Goal: Task Accomplishment & Management: Manage account settings

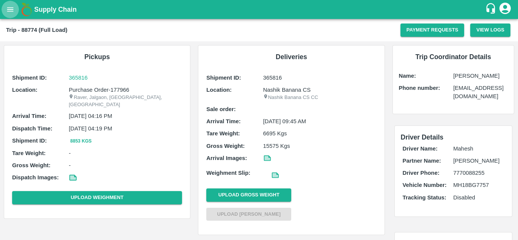
click at [10, 7] on icon "open drawer" at bounding box center [10, 9] width 8 height 8
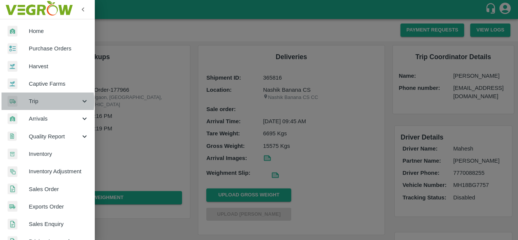
click at [36, 102] on span "Trip" at bounding box center [55, 101] width 52 height 8
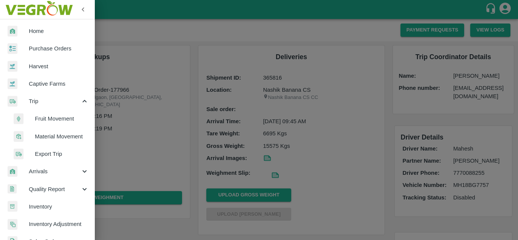
click at [54, 117] on span "Fruit Movement" at bounding box center [62, 119] width 54 height 8
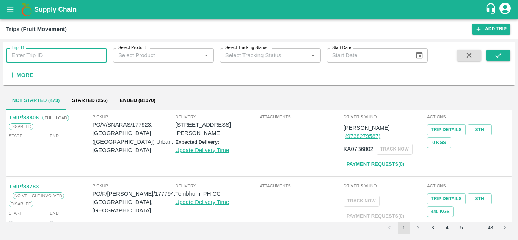
click at [22, 56] on input "Trip ID" at bounding box center [56, 55] width 101 height 14
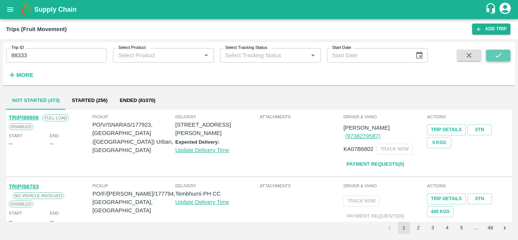
click at [493, 56] on button "submit" at bounding box center [498, 55] width 24 height 11
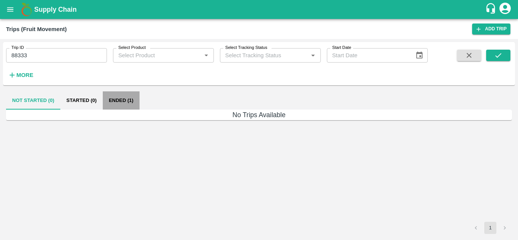
click at [127, 99] on button "Ended (1)" at bounding box center [121, 100] width 37 height 18
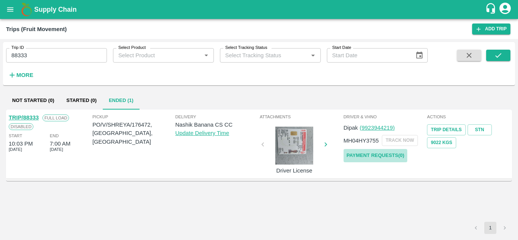
click at [381, 153] on link "Payment Requests( 0 )" at bounding box center [376, 155] width 64 height 13
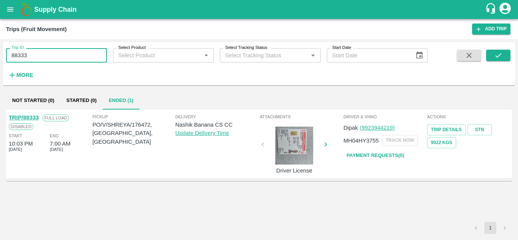
click at [39, 51] on input "88333" at bounding box center [56, 55] width 101 height 14
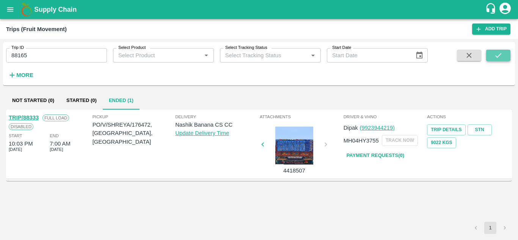
click at [498, 56] on icon "submit" at bounding box center [498, 55] width 8 height 8
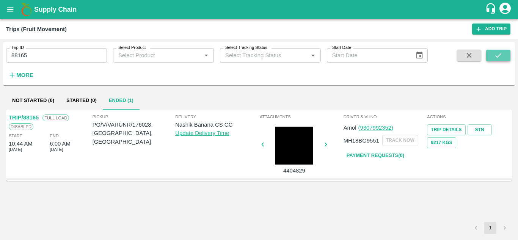
click at [500, 55] on icon "submit" at bounding box center [499, 55] width 6 height 5
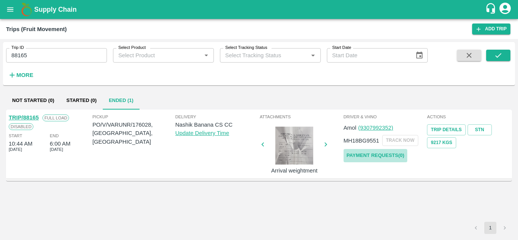
click at [375, 155] on link "Payment Requests( 0 )" at bounding box center [376, 155] width 64 height 13
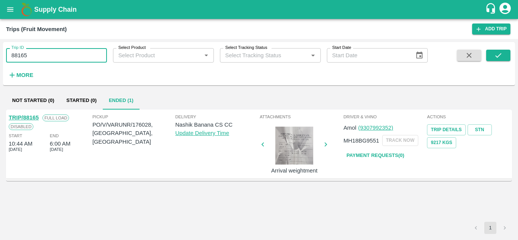
click at [43, 61] on input "88165" at bounding box center [56, 55] width 101 height 14
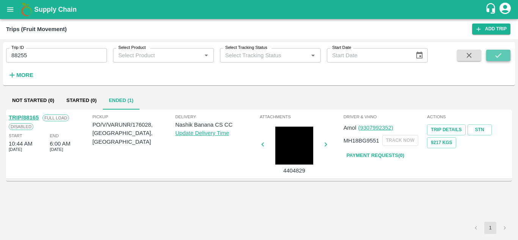
click at [496, 56] on icon "submit" at bounding box center [499, 55] width 6 height 5
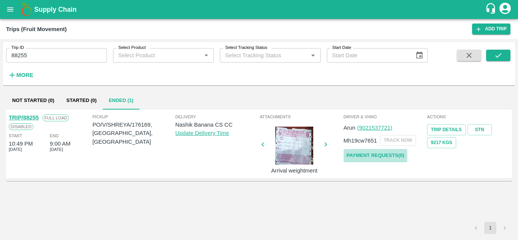
click at [382, 155] on link "Payment Requests( 0 )" at bounding box center [376, 155] width 64 height 13
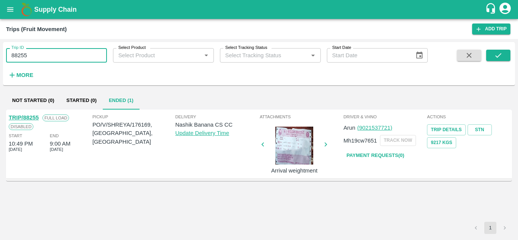
click at [36, 59] on input "88255" at bounding box center [56, 55] width 101 height 14
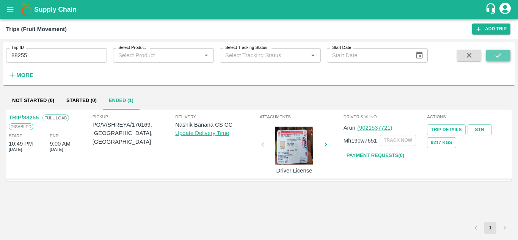
click at [502, 50] on button "submit" at bounding box center [498, 55] width 24 height 11
click at [504, 53] on button "submit" at bounding box center [498, 55] width 24 height 11
click at [373, 155] on link "Payment Requests( 0 )" at bounding box center [376, 155] width 64 height 13
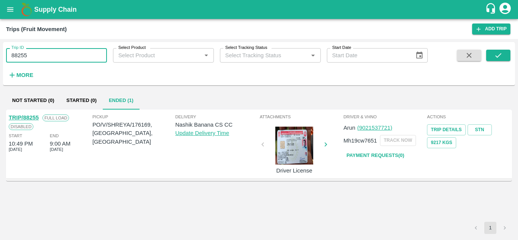
click at [38, 53] on input "88255" at bounding box center [56, 55] width 101 height 14
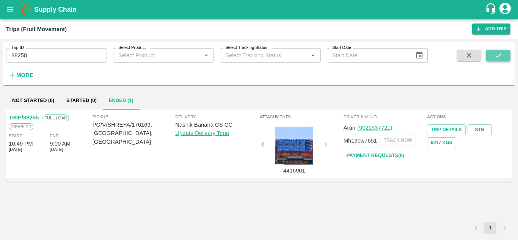
click at [498, 52] on icon "submit" at bounding box center [498, 55] width 8 height 8
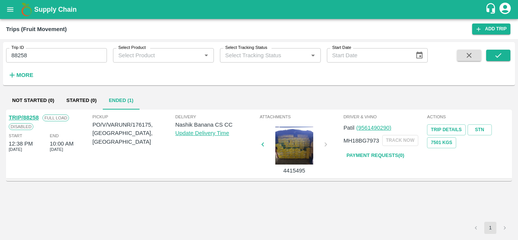
click at [391, 156] on link "Payment Requests( 0 )" at bounding box center [376, 155] width 64 height 13
click at [35, 54] on input "88258" at bounding box center [56, 55] width 101 height 14
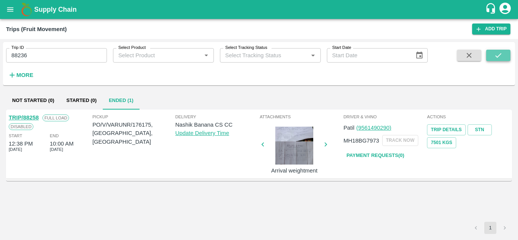
click at [504, 51] on button "submit" at bounding box center [498, 55] width 24 height 11
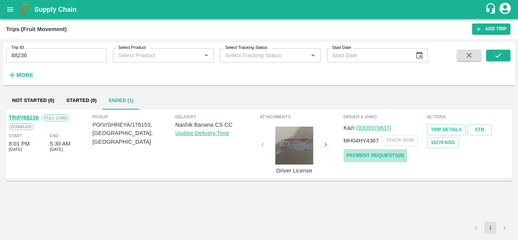
click at [379, 152] on link "Payment Requests( 0 )" at bounding box center [376, 155] width 64 height 13
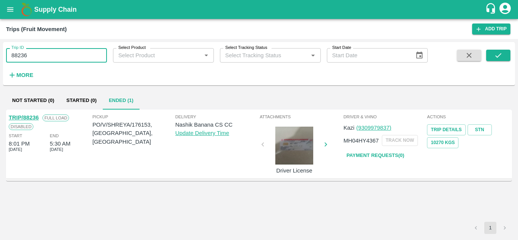
click at [42, 52] on input "88236" at bounding box center [56, 55] width 101 height 14
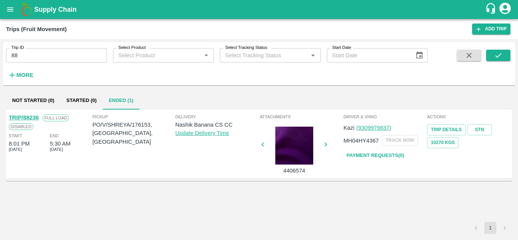
click at [296, 233] on div "1" at bounding box center [259, 228] width 506 height 12
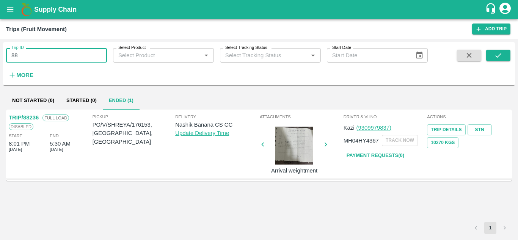
click at [36, 57] on input "88" at bounding box center [56, 55] width 101 height 14
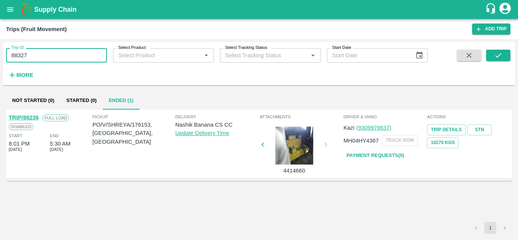
type input "88327"
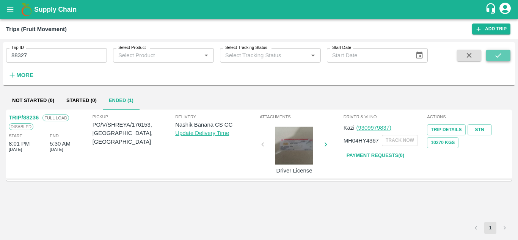
click at [494, 55] on icon "submit" at bounding box center [498, 55] width 8 height 8
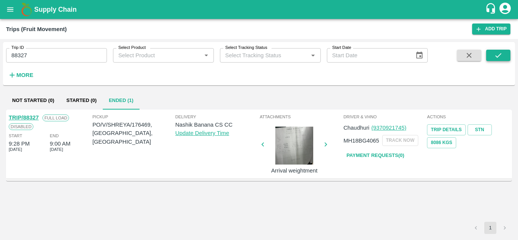
click at [492, 56] on button "submit" at bounding box center [498, 55] width 24 height 11
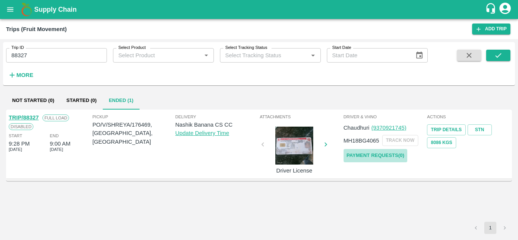
click at [376, 158] on link "Payment Requests( 0 )" at bounding box center [376, 155] width 64 height 13
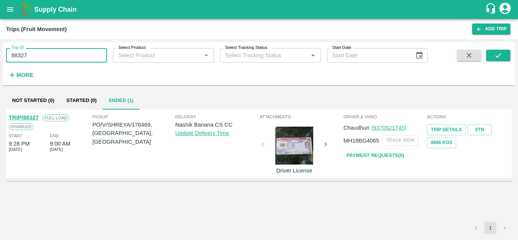
click at [40, 59] on input "88327" at bounding box center [56, 55] width 101 height 14
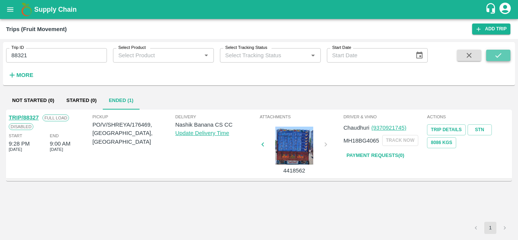
click at [497, 53] on icon "submit" at bounding box center [498, 55] width 8 height 8
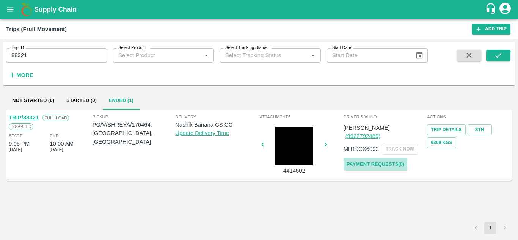
click at [387, 158] on link "Payment Requests( 0 )" at bounding box center [376, 164] width 64 height 13
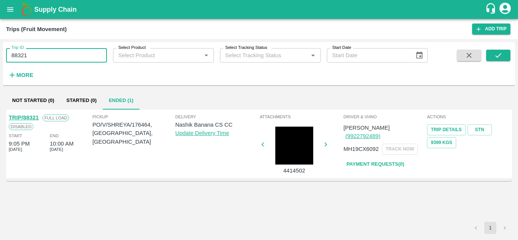
click at [44, 55] on input "88321" at bounding box center [56, 55] width 101 height 14
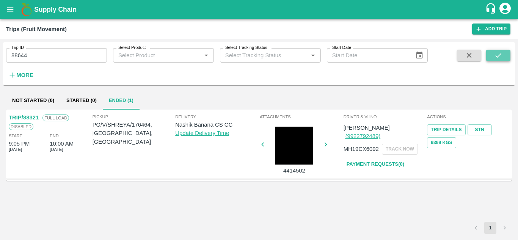
click at [496, 54] on icon "submit" at bounding box center [498, 55] width 8 height 8
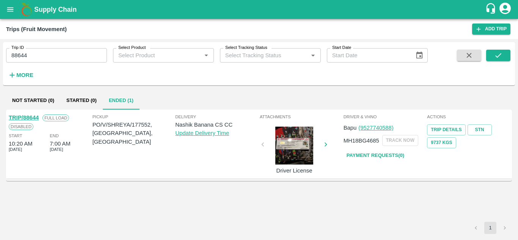
click at [377, 151] on link "Payment Requests( 0 )" at bounding box center [376, 155] width 64 height 13
click at [41, 55] on input "88644" at bounding box center [56, 55] width 101 height 14
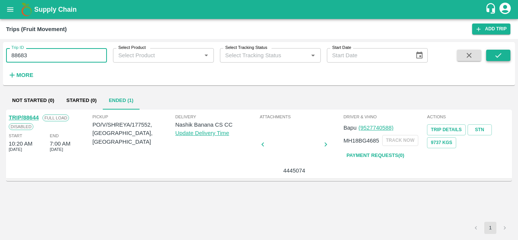
click at [499, 56] on icon "submit" at bounding box center [499, 55] width 6 height 5
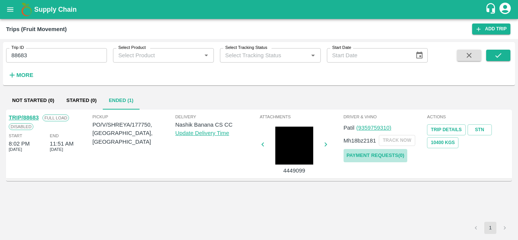
click at [389, 157] on link "Payment Requests( 0 )" at bounding box center [376, 155] width 64 height 13
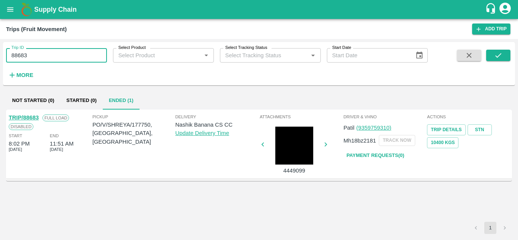
click at [44, 51] on input "88683" at bounding box center [56, 55] width 101 height 14
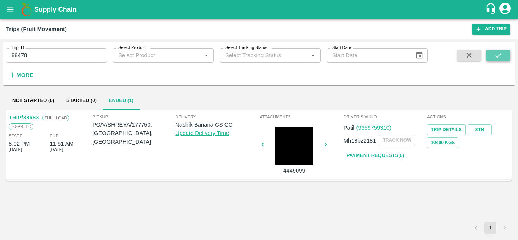
click at [504, 55] on button "submit" at bounding box center [498, 55] width 24 height 11
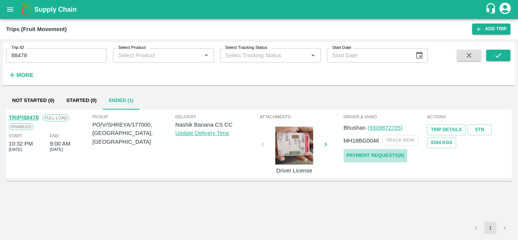
click at [374, 156] on link "Payment Requests( 0 )" at bounding box center [376, 155] width 64 height 13
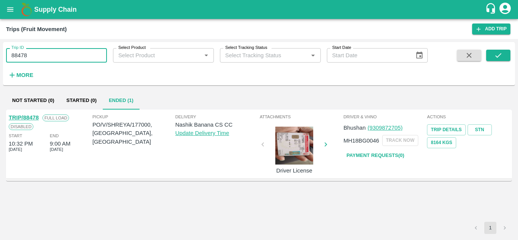
click at [43, 61] on input "88478" at bounding box center [56, 55] width 101 height 14
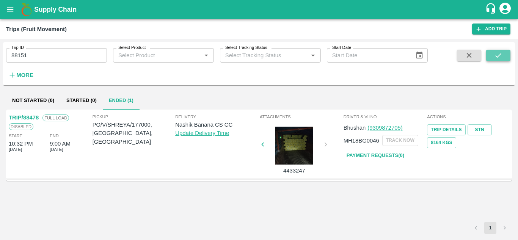
click at [501, 55] on icon "submit" at bounding box center [498, 55] width 8 height 8
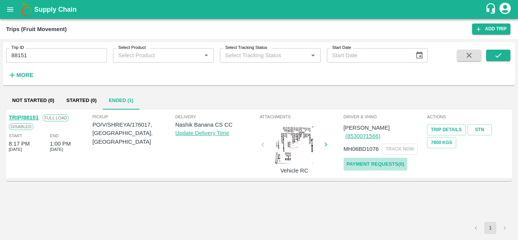
click at [382, 158] on link "Payment Requests( 0 )" at bounding box center [376, 164] width 64 height 13
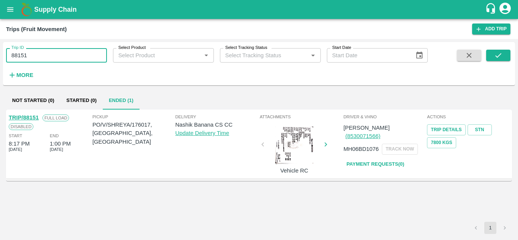
click at [39, 53] on input "88151" at bounding box center [56, 55] width 101 height 14
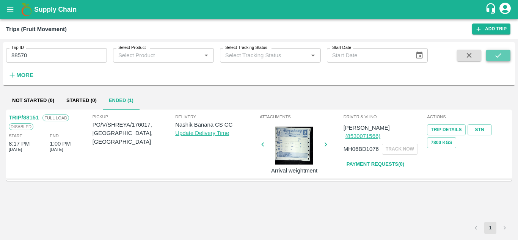
click at [500, 52] on icon "submit" at bounding box center [498, 55] width 8 height 8
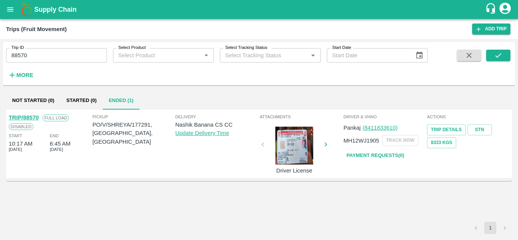
click at [374, 151] on link "Payment Requests( 0 )" at bounding box center [376, 155] width 64 height 13
click at [41, 54] on input "88570" at bounding box center [56, 55] width 101 height 14
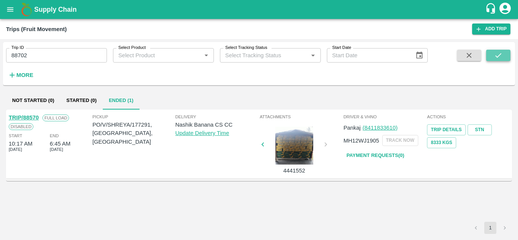
click at [498, 54] on icon "submit" at bounding box center [498, 55] width 8 height 8
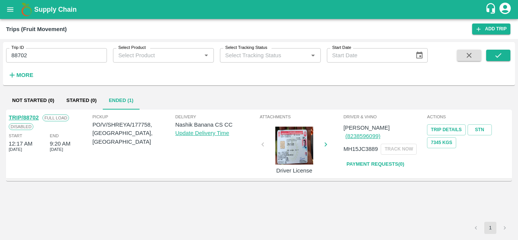
click at [376, 158] on link "Payment Requests( 0 )" at bounding box center [376, 164] width 64 height 13
click at [42, 55] on input "88702" at bounding box center [56, 55] width 101 height 14
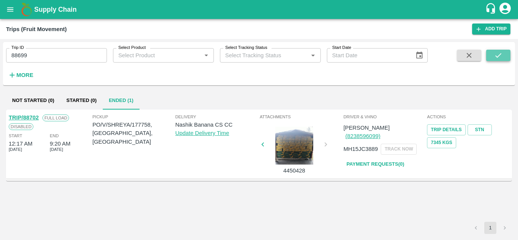
click at [496, 58] on icon "submit" at bounding box center [498, 55] width 8 height 8
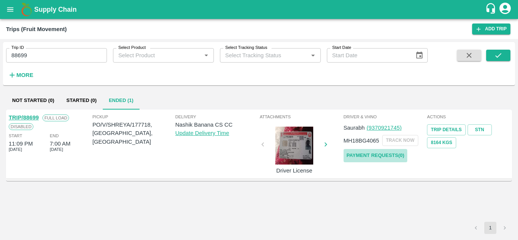
click at [393, 155] on link "Payment Requests( 0 )" at bounding box center [376, 155] width 64 height 13
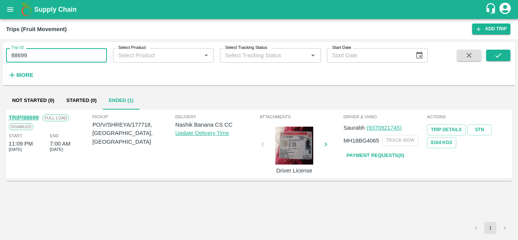
click at [40, 50] on input "88699" at bounding box center [56, 55] width 101 height 14
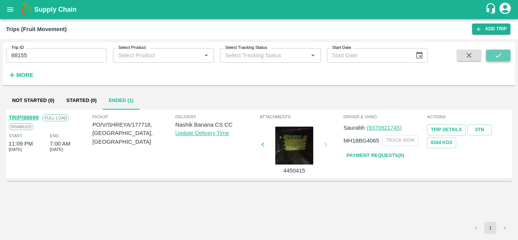
click at [497, 53] on icon "submit" at bounding box center [498, 55] width 8 height 8
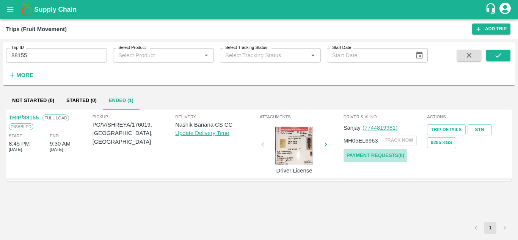
click at [382, 158] on link "Payment Requests( 0 )" at bounding box center [376, 155] width 64 height 13
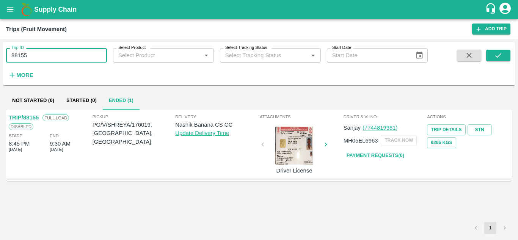
click at [37, 56] on input "88155" at bounding box center [56, 55] width 101 height 14
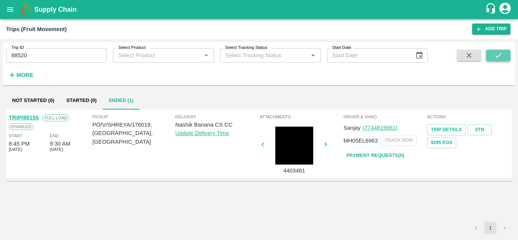
click at [500, 54] on icon "submit" at bounding box center [498, 55] width 8 height 8
click at [384, 150] on link "Payment Requests( 0 )" at bounding box center [376, 155] width 64 height 13
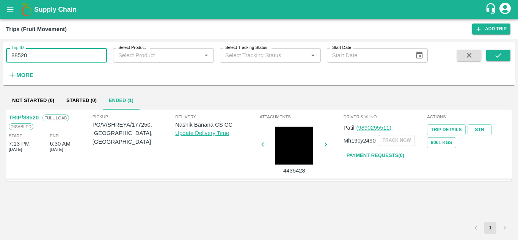
click at [39, 52] on input "88520" at bounding box center [56, 55] width 101 height 14
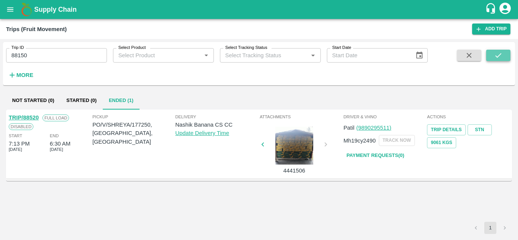
click at [494, 58] on icon "submit" at bounding box center [498, 55] width 8 height 8
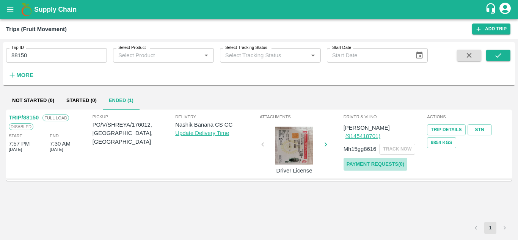
click at [364, 159] on link "Payment Requests( 0 )" at bounding box center [376, 164] width 64 height 13
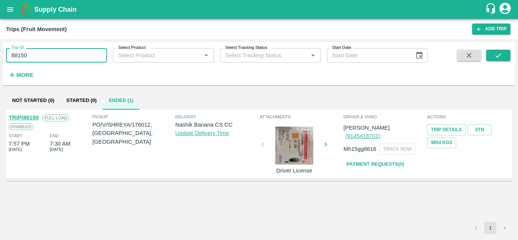
click at [35, 53] on input "88150" at bounding box center [56, 55] width 101 height 14
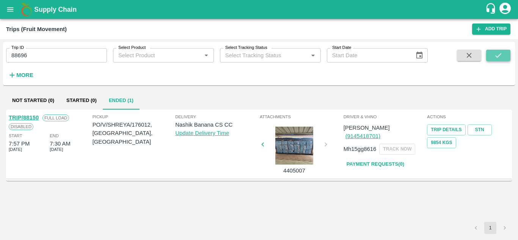
click at [498, 57] on icon "submit" at bounding box center [499, 55] width 6 height 5
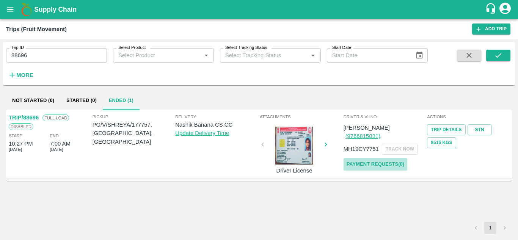
click at [381, 158] on link "Payment Requests( 0 )" at bounding box center [376, 164] width 64 height 13
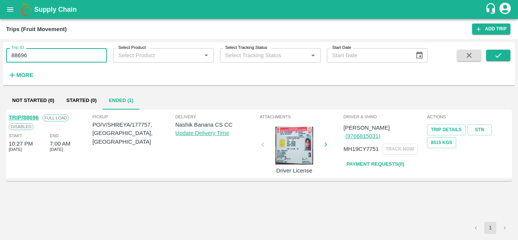
click at [41, 58] on input "88696" at bounding box center [56, 55] width 101 height 14
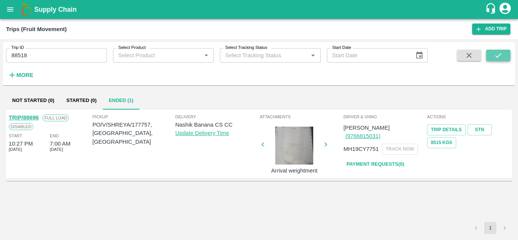
click at [498, 59] on icon "submit" at bounding box center [498, 55] width 8 height 8
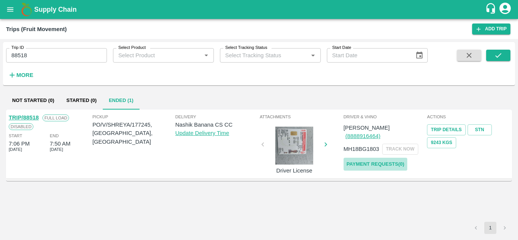
click at [380, 158] on link "Payment Requests( 0 )" at bounding box center [376, 164] width 64 height 13
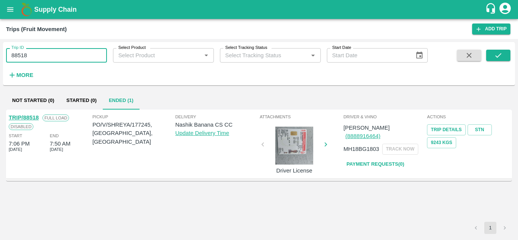
click at [34, 53] on input "88518" at bounding box center [56, 55] width 101 height 14
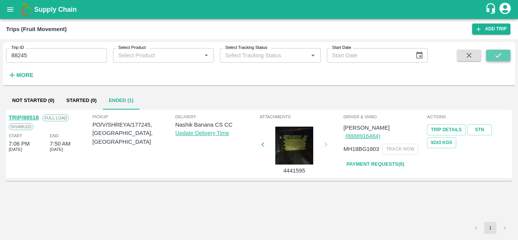
click at [498, 53] on icon "submit" at bounding box center [498, 55] width 8 height 8
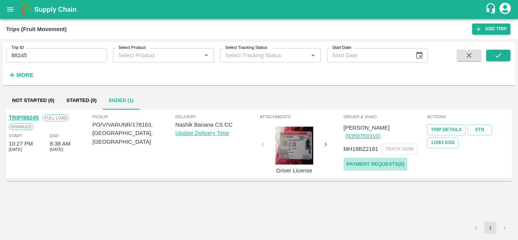
click at [386, 158] on link "Payment Requests( 0 )" at bounding box center [376, 164] width 64 height 13
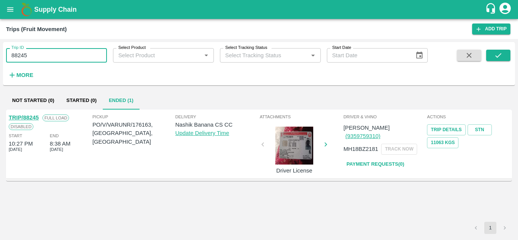
click at [33, 59] on input "88245" at bounding box center [56, 55] width 101 height 14
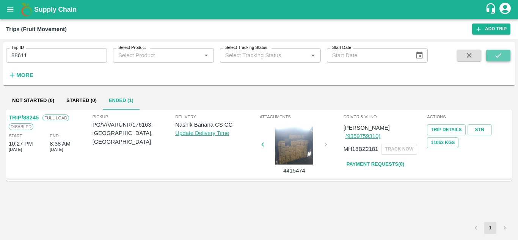
click at [498, 54] on icon "submit" at bounding box center [498, 55] width 8 height 8
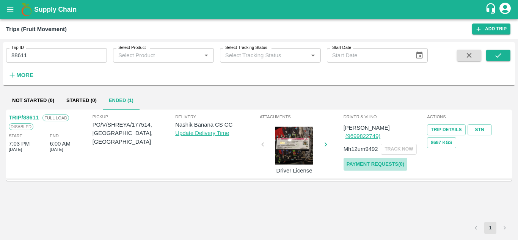
click at [392, 158] on link "Payment Requests( 0 )" at bounding box center [376, 164] width 64 height 13
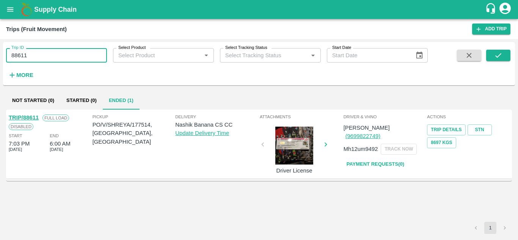
click at [37, 57] on input "88611" at bounding box center [56, 55] width 101 height 14
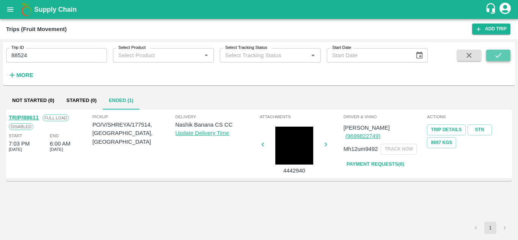
click at [499, 54] on icon "submit" at bounding box center [498, 55] width 8 height 8
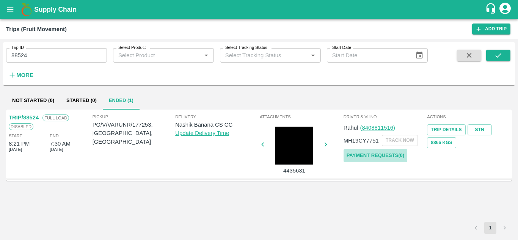
click at [376, 154] on link "Payment Requests( 0 )" at bounding box center [376, 155] width 64 height 13
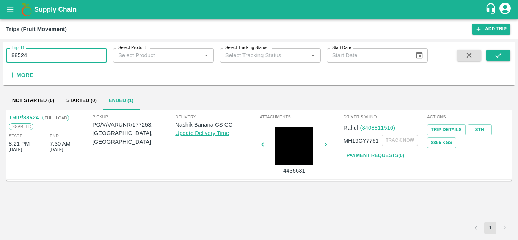
click at [38, 60] on input "88524" at bounding box center [56, 55] width 101 height 14
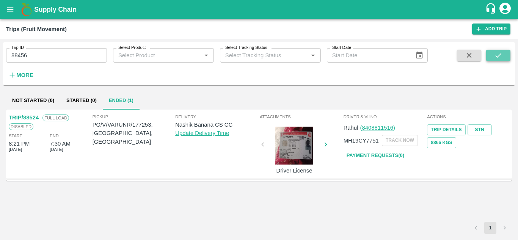
click at [495, 52] on icon "submit" at bounding box center [498, 55] width 8 height 8
click at [380, 152] on link "Payment Requests( 0 )" at bounding box center [376, 155] width 64 height 13
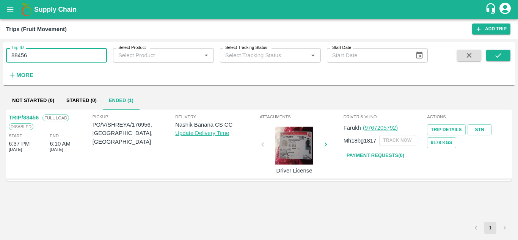
click at [43, 55] on input "88456" at bounding box center [56, 55] width 101 height 14
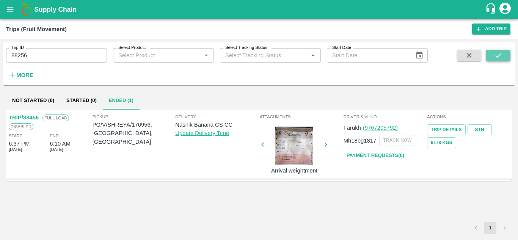
click at [497, 55] on icon "submit" at bounding box center [498, 55] width 8 height 8
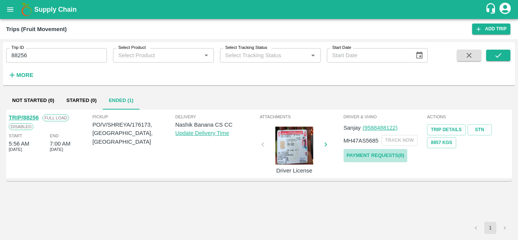
click at [383, 154] on link "Payment Requests( 0 )" at bounding box center [376, 155] width 64 height 13
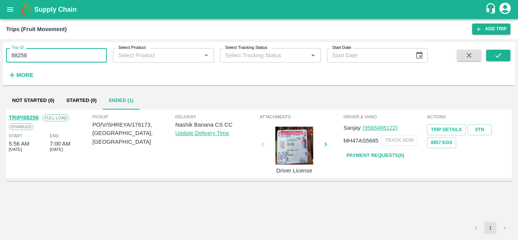
click at [37, 53] on input "88256" at bounding box center [56, 55] width 101 height 14
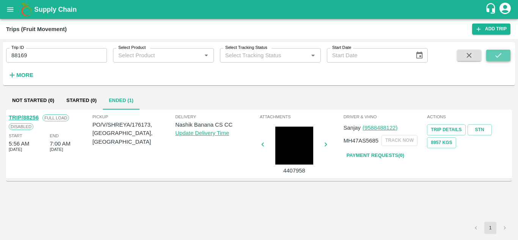
click at [496, 53] on icon "submit" at bounding box center [498, 55] width 8 height 8
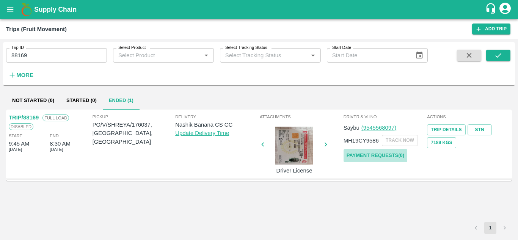
click at [361, 153] on link "Payment Requests( 0 )" at bounding box center [376, 155] width 64 height 13
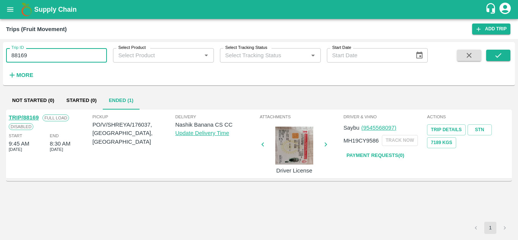
click at [37, 57] on input "88169" at bounding box center [56, 55] width 101 height 14
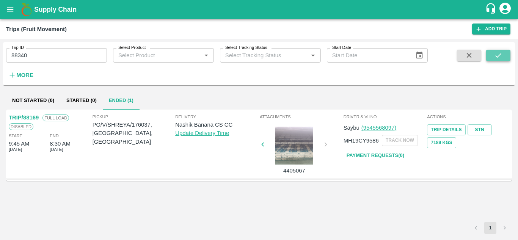
click at [500, 53] on icon "submit" at bounding box center [498, 55] width 8 height 8
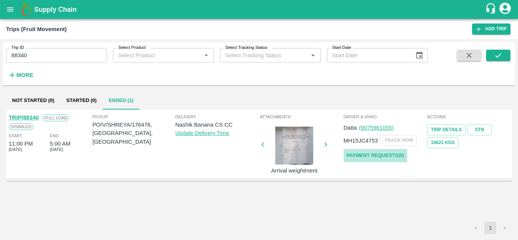
click at [393, 154] on link "Payment Requests( 0 )" at bounding box center [376, 155] width 64 height 13
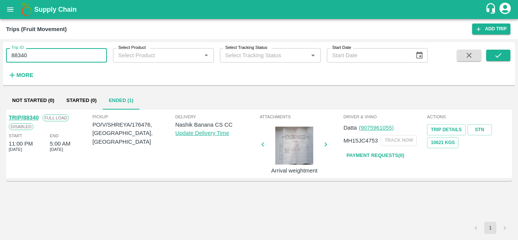
click at [44, 56] on input "88340" at bounding box center [56, 55] width 101 height 14
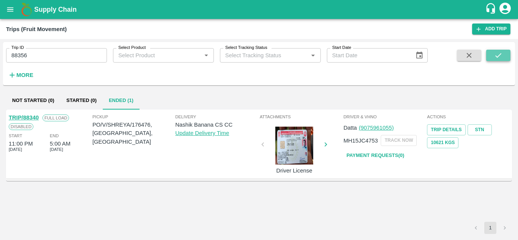
click at [496, 53] on icon "submit" at bounding box center [498, 55] width 8 height 8
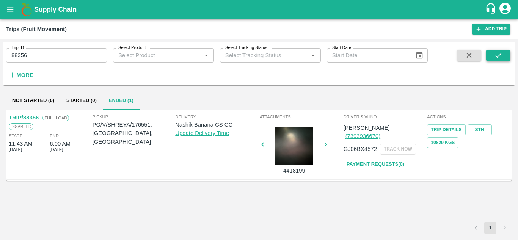
click at [503, 58] on icon "submit" at bounding box center [498, 55] width 8 height 8
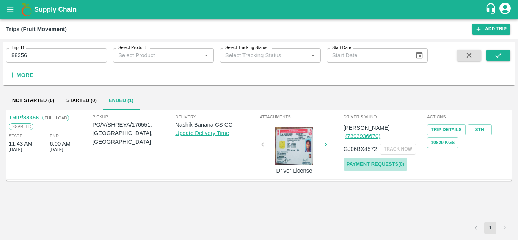
click at [383, 158] on link "Payment Requests( 0 )" at bounding box center [376, 164] width 64 height 13
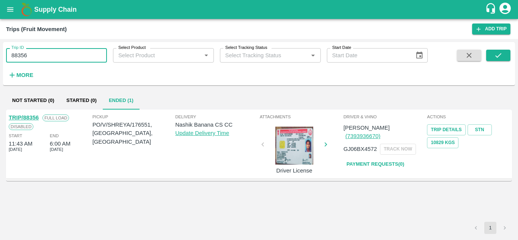
click at [35, 57] on input "88356" at bounding box center [56, 55] width 101 height 14
click at [496, 54] on icon "submit" at bounding box center [498, 55] width 8 height 8
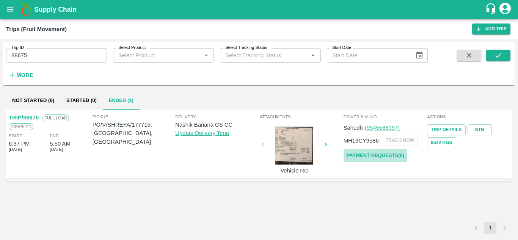
click at [376, 156] on link "Payment Requests( 0 )" at bounding box center [376, 155] width 64 height 13
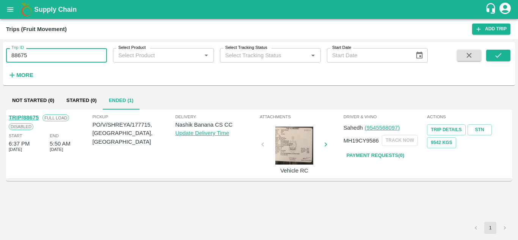
click at [38, 57] on input "88675" at bounding box center [56, 55] width 101 height 14
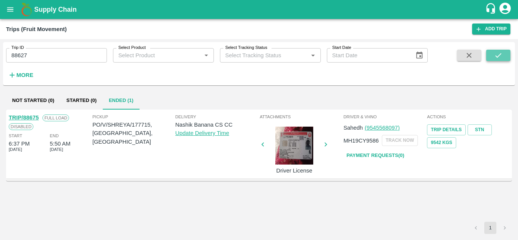
click at [499, 54] on icon "submit" at bounding box center [498, 55] width 8 height 8
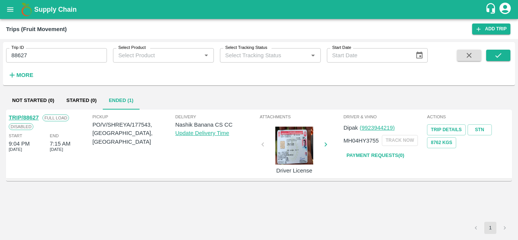
click at [368, 154] on link "Payment Requests( 0 )" at bounding box center [376, 155] width 64 height 13
click at [40, 59] on input "88627" at bounding box center [56, 55] width 101 height 14
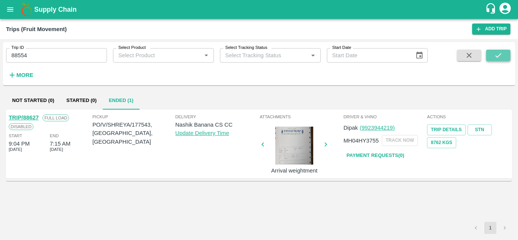
click at [501, 55] on icon "submit" at bounding box center [498, 55] width 8 height 8
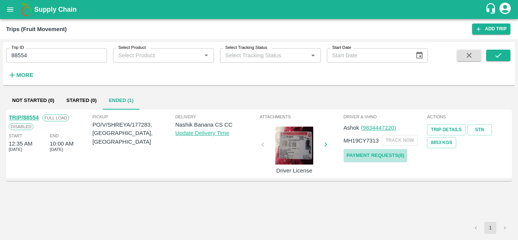
click at [381, 153] on link "Payment Requests( 0 )" at bounding box center [376, 155] width 64 height 13
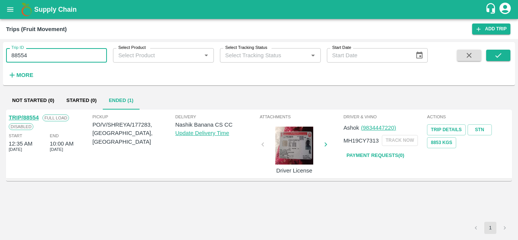
click at [36, 57] on input "88554" at bounding box center [56, 55] width 101 height 14
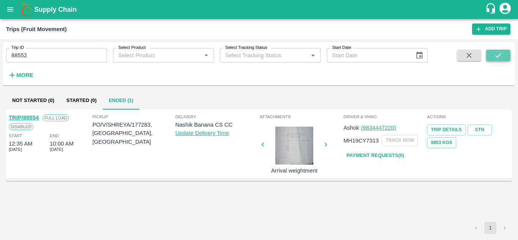
click at [503, 57] on icon "submit" at bounding box center [498, 55] width 8 height 8
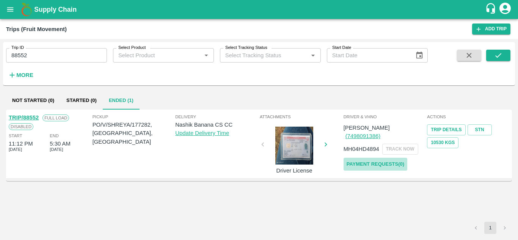
click at [373, 158] on link "Payment Requests( 0 )" at bounding box center [376, 164] width 64 height 13
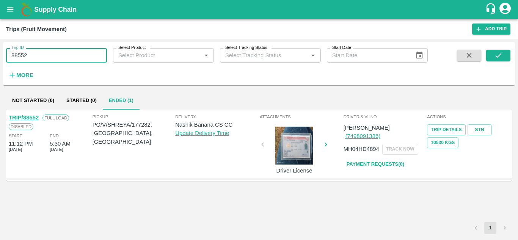
click at [34, 54] on input "88552" at bounding box center [56, 55] width 101 height 14
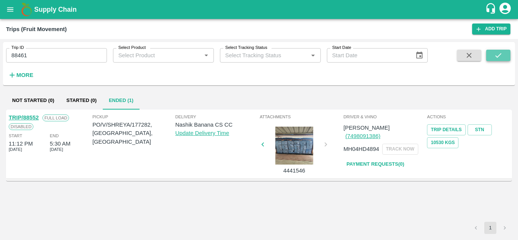
click at [496, 53] on icon "submit" at bounding box center [498, 55] width 8 height 8
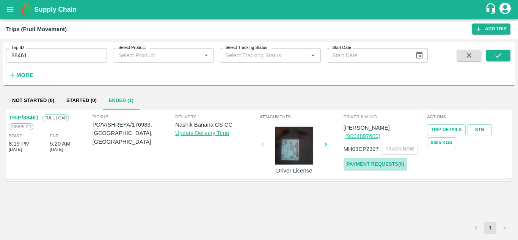
click at [379, 158] on link "Payment Requests( 0 )" at bounding box center [376, 164] width 64 height 13
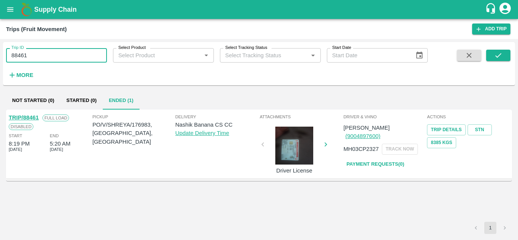
click at [42, 58] on input "88461" at bounding box center [56, 55] width 101 height 14
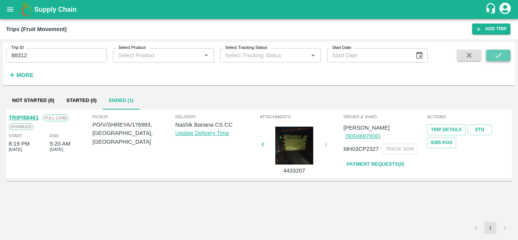
click at [492, 53] on button "submit" at bounding box center [498, 55] width 24 height 11
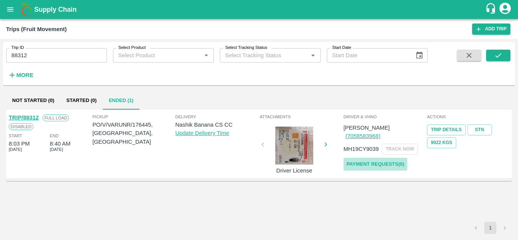
click at [363, 158] on link "Payment Requests( 0 )" at bounding box center [376, 164] width 64 height 13
click at [35, 52] on input "88312" at bounding box center [56, 55] width 101 height 14
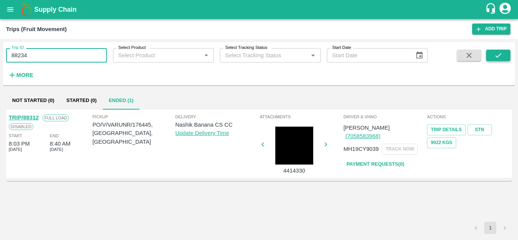
click at [502, 53] on icon "submit" at bounding box center [498, 55] width 8 height 8
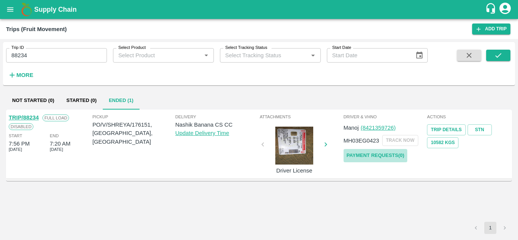
click at [373, 157] on link "Payment Requests( 0 )" at bounding box center [376, 155] width 64 height 13
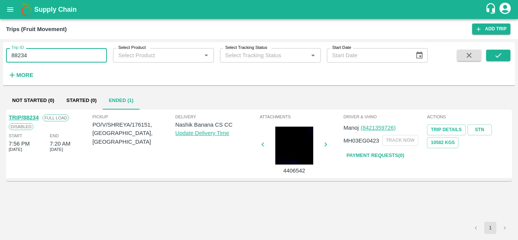
click at [42, 60] on input "88234" at bounding box center [56, 55] width 101 height 14
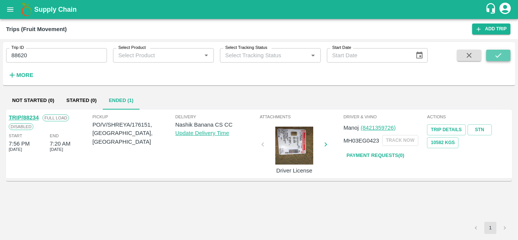
click at [497, 54] on icon "submit" at bounding box center [498, 55] width 8 height 8
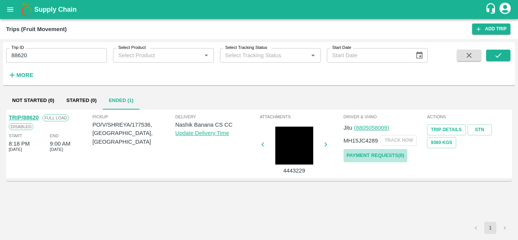
click at [376, 155] on link "Payment Requests( 0 )" at bounding box center [376, 155] width 64 height 13
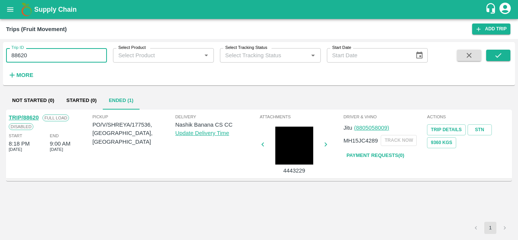
click at [33, 52] on input "88620" at bounding box center [56, 55] width 101 height 14
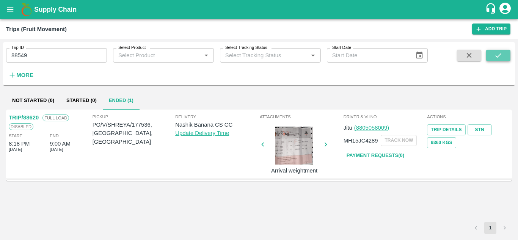
click at [499, 56] on icon "submit" at bounding box center [499, 55] width 6 height 5
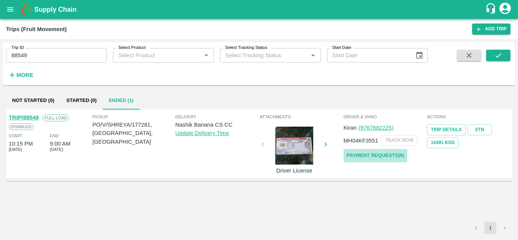
click at [401, 155] on link "Payment Requests( 0 )" at bounding box center [376, 155] width 64 height 13
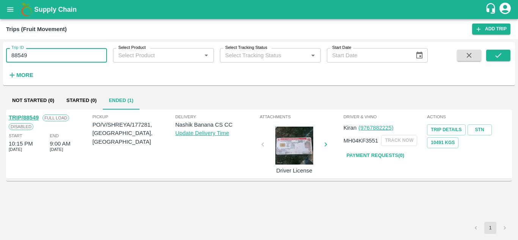
click at [37, 55] on input "88549" at bounding box center [56, 55] width 101 height 14
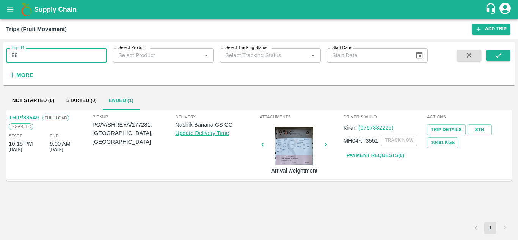
click at [31, 54] on input "88" at bounding box center [56, 55] width 101 height 14
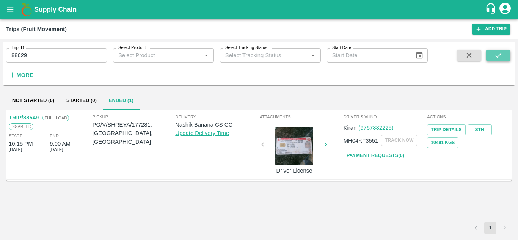
click at [498, 54] on icon "submit" at bounding box center [498, 55] width 8 height 8
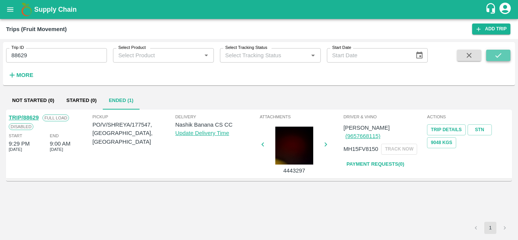
click at [499, 59] on icon "submit" at bounding box center [498, 55] width 8 height 8
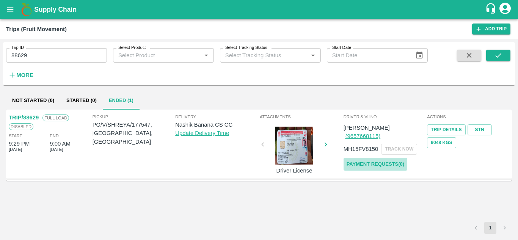
click at [382, 158] on link "Payment Requests( 0 )" at bounding box center [376, 164] width 64 height 13
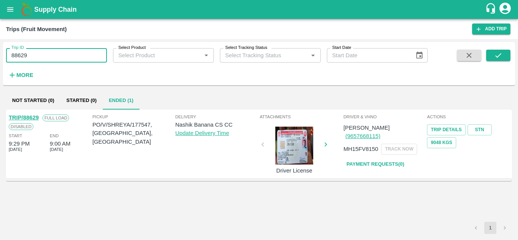
click at [33, 56] on input "88629" at bounding box center [56, 55] width 101 height 14
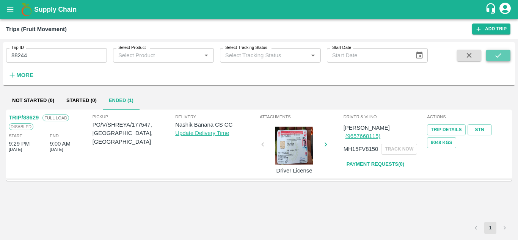
click at [508, 53] on button "submit" at bounding box center [498, 55] width 24 height 11
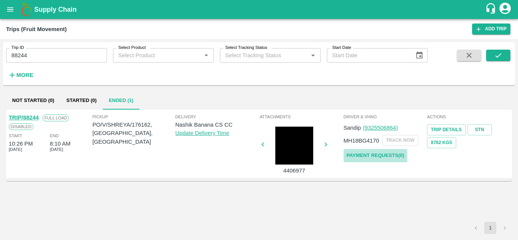
click at [384, 155] on link "Payment Requests( 0 )" at bounding box center [376, 155] width 64 height 13
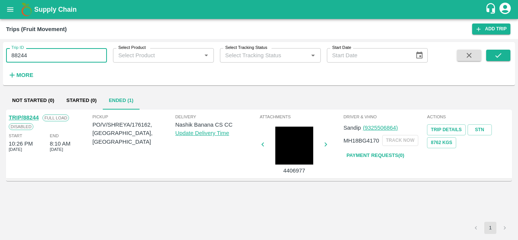
click at [41, 54] on input "88244" at bounding box center [56, 55] width 101 height 14
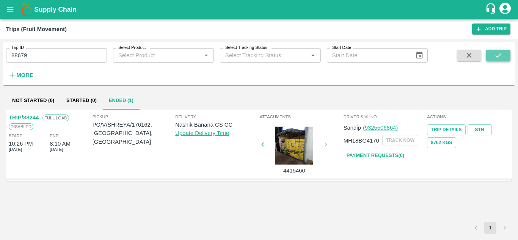
click at [501, 53] on icon "submit" at bounding box center [498, 55] width 8 height 8
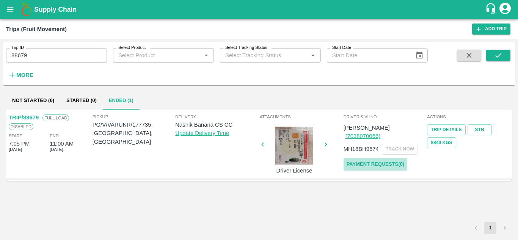
click at [376, 158] on link "Payment Requests( 0 )" at bounding box center [376, 164] width 64 height 13
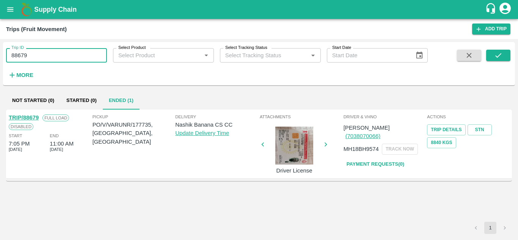
click at [32, 53] on input "88679" at bounding box center [56, 55] width 101 height 14
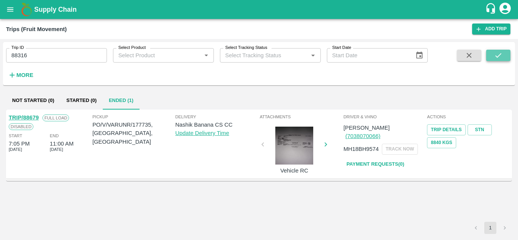
click at [503, 53] on button "submit" at bounding box center [498, 55] width 24 height 11
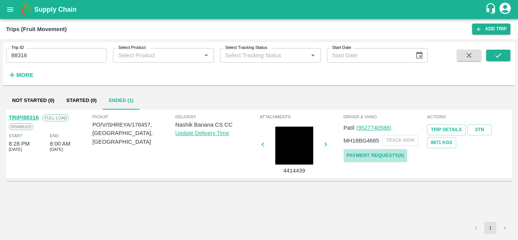
click at [378, 155] on link "Payment Requests( 0 )" at bounding box center [376, 155] width 64 height 13
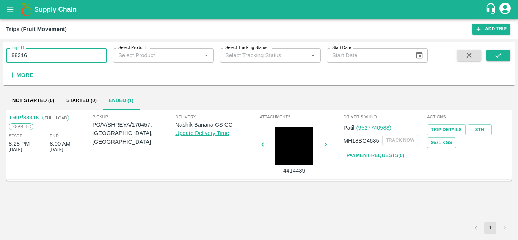
click at [35, 56] on input "88316" at bounding box center [56, 55] width 101 height 14
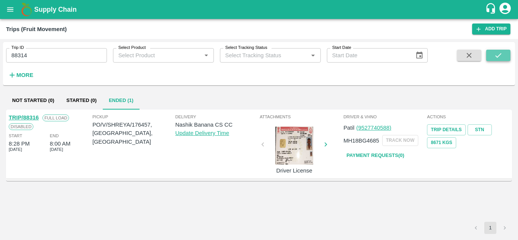
click at [503, 55] on icon "submit" at bounding box center [498, 55] width 8 height 8
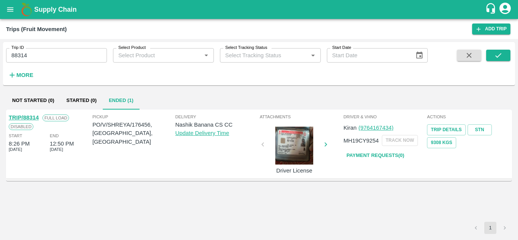
click at [371, 154] on link "Payment Requests( 0 )" at bounding box center [376, 155] width 64 height 13
click at [33, 53] on input "88314" at bounding box center [56, 55] width 101 height 14
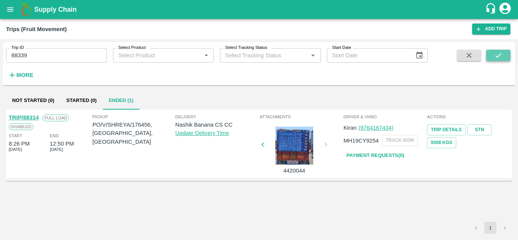
click at [495, 53] on icon "submit" at bounding box center [498, 55] width 8 height 8
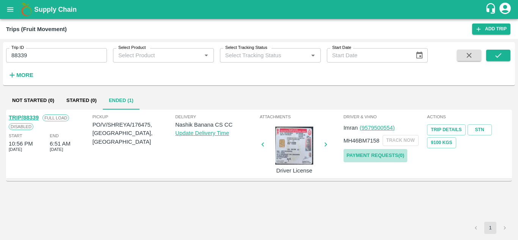
click at [381, 156] on link "Payment Requests( 0 )" at bounding box center [376, 155] width 64 height 13
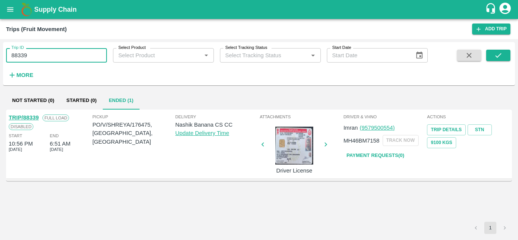
click at [36, 58] on input "88339" at bounding box center [56, 55] width 101 height 14
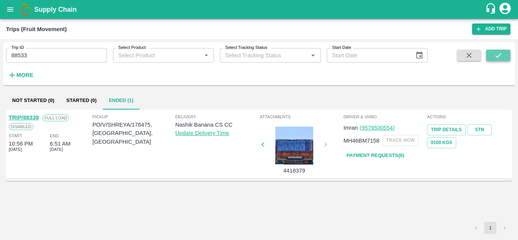
click at [496, 56] on icon "submit" at bounding box center [498, 55] width 8 height 8
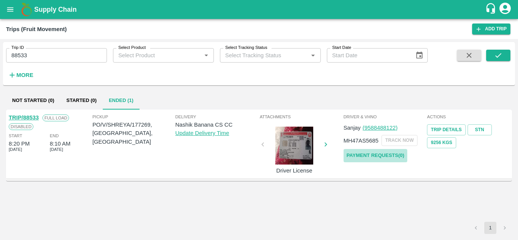
click at [398, 155] on link "Payment Requests( 0 )" at bounding box center [376, 155] width 64 height 13
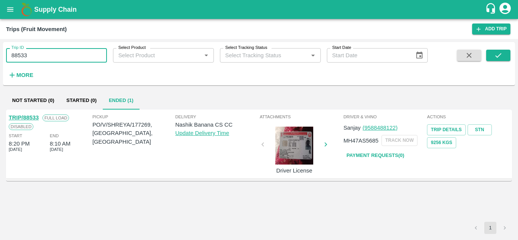
click at [36, 58] on input "88533" at bounding box center [56, 55] width 101 height 14
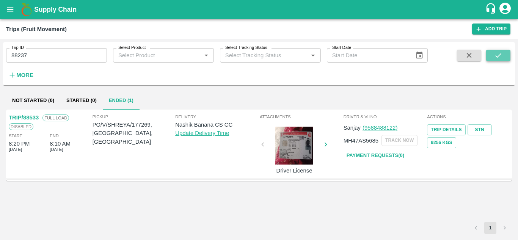
click at [497, 57] on icon "submit" at bounding box center [498, 55] width 8 height 8
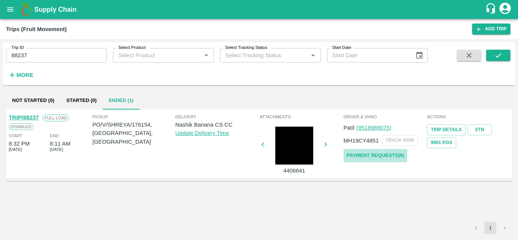
click at [375, 156] on link "Payment Requests( 0 )" at bounding box center [376, 155] width 64 height 13
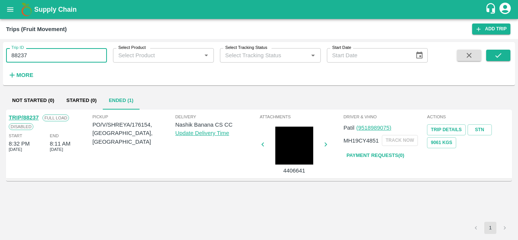
click at [38, 55] on input "88237" at bounding box center [56, 55] width 101 height 14
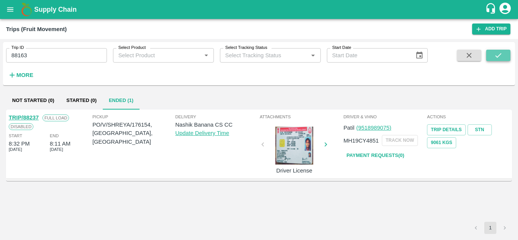
click at [496, 57] on icon "submit" at bounding box center [498, 55] width 8 height 8
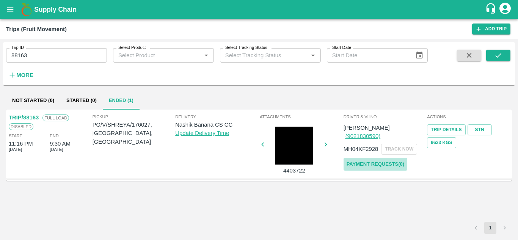
click at [384, 158] on link "Payment Requests( 0 )" at bounding box center [376, 164] width 64 height 13
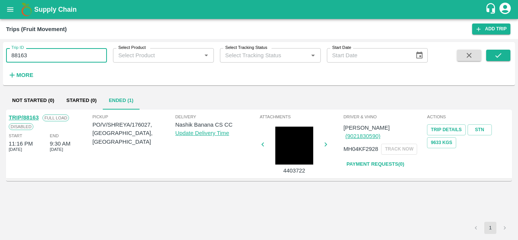
click at [38, 57] on input "88163" at bounding box center [56, 55] width 101 height 14
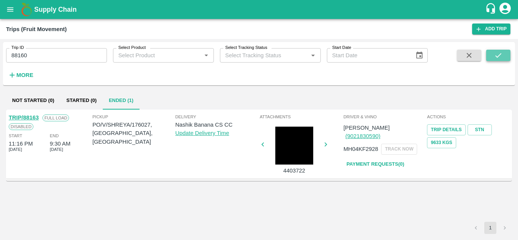
click at [500, 52] on icon "submit" at bounding box center [498, 55] width 8 height 8
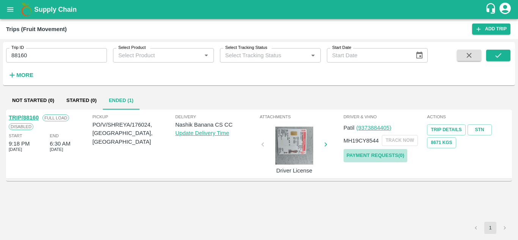
click at [369, 158] on link "Payment Requests( 0 )" at bounding box center [376, 155] width 64 height 13
click at [47, 55] on input "88160" at bounding box center [56, 55] width 101 height 14
click at [497, 52] on icon "submit" at bounding box center [498, 55] width 8 height 8
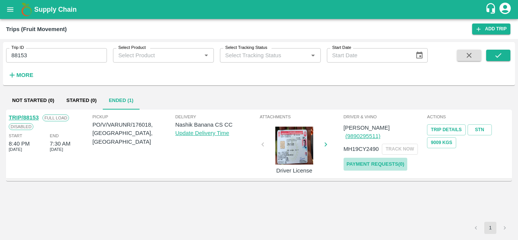
click at [363, 158] on link "Payment Requests( 0 )" at bounding box center [376, 164] width 64 height 13
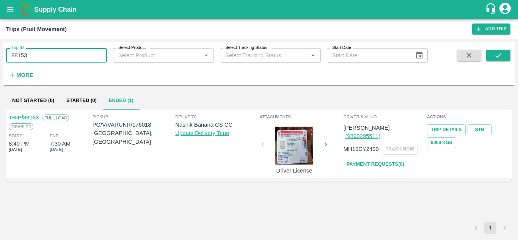
click at [35, 55] on input "88153" at bounding box center [56, 55] width 101 height 14
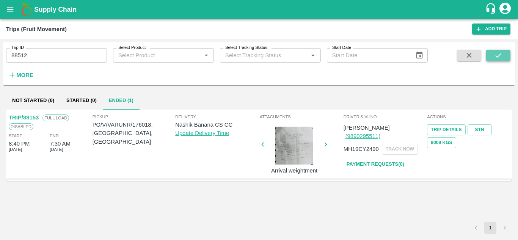
click at [496, 55] on icon "submit" at bounding box center [498, 55] width 8 height 8
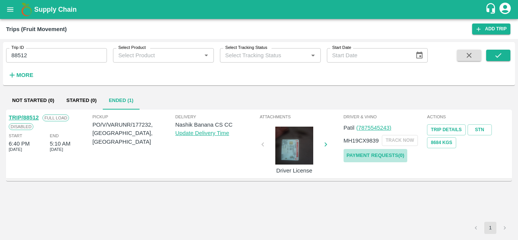
click at [359, 156] on link "Payment Requests( 0 )" at bounding box center [376, 155] width 64 height 13
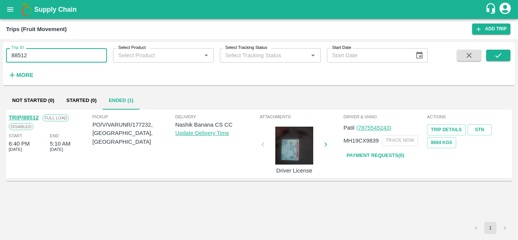
click at [42, 62] on input "88512" at bounding box center [56, 55] width 101 height 14
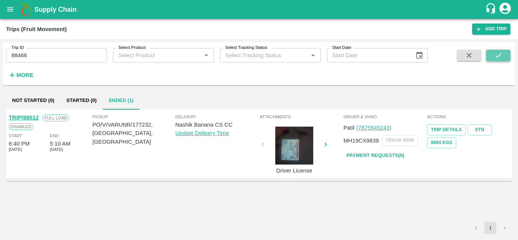
click at [505, 54] on button "submit" at bounding box center [498, 55] width 24 height 11
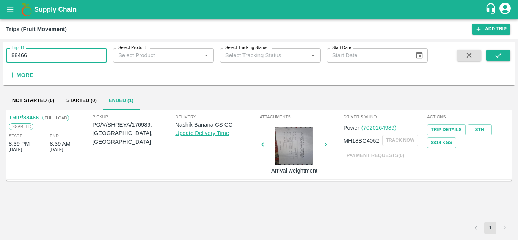
click at [37, 57] on input "88466" at bounding box center [56, 55] width 101 height 14
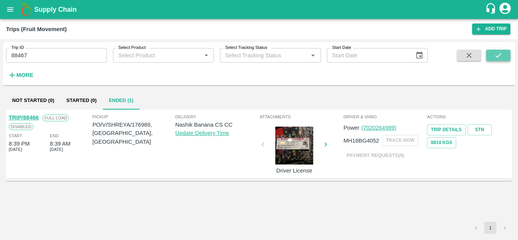
click at [489, 52] on button "submit" at bounding box center [498, 55] width 24 height 11
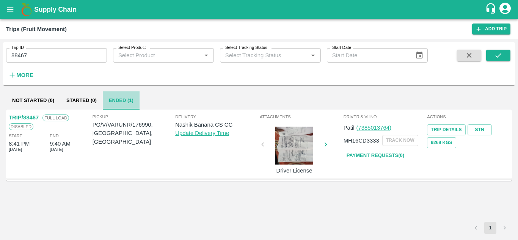
click at [122, 101] on button "Ended (1)" at bounding box center [121, 100] width 37 height 18
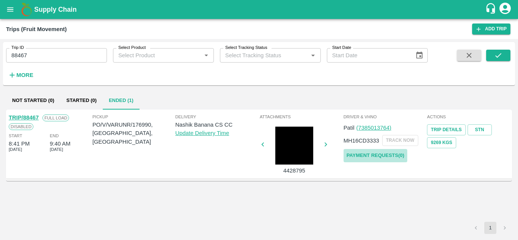
click at [373, 153] on link "Payment Requests( 0 )" at bounding box center [376, 155] width 64 height 13
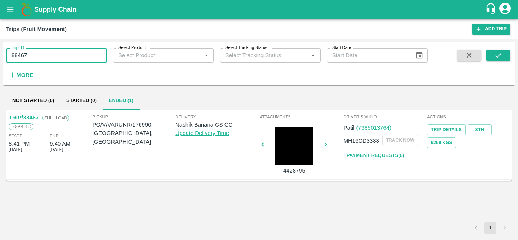
click at [37, 53] on input "88467" at bounding box center [56, 55] width 101 height 14
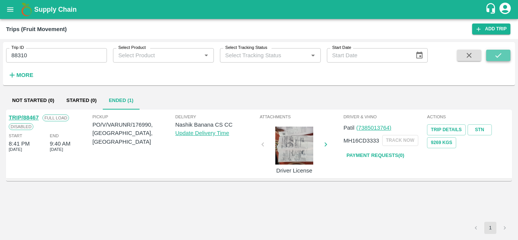
click at [500, 53] on icon "submit" at bounding box center [498, 55] width 8 height 8
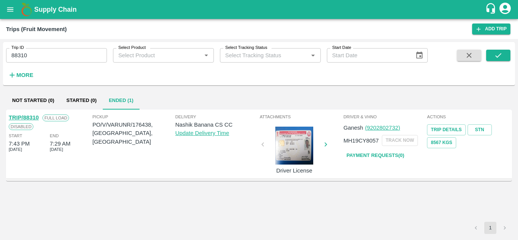
click at [358, 156] on link "Payment Requests( 0 )" at bounding box center [376, 155] width 64 height 13
click at [47, 55] on input "88310" at bounding box center [56, 55] width 101 height 14
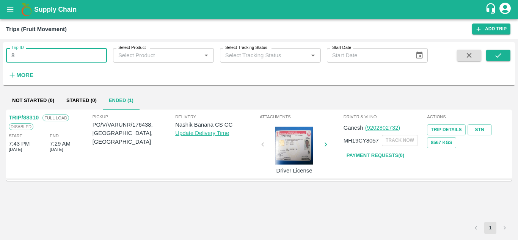
type input "8"
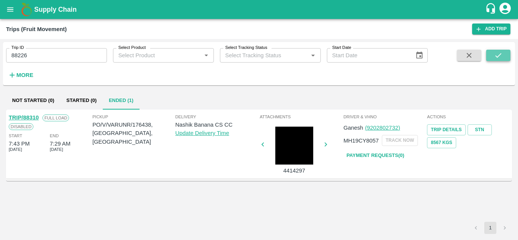
click at [503, 57] on button "submit" at bounding box center [498, 55] width 24 height 11
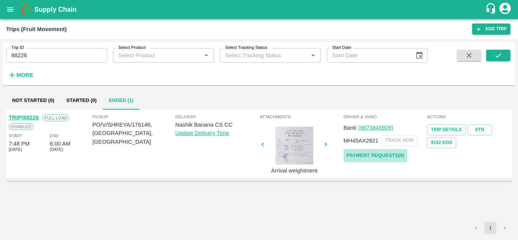
click at [384, 157] on link "Payment Requests( 0 )" at bounding box center [376, 155] width 64 height 13
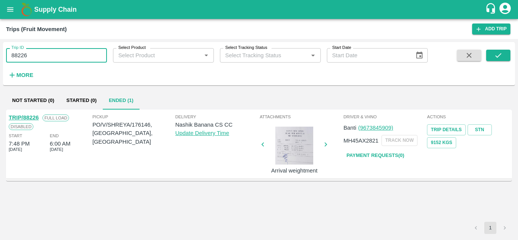
click at [38, 60] on input "88226" at bounding box center [56, 55] width 101 height 14
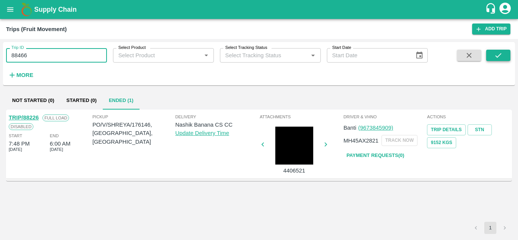
type input "88466"
click at [495, 57] on icon "submit" at bounding box center [498, 55] width 8 height 8
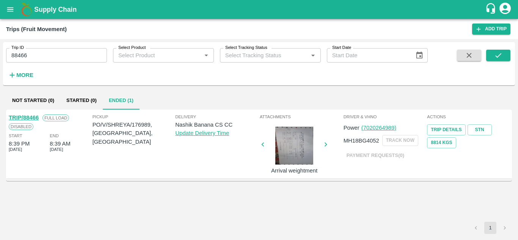
click at [33, 117] on link "TRIP/88466" at bounding box center [24, 118] width 30 height 6
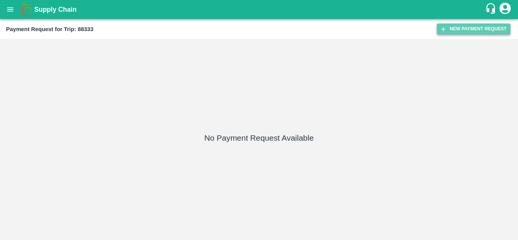
click at [464, 25] on button "New Payment Request" at bounding box center [474, 29] width 74 height 11
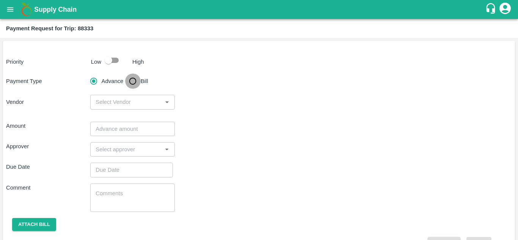
click at [133, 82] on input "Bill" at bounding box center [132, 81] width 15 height 15
radio input "true"
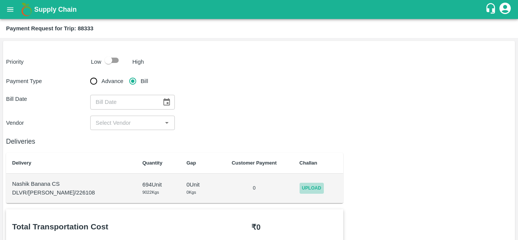
click at [310, 187] on span "Upload" at bounding box center [312, 188] width 24 height 11
click at [0, 0] on input "Upload" at bounding box center [0, 0] width 0 height 0
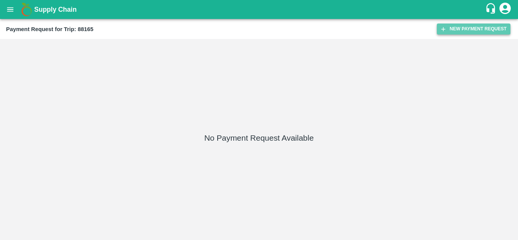
click at [464, 29] on button "New Payment Request" at bounding box center [474, 29] width 74 height 11
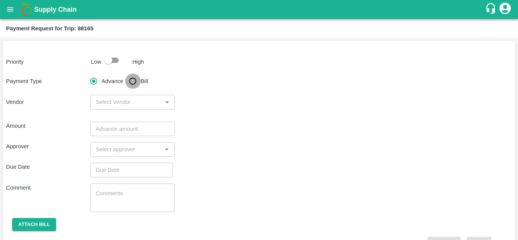
click at [132, 80] on input "Bill" at bounding box center [132, 81] width 15 height 15
radio input "true"
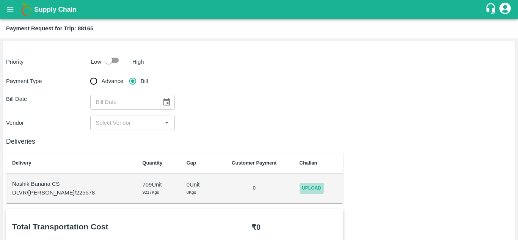
click at [308, 189] on span "Upload" at bounding box center [312, 188] width 24 height 11
click at [0, 0] on input "Upload" at bounding box center [0, 0] width 0 height 0
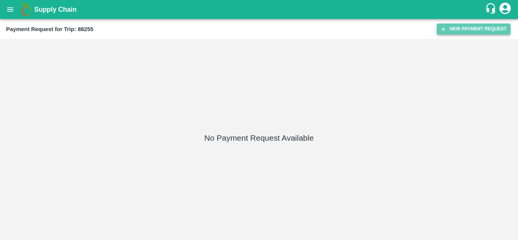
click at [465, 30] on button "New Payment Request" at bounding box center [474, 29] width 74 height 11
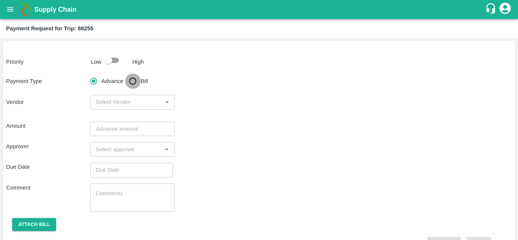
click at [134, 80] on input "Bill" at bounding box center [132, 81] width 15 height 15
radio input "true"
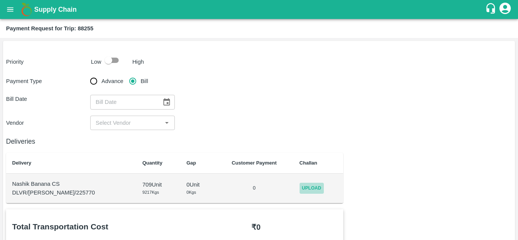
click at [316, 191] on span "Upload" at bounding box center [312, 188] width 24 height 11
click at [0, 0] on input "Upload" at bounding box center [0, 0] width 0 height 0
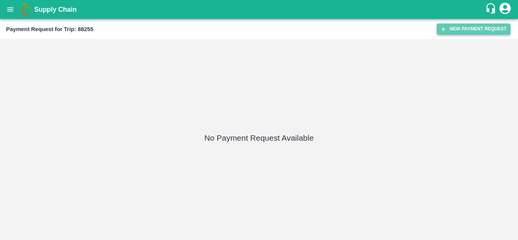
click at [461, 27] on button "New Payment Request" at bounding box center [474, 29] width 74 height 11
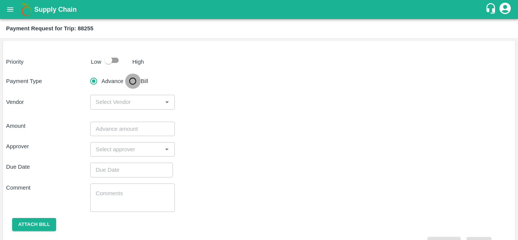
click at [130, 79] on input "Bill" at bounding box center [132, 81] width 15 height 15
radio input "true"
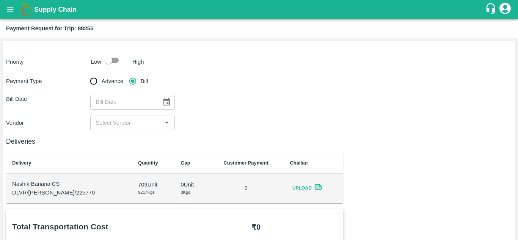
click at [315, 185] on icon at bounding box center [318, 187] width 7 height 6
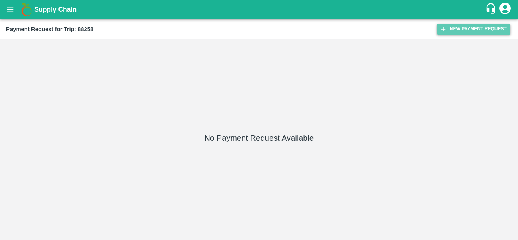
click at [457, 29] on button "New Payment Request" at bounding box center [474, 29] width 74 height 11
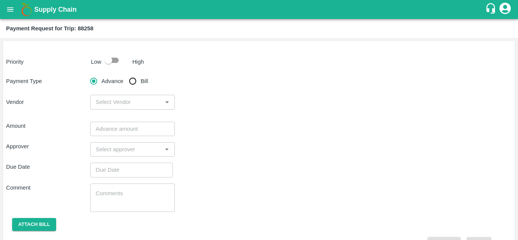
click at [131, 82] on input "Bill" at bounding box center [132, 81] width 15 height 15
radio input "true"
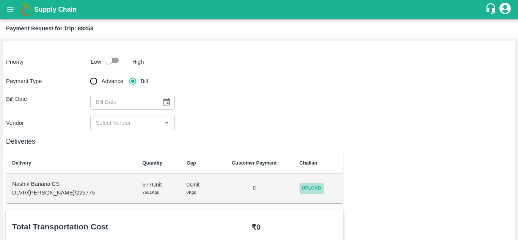
click at [311, 191] on span "Upload" at bounding box center [312, 188] width 24 height 11
click at [0, 0] on input "Upload" at bounding box center [0, 0] width 0 height 0
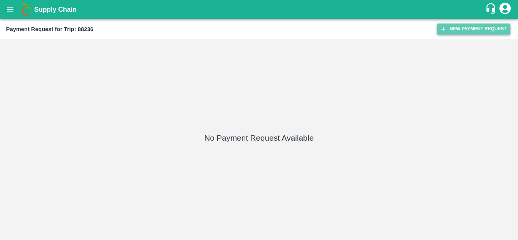
click at [474, 32] on button "New Payment Request" at bounding box center [474, 29] width 74 height 11
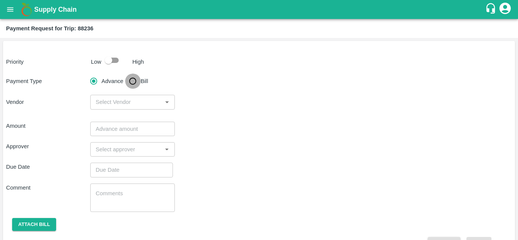
click at [131, 79] on input "Bill" at bounding box center [132, 81] width 15 height 15
radio input "true"
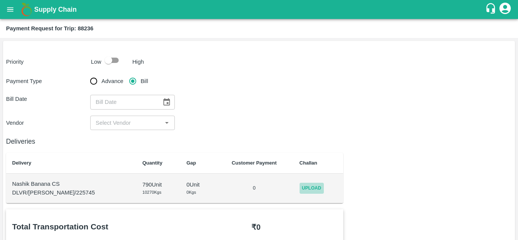
click at [306, 187] on span "Upload" at bounding box center [312, 188] width 24 height 11
click at [0, 0] on input "Upload" at bounding box center [0, 0] width 0 height 0
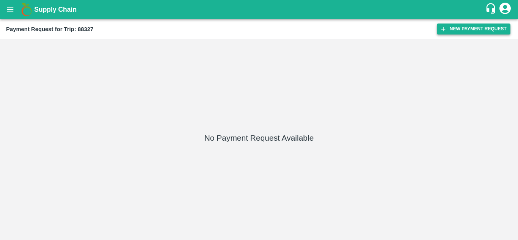
click at [474, 26] on button "New Payment Request" at bounding box center [474, 29] width 74 height 11
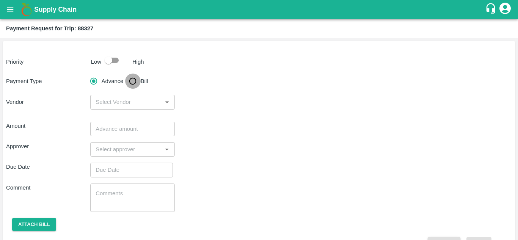
click at [134, 80] on input "Bill" at bounding box center [132, 81] width 15 height 15
radio input "true"
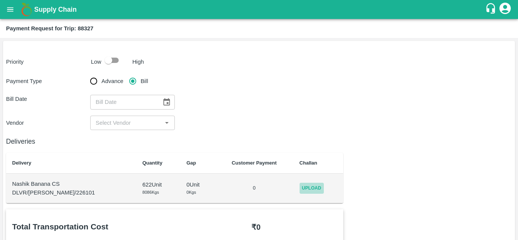
click at [300, 186] on span "Upload" at bounding box center [312, 188] width 24 height 11
click at [0, 0] on input "Upload" at bounding box center [0, 0] width 0 height 0
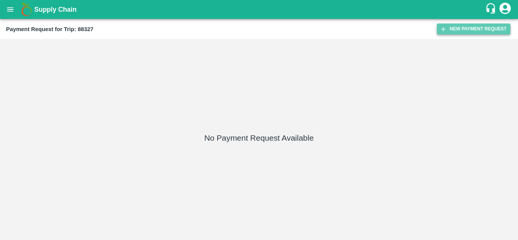
click at [478, 29] on button "New Payment Request" at bounding box center [474, 29] width 74 height 11
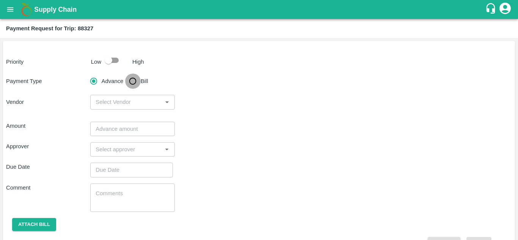
click at [137, 82] on input "Bill" at bounding box center [132, 81] width 15 height 15
radio input "true"
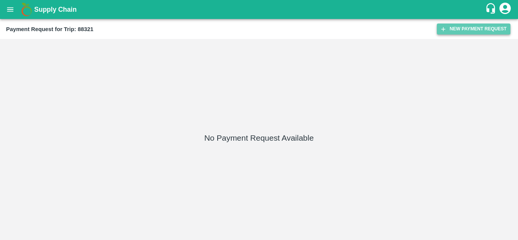
click at [470, 30] on button "New Payment Request" at bounding box center [474, 29] width 74 height 11
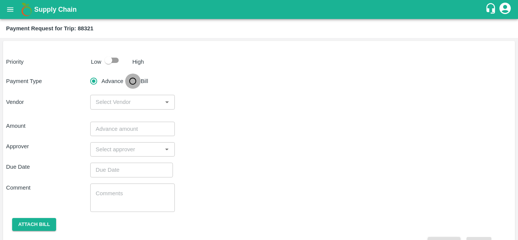
click at [132, 79] on input "Bill" at bounding box center [132, 81] width 15 height 15
radio input "true"
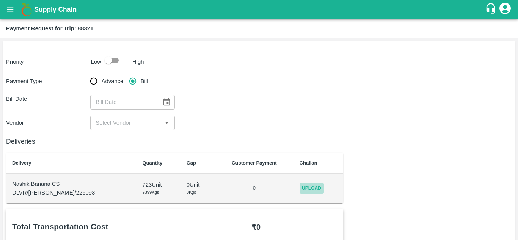
click at [306, 188] on span "Upload" at bounding box center [312, 188] width 24 height 11
click at [0, 0] on input "Upload" at bounding box center [0, 0] width 0 height 0
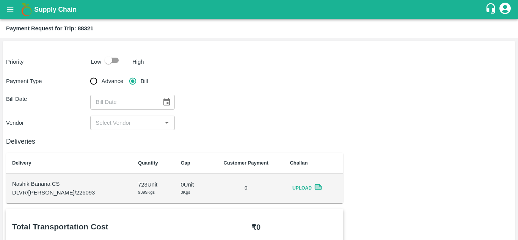
scroll to position [0, 0]
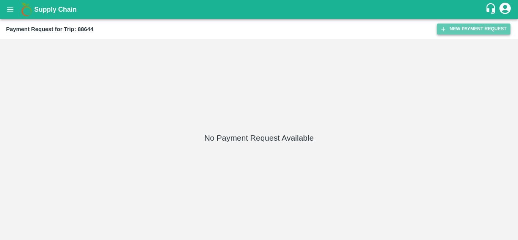
click at [452, 33] on button "New Payment Request" at bounding box center [474, 29] width 74 height 11
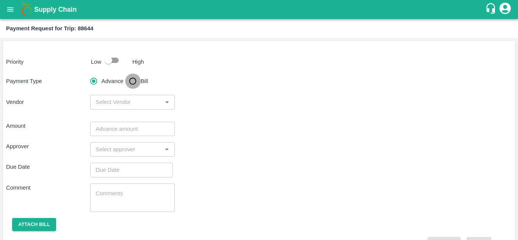
click at [136, 79] on input "Bill" at bounding box center [132, 81] width 15 height 15
radio input "true"
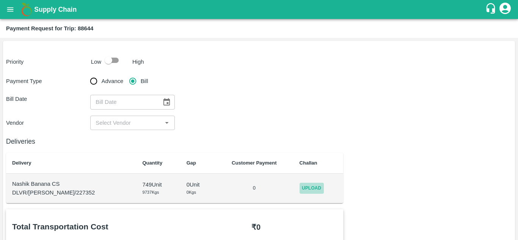
click at [300, 189] on span "Upload" at bounding box center [312, 188] width 24 height 11
click at [0, 0] on input "Upload" at bounding box center [0, 0] width 0 height 0
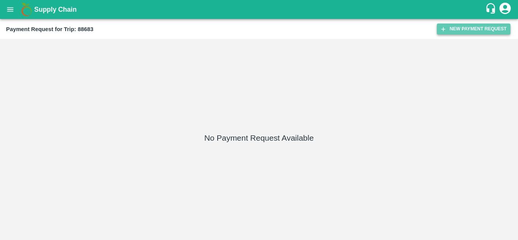
click at [479, 30] on button "New Payment Request" at bounding box center [474, 29] width 74 height 11
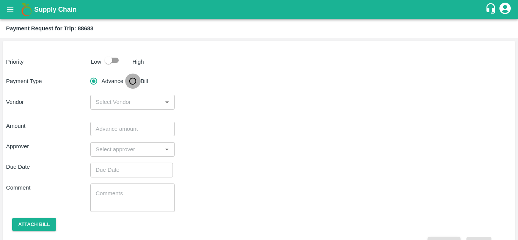
click at [134, 78] on input "Bill" at bounding box center [132, 81] width 15 height 15
radio input "true"
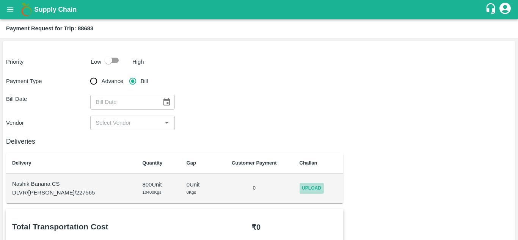
click at [310, 186] on span "Upload" at bounding box center [312, 188] width 24 height 11
click at [0, 0] on input "Upload" at bounding box center [0, 0] width 0 height 0
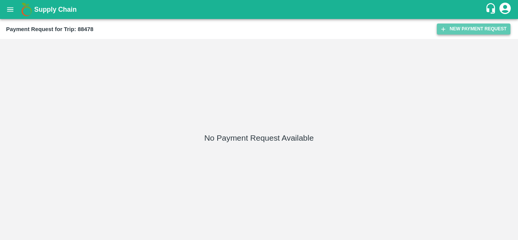
click at [477, 30] on button "New Payment Request" at bounding box center [474, 29] width 74 height 11
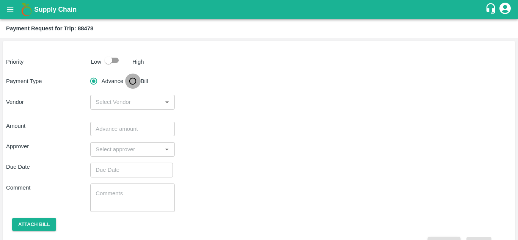
click at [132, 79] on input "Bill" at bounding box center [132, 81] width 15 height 15
radio input "true"
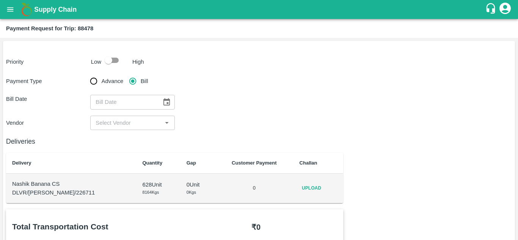
click at [318, 189] on div "Upload" at bounding box center [319, 188] width 38 height 11
click at [310, 188] on span "Upload" at bounding box center [312, 188] width 24 height 11
click at [0, 0] on input "Upload" at bounding box center [0, 0] width 0 height 0
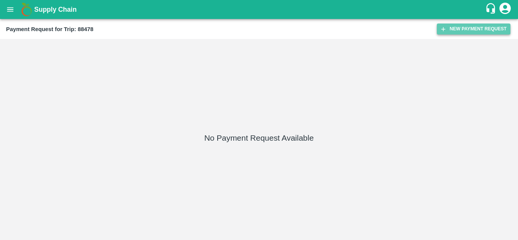
click at [458, 26] on button "New Payment Request" at bounding box center [474, 29] width 74 height 11
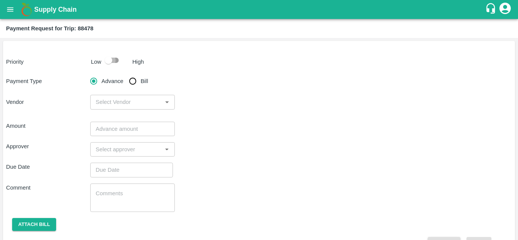
click at [111, 62] on input "checkbox" at bounding box center [108, 60] width 43 height 14
checkbox input "true"
click at [129, 81] on input "Bill" at bounding box center [132, 81] width 15 height 15
radio input "true"
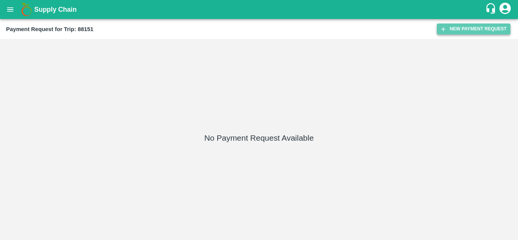
click at [461, 25] on button "New Payment Request" at bounding box center [474, 29] width 74 height 11
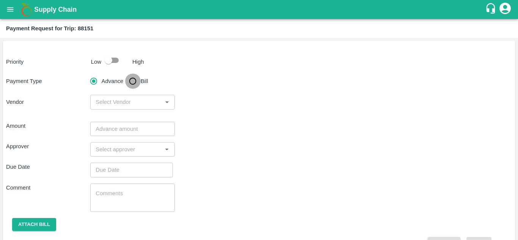
click at [130, 85] on input "Bill" at bounding box center [132, 81] width 15 height 15
radio input "true"
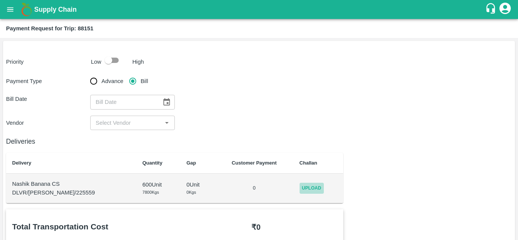
click at [303, 186] on span "Upload" at bounding box center [312, 188] width 24 height 11
click at [0, 0] on input "Upload" at bounding box center [0, 0] width 0 height 0
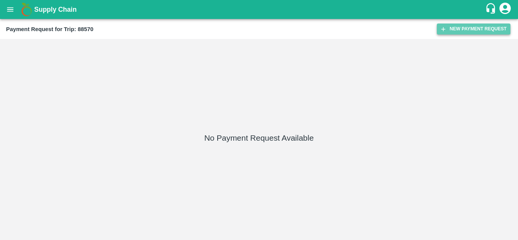
click at [461, 30] on button "New Payment Request" at bounding box center [474, 29] width 74 height 11
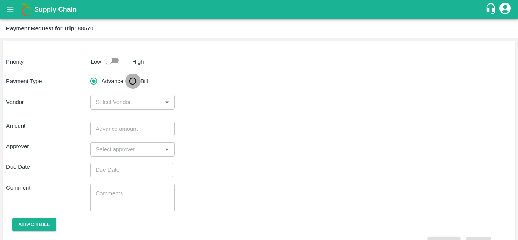
click at [133, 80] on input "Bill" at bounding box center [132, 81] width 15 height 15
radio input "true"
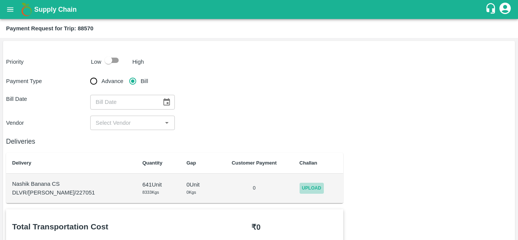
click at [300, 189] on span "Upload" at bounding box center [312, 188] width 24 height 11
click at [0, 0] on input "Upload" at bounding box center [0, 0] width 0 height 0
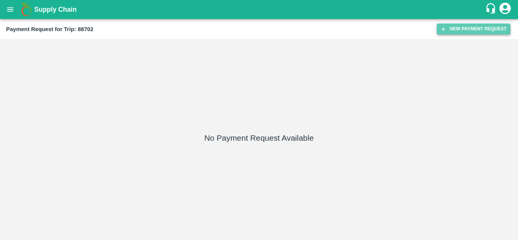
click at [467, 25] on button "New Payment Request" at bounding box center [474, 29] width 74 height 11
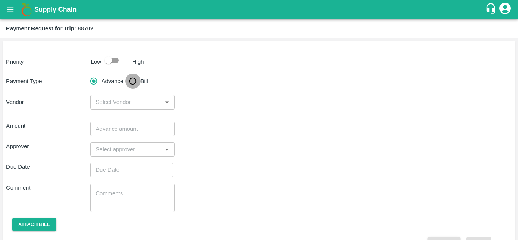
click at [132, 82] on input "Bill" at bounding box center [132, 81] width 15 height 15
radio input "true"
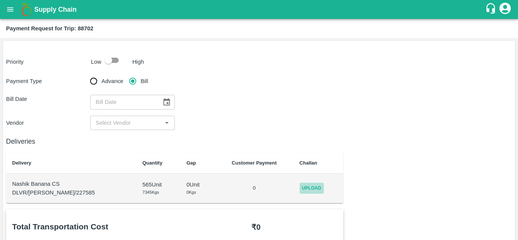
click at [302, 185] on span "Upload" at bounding box center [312, 188] width 24 height 11
click at [0, 0] on input "Upload" at bounding box center [0, 0] width 0 height 0
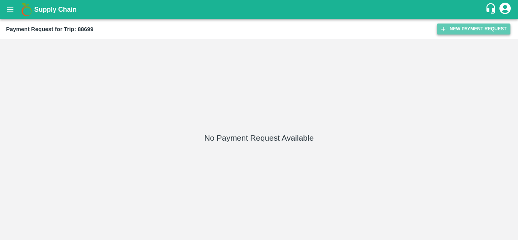
click at [467, 31] on button "New Payment Request" at bounding box center [474, 29] width 74 height 11
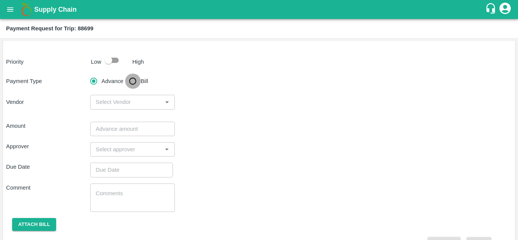
click at [131, 78] on input "Bill" at bounding box center [132, 81] width 15 height 15
radio input "true"
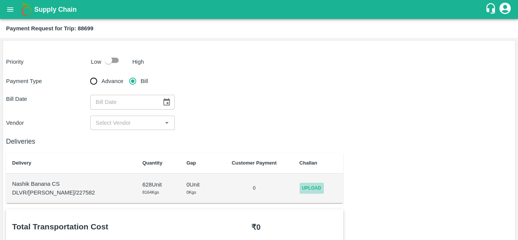
click at [309, 189] on span "Upload" at bounding box center [312, 188] width 24 height 11
click at [0, 0] on input "Upload" at bounding box center [0, 0] width 0 height 0
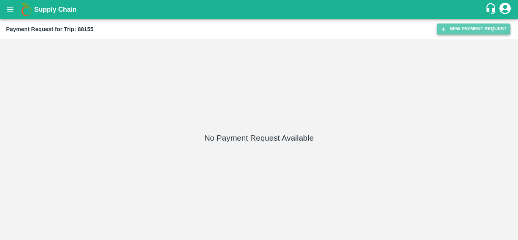
click at [456, 31] on button "New Payment Request" at bounding box center [474, 29] width 74 height 11
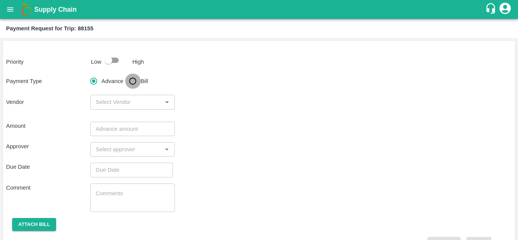
click at [131, 82] on input "Bill" at bounding box center [132, 81] width 15 height 15
radio input "true"
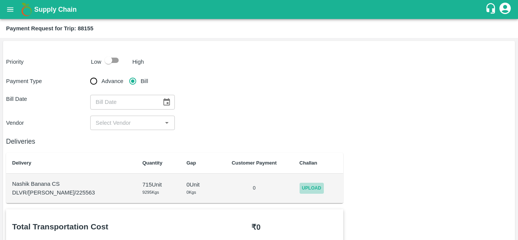
click at [309, 191] on span "Upload" at bounding box center [312, 188] width 24 height 11
click at [0, 0] on input "Upload" at bounding box center [0, 0] width 0 height 0
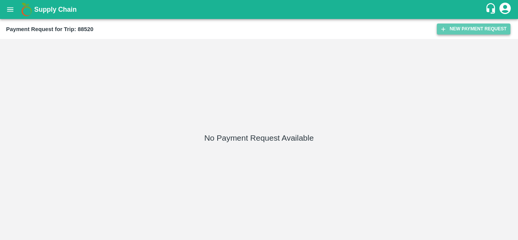
click at [471, 26] on button "New Payment Request" at bounding box center [474, 29] width 74 height 11
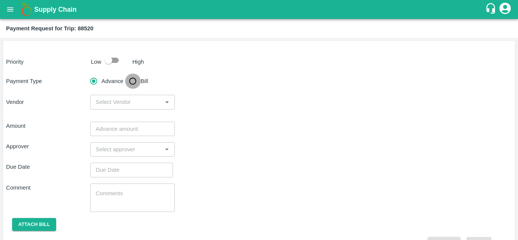
click at [131, 80] on input "Bill" at bounding box center [132, 81] width 15 height 15
radio input "true"
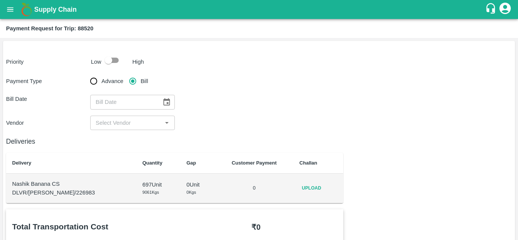
click at [312, 186] on span "Upload" at bounding box center [312, 188] width 24 height 11
click at [0, 0] on input "Upload" at bounding box center [0, 0] width 0 height 0
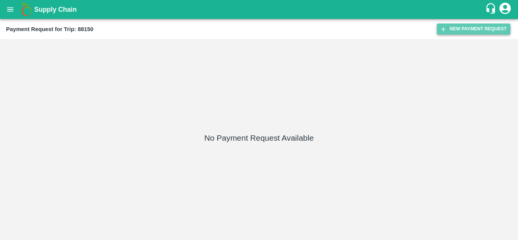
click at [471, 28] on button "New Payment Request" at bounding box center [474, 29] width 74 height 11
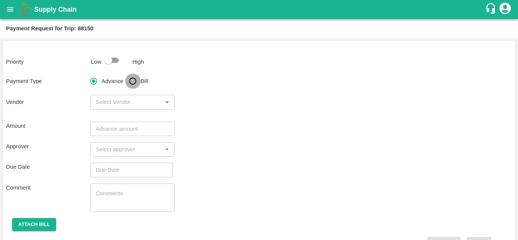
click at [132, 84] on input "Bill" at bounding box center [132, 81] width 15 height 15
radio input "true"
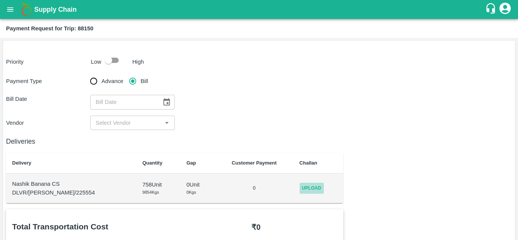
click at [304, 188] on span "Upload" at bounding box center [312, 188] width 24 height 11
click at [0, 0] on input "Upload" at bounding box center [0, 0] width 0 height 0
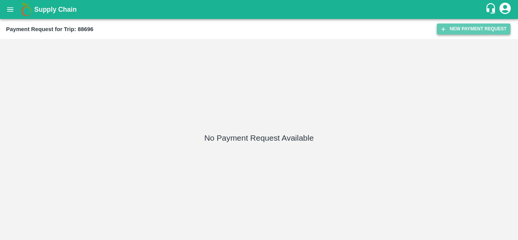
click at [474, 27] on button "New Payment Request" at bounding box center [474, 29] width 74 height 11
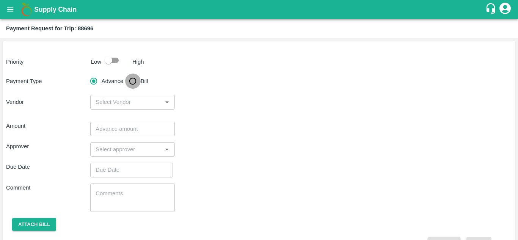
click at [133, 79] on input "Bill" at bounding box center [132, 81] width 15 height 15
radio input "true"
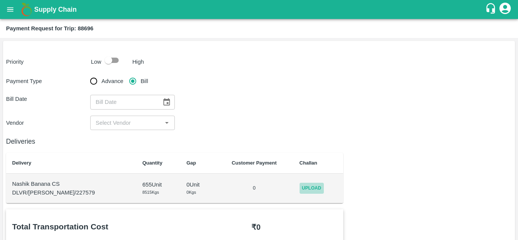
click at [308, 187] on span "Upload" at bounding box center [312, 188] width 24 height 11
click at [0, 0] on input "Upload" at bounding box center [0, 0] width 0 height 0
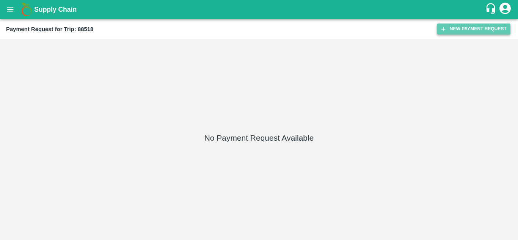
click at [458, 26] on button "New Payment Request" at bounding box center [474, 29] width 74 height 11
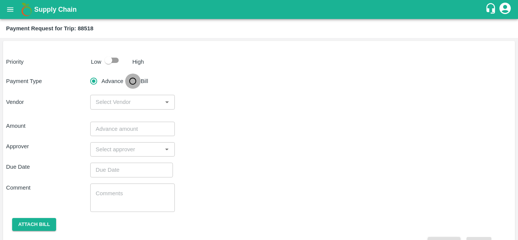
click at [133, 80] on input "Bill" at bounding box center [132, 81] width 15 height 15
radio input "true"
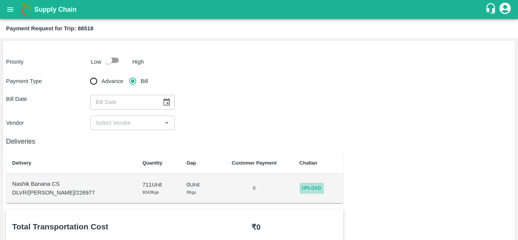
click at [304, 189] on span "Upload" at bounding box center [312, 188] width 24 height 11
click at [0, 0] on input "Upload" at bounding box center [0, 0] width 0 height 0
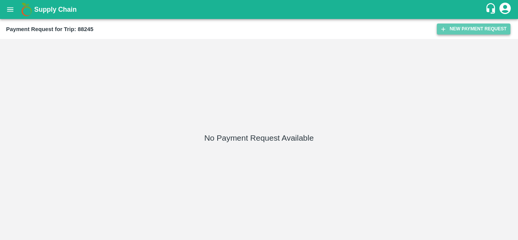
click at [472, 27] on button "New Payment Request" at bounding box center [474, 29] width 74 height 11
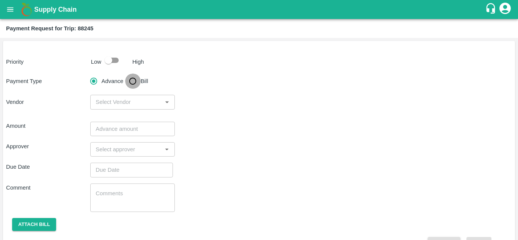
click at [132, 83] on input "Bill" at bounding box center [132, 81] width 15 height 15
radio input "true"
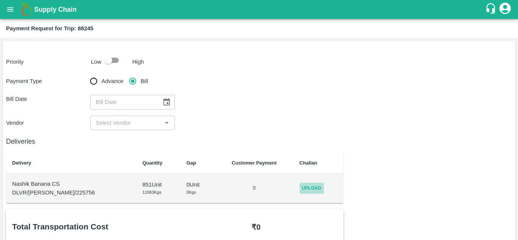
click at [310, 189] on span "Upload" at bounding box center [312, 188] width 24 height 11
click at [0, 0] on input "Upload" at bounding box center [0, 0] width 0 height 0
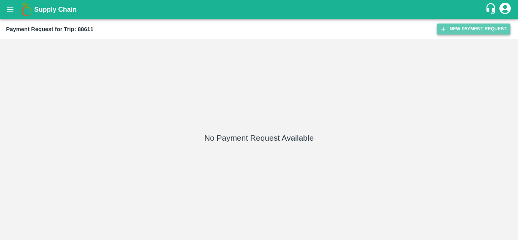
click at [471, 27] on button "New Payment Request" at bounding box center [474, 29] width 74 height 11
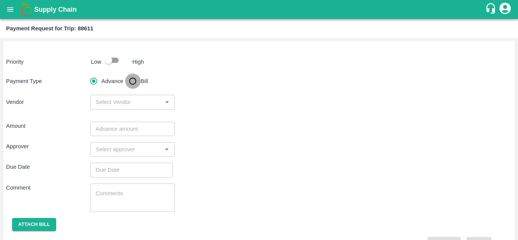
click at [135, 81] on input "Bill" at bounding box center [132, 81] width 15 height 15
radio input "true"
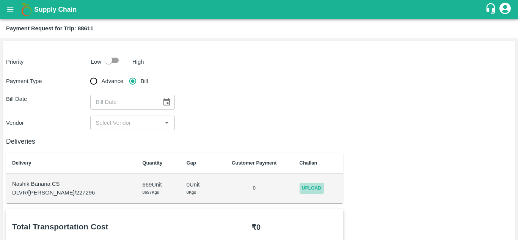
click at [307, 186] on span "Upload" at bounding box center [312, 188] width 24 height 11
click at [0, 0] on input "Upload" at bounding box center [0, 0] width 0 height 0
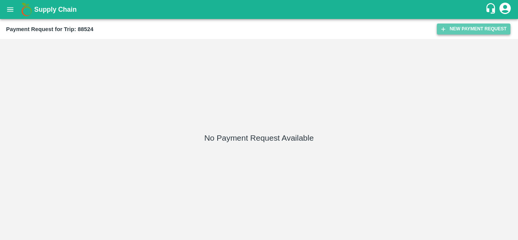
click at [469, 25] on button "New Payment Request" at bounding box center [474, 29] width 74 height 11
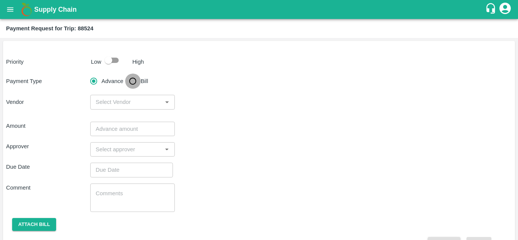
click at [132, 81] on input "Bill" at bounding box center [132, 81] width 15 height 15
radio input "true"
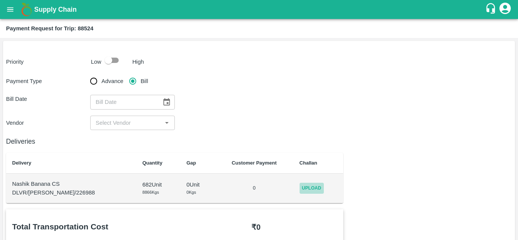
click at [309, 189] on span "Upload" at bounding box center [312, 188] width 24 height 11
click at [0, 0] on input "Upload" at bounding box center [0, 0] width 0 height 0
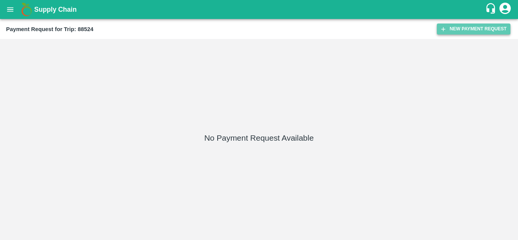
click at [499, 27] on button "New Payment Request" at bounding box center [474, 29] width 74 height 11
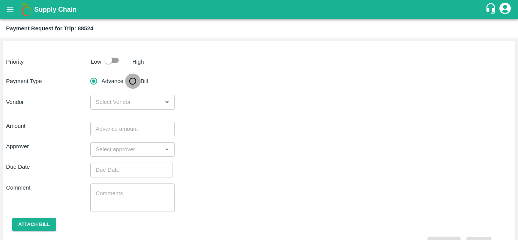
click at [136, 81] on input "Bill" at bounding box center [132, 81] width 15 height 15
radio input "true"
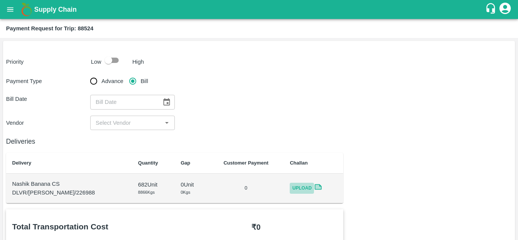
click at [301, 189] on span "Upload" at bounding box center [302, 188] width 24 height 11
click at [0, 0] on input "Upload" at bounding box center [0, 0] width 0 height 0
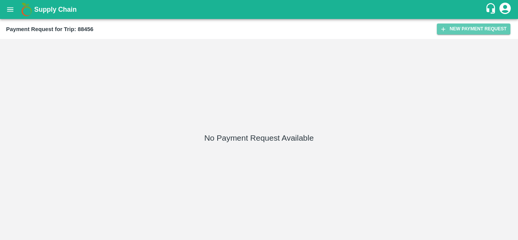
click at [480, 30] on button "New Payment Request" at bounding box center [474, 29] width 74 height 11
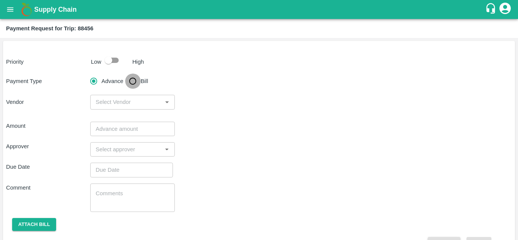
click at [134, 83] on input "Bill" at bounding box center [132, 81] width 15 height 15
radio input "true"
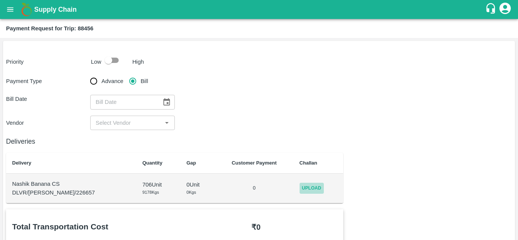
click at [305, 188] on span "Upload" at bounding box center [312, 188] width 24 height 11
click at [0, 0] on input "Upload" at bounding box center [0, 0] width 0 height 0
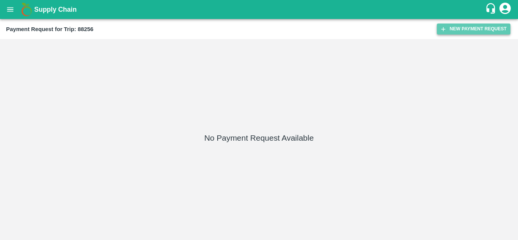
click at [468, 31] on button "New Payment Request" at bounding box center [474, 29] width 74 height 11
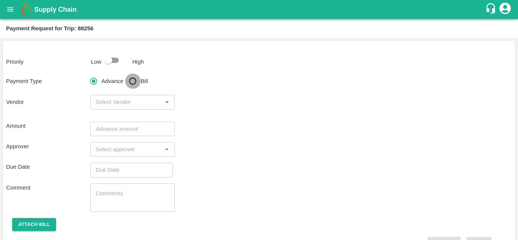
click at [134, 82] on input "Bill" at bounding box center [132, 81] width 15 height 15
radio input "true"
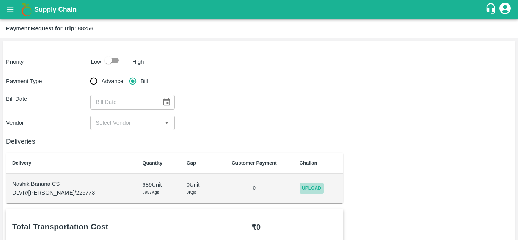
click at [300, 187] on span "Upload" at bounding box center [312, 188] width 24 height 11
click at [0, 0] on input "Upload" at bounding box center [0, 0] width 0 height 0
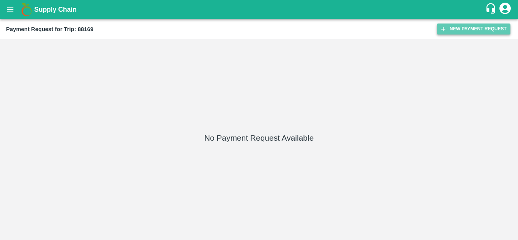
click at [477, 32] on button "New Payment Request" at bounding box center [474, 29] width 74 height 11
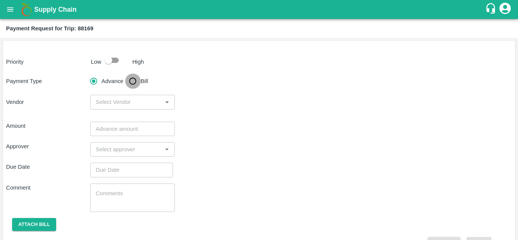
click at [133, 82] on input "Bill" at bounding box center [132, 81] width 15 height 15
radio input "true"
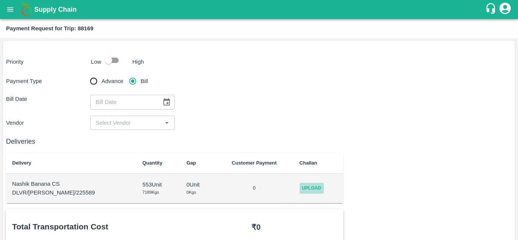
click at [305, 187] on span "Upload" at bounding box center [312, 188] width 24 height 11
click at [0, 0] on input "Upload" at bounding box center [0, 0] width 0 height 0
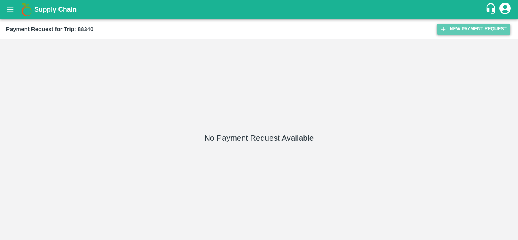
click at [474, 31] on button "New Payment Request" at bounding box center [474, 29] width 74 height 11
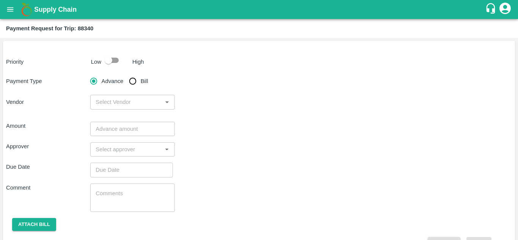
click at [133, 80] on input "Bill" at bounding box center [132, 81] width 15 height 15
radio input "true"
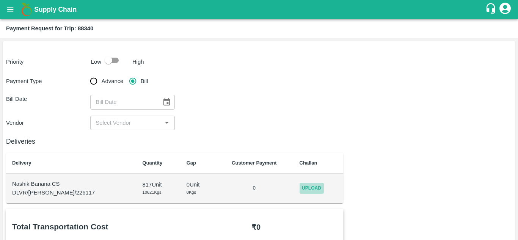
click at [313, 190] on span "Upload" at bounding box center [312, 188] width 24 height 11
click at [0, 0] on input "Upload" at bounding box center [0, 0] width 0 height 0
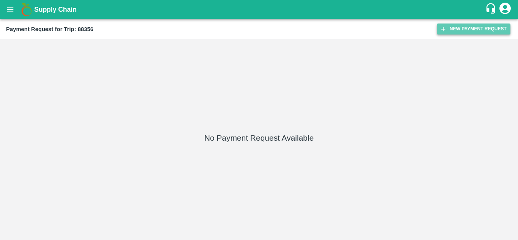
click at [462, 31] on button "New Payment Request" at bounding box center [474, 29] width 74 height 11
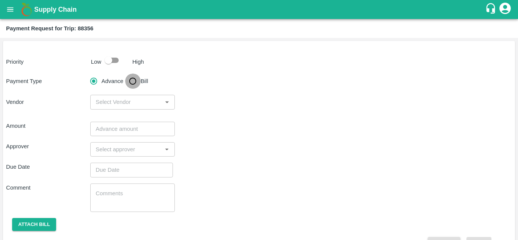
click at [131, 83] on input "Bill" at bounding box center [132, 81] width 15 height 15
radio input "true"
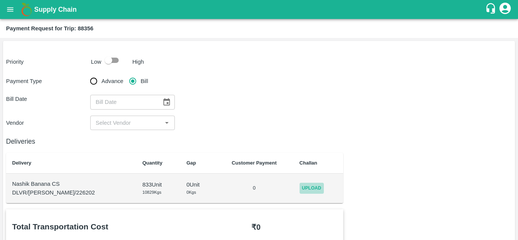
click at [304, 188] on span "Upload" at bounding box center [312, 188] width 24 height 11
click at [0, 0] on input "Upload" at bounding box center [0, 0] width 0 height 0
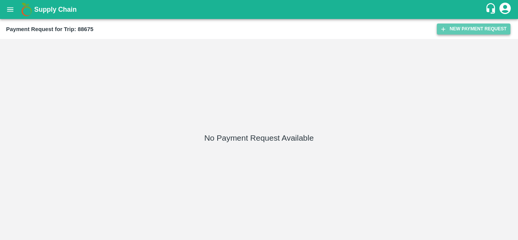
click at [459, 25] on button "New Payment Request" at bounding box center [474, 29] width 74 height 11
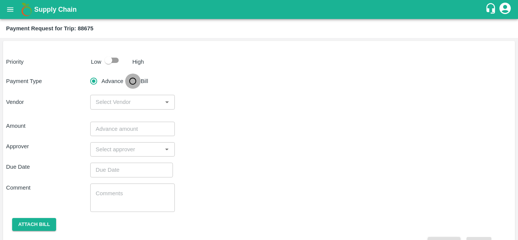
click at [131, 83] on input "Bill" at bounding box center [132, 81] width 15 height 15
radio input "true"
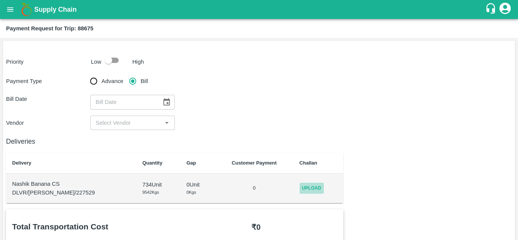
click at [305, 188] on span "Upload" at bounding box center [312, 188] width 24 height 11
click at [0, 0] on input "Upload" at bounding box center [0, 0] width 0 height 0
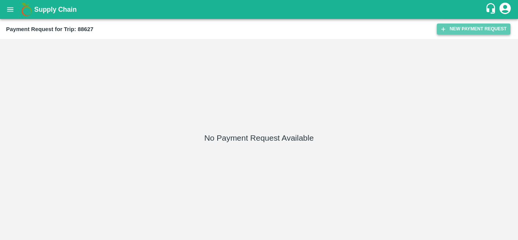
click at [461, 27] on button "New Payment Request" at bounding box center [474, 29] width 74 height 11
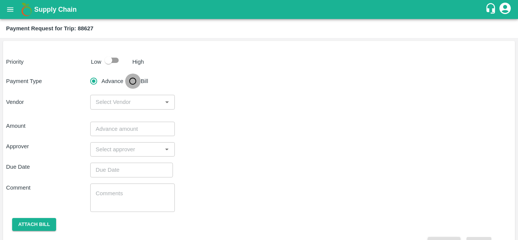
click at [132, 77] on input "Bill" at bounding box center [132, 81] width 15 height 15
radio input "true"
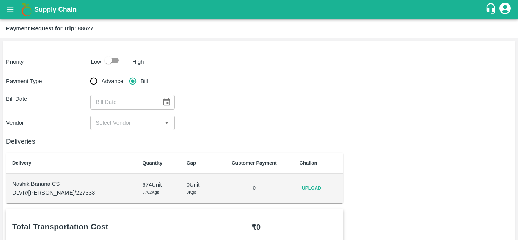
click at [309, 188] on span "Upload" at bounding box center [312, 188] width 24 height 11
click at [0, 0] on input "Upload" at bounding box center [0, 0] width 0 height 0
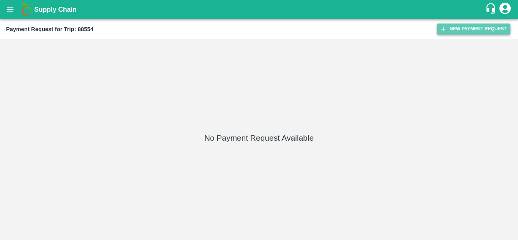
click at [467, 30] on button "New Payment Request" at bounding box center [474, 29] width 74 height 11
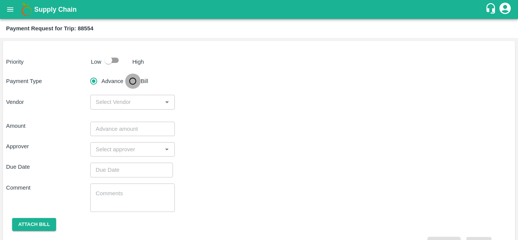
click at [133, 80] on input "Bill" at bounding box center [132, 81] width 15 height 15
radio input "true"
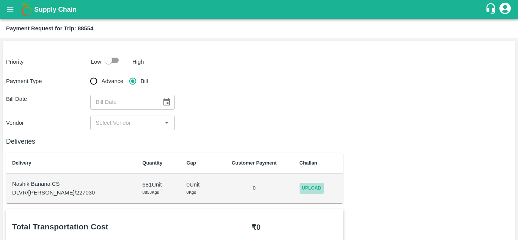
click at [310, 191] on span "Upload" at bounding box center [312, 188] width 24 height 11
click at [0, 0] on input "Upload" at bounding box center [0, 0] width 0 height 0
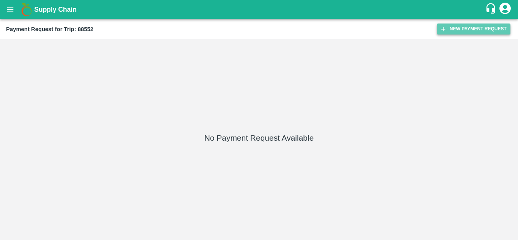
click at [469, 33] on button "New Payment Request" at bounding box center [474, 29] width 74 height 11
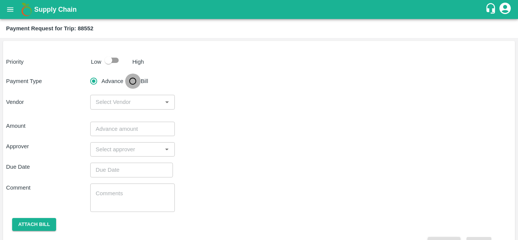
click at [130, 84] on input "Bill" at bounding box center [132, 81] width 15 height 15
radio input "true"
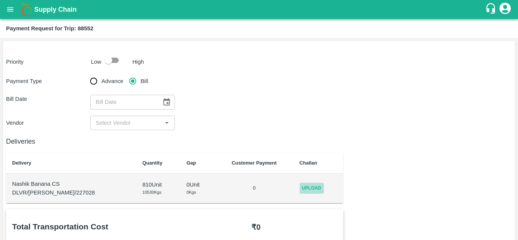
click at [314, 186] on span "Upload" at bounding box center [312, 188] width 24 height 11
click at [0, 0] on input "Upload" at bounding box center [0, 0] width 0 height 0
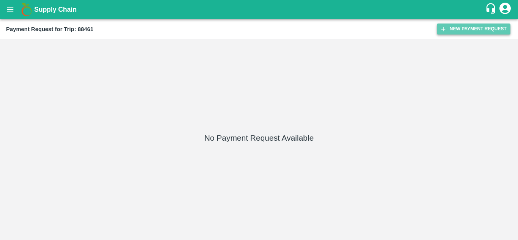
click at [462, 24] on button "New Payment Request" at bounding box center [474, 29] width 74 height 11
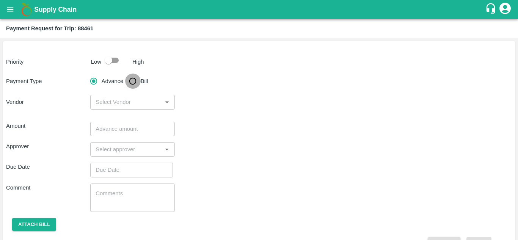
click at [134, 82] on input "Bill" at bounding box center [132, 81] width 15 height 15
radio input "true"
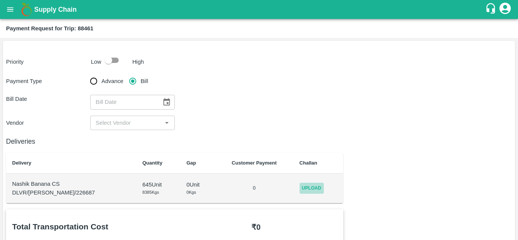
click at [300, 186] on span "Upload" at bounding box center [312, 188] width 24 height 11
click at [0, 0] on input "Upload" at bounding box center [0, 0] width 0 height 0
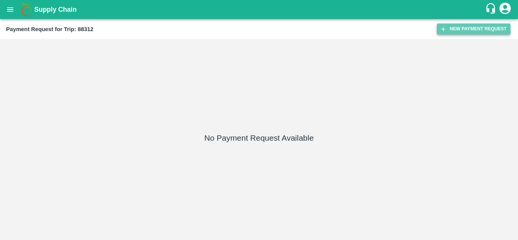
click at [477, 25] on button "New Payment Request" at bounding box center [474, 29] width 74 height 11
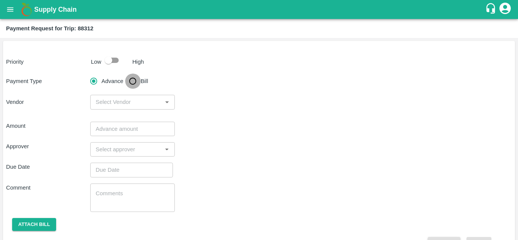
click at [136, 80] on input "Bill" at bounding box center [132, 81] width 15 height 15
radio input "true"
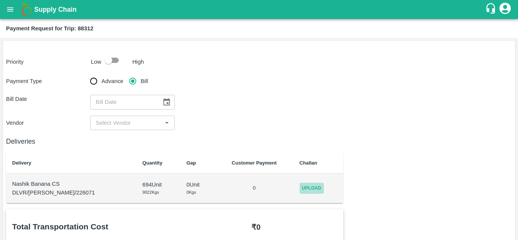
click at [306, 187] on span "Upload" at bounding box center [312, 188] width 24 height 11
click at [0, 0] on input "Upload" at bounding box center [0, 0] width 0 height 0
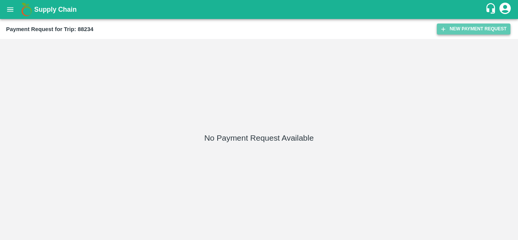
click at [466, 29] on button "New Payment Request" at bounding box center [474, 29] width 74 height 11
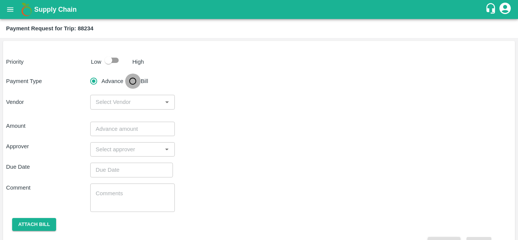
click at [133, 83] on input "Bill" at bounding box center [132, 81] width 15 height 15
radio input "true"
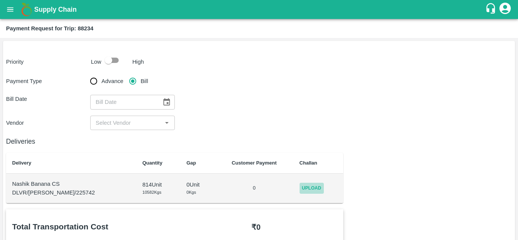
click at [301, 190] on span "Upload" at bounding box center [312, 188] width 24 height 11
click at [0, 0] on input "Upload" at bounding box center [0, 0] width 0 height 0
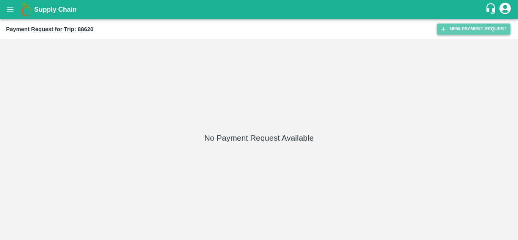
click at [474, 25] on button "New Payment Request" at bounding box center [474, 29] width 74 height 11
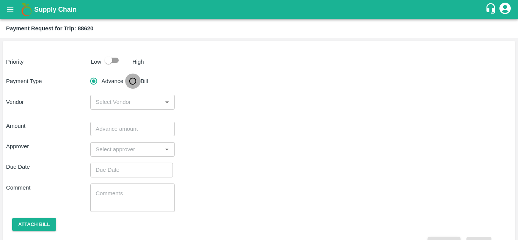
click at [133, 82] on input "Bill" at bounding box center [132, 81] width 15 height 15
radio input "true"
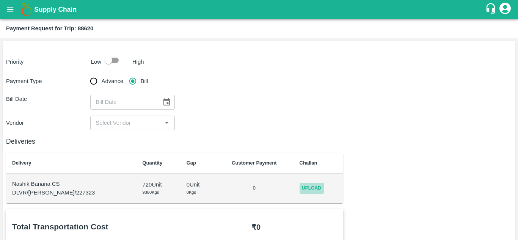
click at [306, 186] on span "Upload" at bounding box center [312, 188] width 24 height 11
click at [0, 0] on input "Upload" at bounding box center [0, 0] width 0 height 0
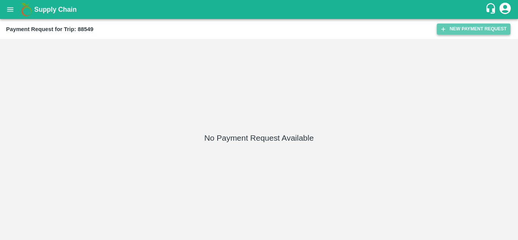
click at [470, 28] on button "New Payment Request" at bounding box center [474, 29] width 74 height 11
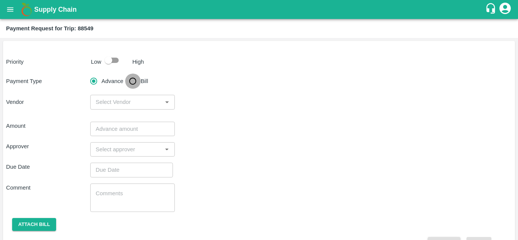
click at [134, 80] on input "Bill" at bounding box center [132, 81] width 15 height 15
radio input "true"
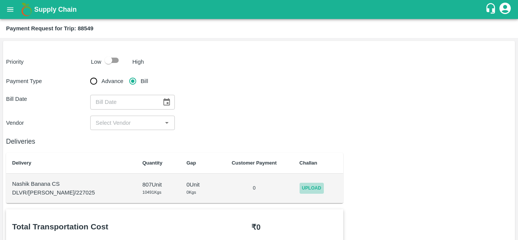
click at [307, 189] on span "Upload" at bounding box center [312, 188] width 24 height 11
click at [0, 0] on input "Upload" at bounding box center [0, 0] width 0 height 0
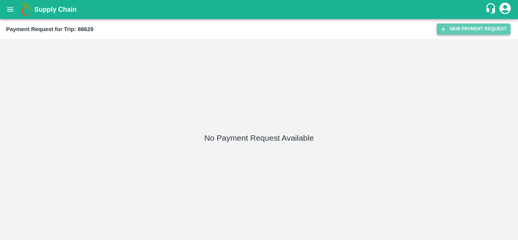
click at [464, 30] on button "New Payment Request" at bounding box center [474, 29] width 74 height 11
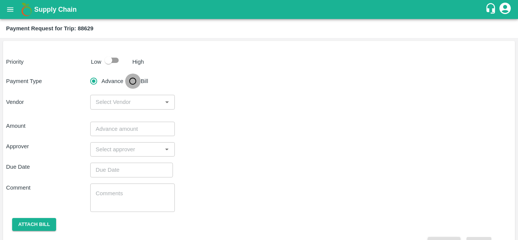
click at [135, 82] on input "Bill" at bounding box center [132, 81] width 15 height 15
radio input "true"
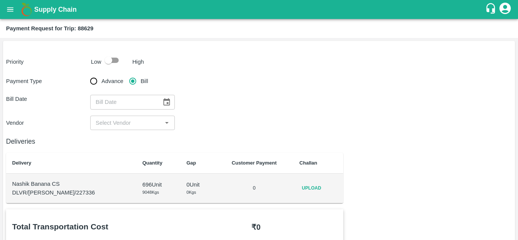
click at [304, 184] on span "Upload" at bounding box center [312, 188] width 24 height 11
click at [0, 0] on input "Upload" at bounding box center [0, 0] width 0 height 0
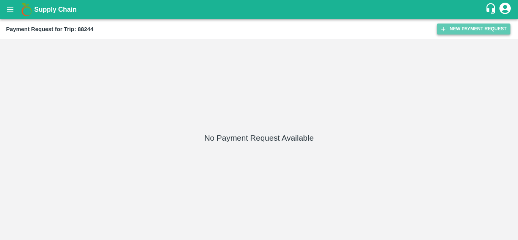
click at [474, 27] on button "New Payment Request" at bounding box center [474, 29] width 74 height 11
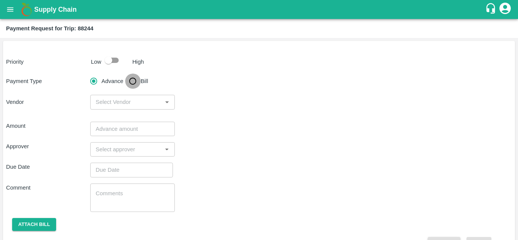
click at [132, 81] on input "Bill" at bounding box center [132, 81] width 15 height 15
radio input "true"
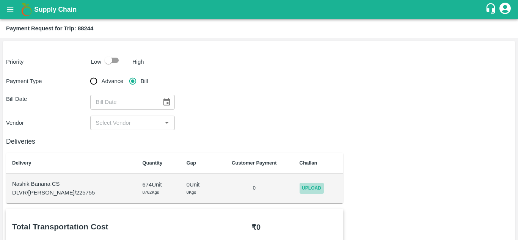
click at [313, 190] on span "Upload" at bounding box center [312, 188] width 24 height 11
click at [0, 0] on input "Upload" at bounding box center [0, 0] width 0 height 0
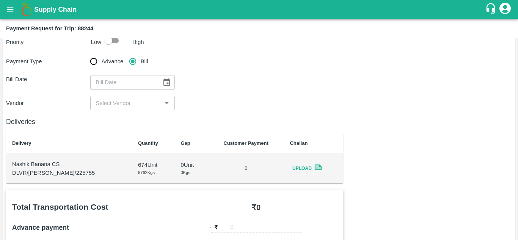
scroll to position [19, 0]
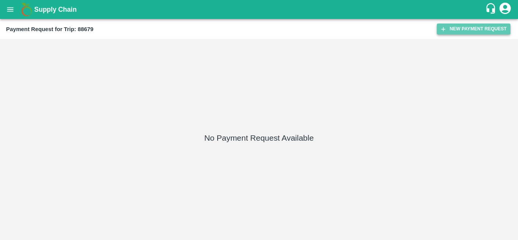
click at [462, 26] on button "New Payment Request" at bounding box center [474, 29] width 74 height 11
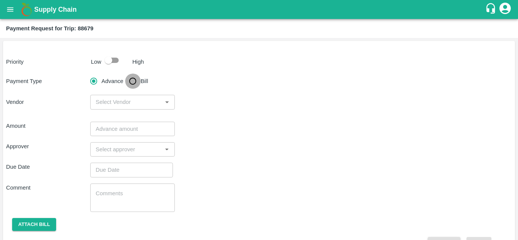
click at [131, 78] on input "Bill" at bounding box center [132, 81] width 15 height 15
radio input "true"
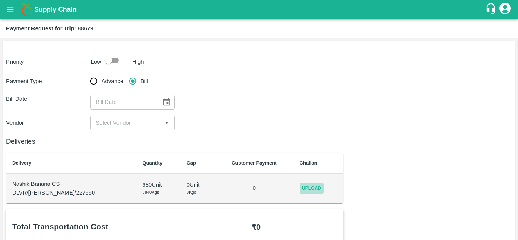
click at [307, 187] on span "Upload" at bounding box center [312, 188] width 24 height 11
click at [0, 0] on input "Upload" at bounding box center [0, 0] width 0 height 0
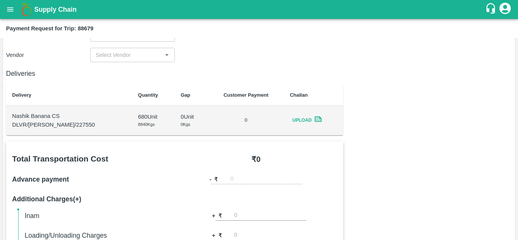
scroll to position [53, 0]
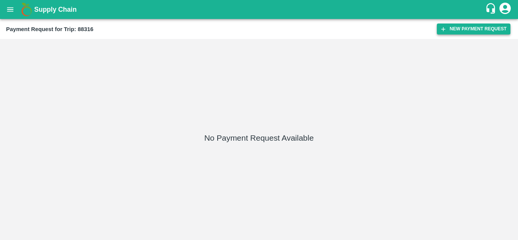
click at [467, 24] on button "New Payment Request" at bounding box center [474, 29] width 74 height 11
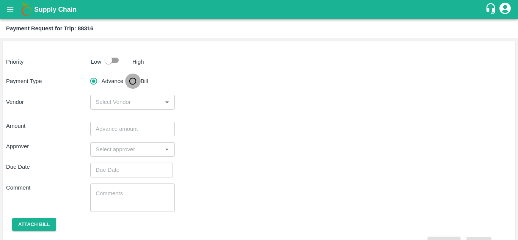
click at [133, 81] on input "Bill" at bounding box center [132, 81] width 15 height 15
radio input "true"
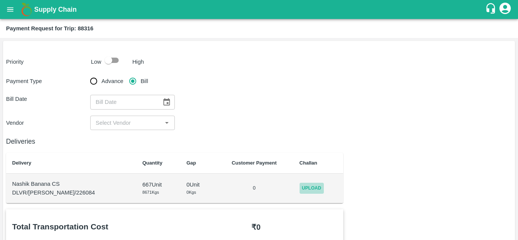
click at [305, 187] on span "Upload" at bounding box center [312, 188] width 24 height 11
click at [0, 0] on input "Upload" at bounding box center [0, 0] width 0 height 0
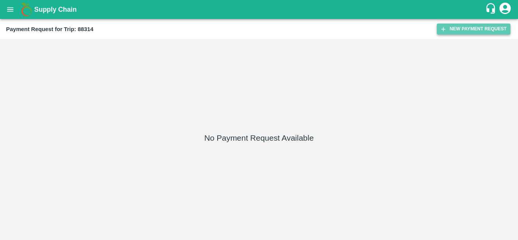
click at [463, 29] on button "New Payment Request" at bounding box center [474, 29] width 74 height 11
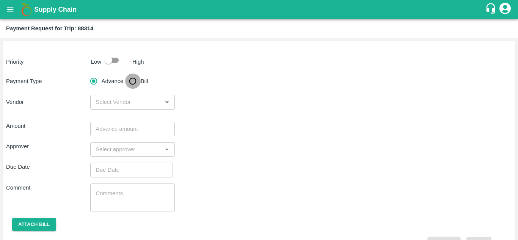
click at [134, 81] on input "Bill" at bounding box center [132, 81] width 15 height 15
radio input "true"
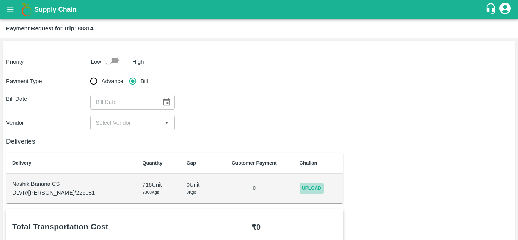
click at [301, 187] on span "Upload" at bounding box center [312, 188] width 24 height 11
click at [0, 0] on input "Upload" at bounding box center [0, 0] width 0 height 0
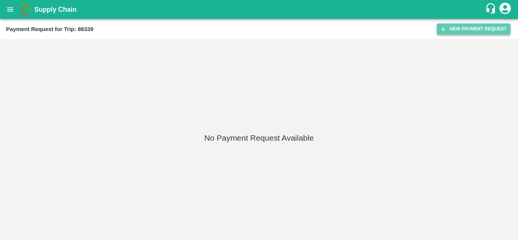
click at [460, 25] on button "New Payment Request" at bounding box center [474, 29] width 74 height 11
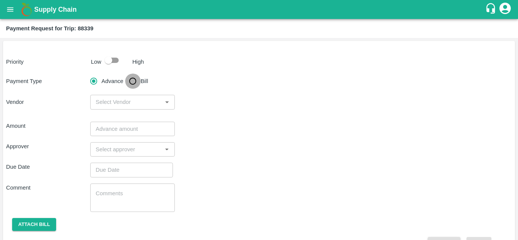
click at [134, 82] on input "Bill" at bounding box center [132, 81] width 15 height 15
radio input "true"
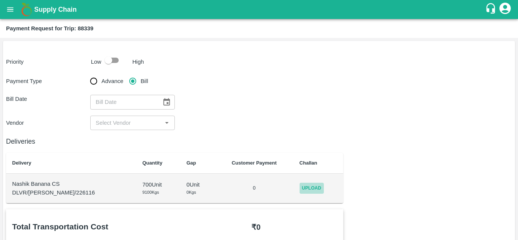
click at [302, 187] on span "Upload" at bounding box center [312, 188] width 24 height 11
click at [0, 0] on input "Upload" at bounding box center [0, 0] width 0 height 0
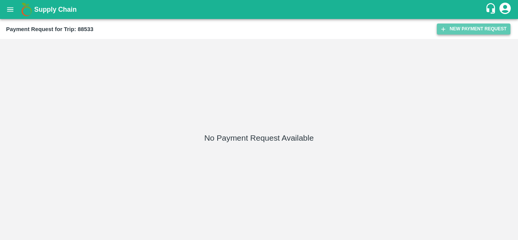
click at [473, 31] on button "New Payment Request" at bounding box center [474, 29] width 74 height 11
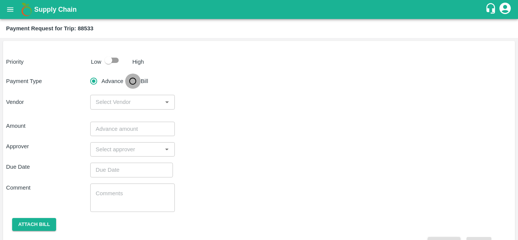
click at [132, 80] on input "Bill" at bounding box center [132, 81] width 15 height 15
radio input "true"
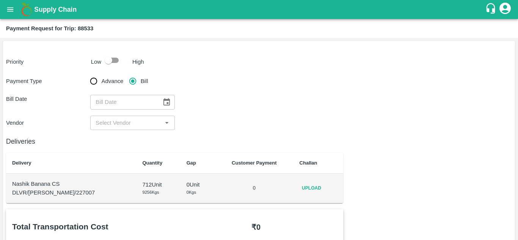
click at [302, 185] on span "Upload" at bounding box center [312, 188] width 24 height 11
click at [0, 0] on input "Upload" at bounding box center [0, 0] width 0 height 0
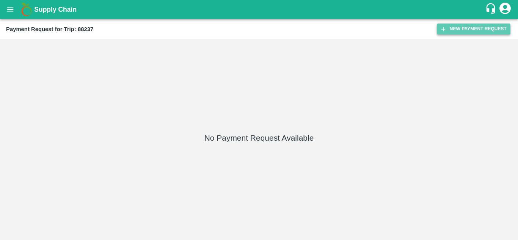
click at [473, 26] on button "New Payment Request" at bounding box center [474, 29] width 74 height 11
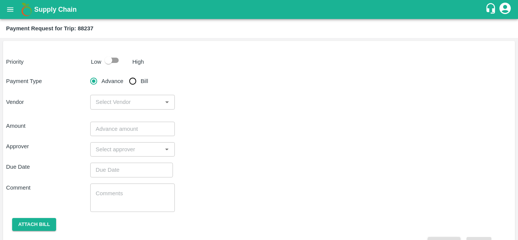
click at [132, 82] on input "Bill" at bounding box center [132, 81] width 15 height 15
radio input "true"
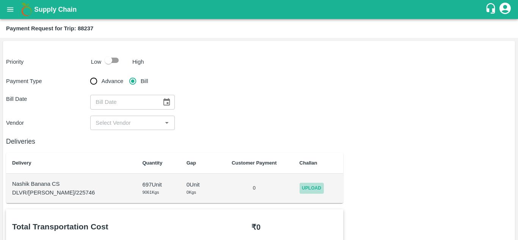
click at [305, 191] on span "Upload" at bounding box center [312, 188] width 24 height 11
click at [0, 0] on input "Upload" at bounding box center [0, 0] width 0 height 0
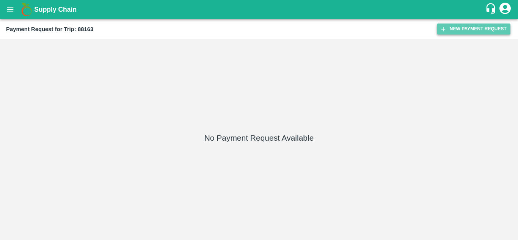
click at [475, 25] on button "New Payment Request" at bounding box center [474, 29] width 74 height 11
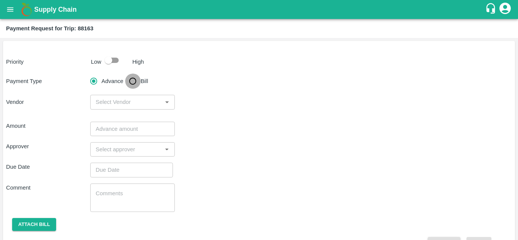
click at [135, 80] on input "Bill" at bounding box center [132, 81] width 15 height 15
radio input "true"
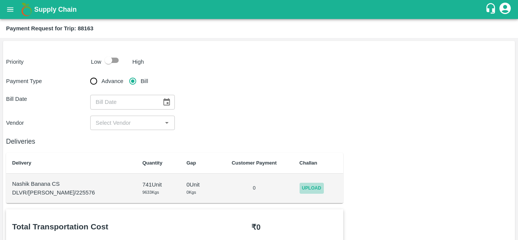
click at [300, 185] on span "Upload" at bounding box center [312, 188] width 24 height 11
click at [0, 0] on input "Upload" at bounding box center [0, 0] width 0 height 0
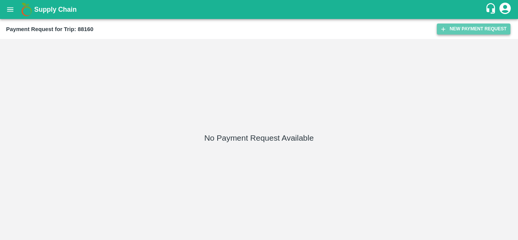
click at [482, 27] on button "New Payment Request" at bounding box center [474, 29] width 74 height 11
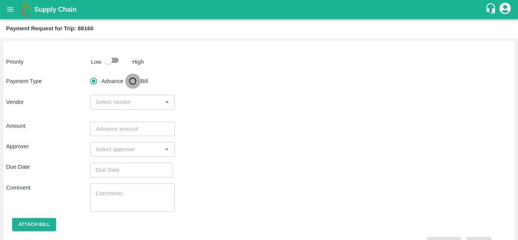
click at [135, 80] on input "Bill" at bounding box center [132, 81] width 15 height 15
radio input "true"
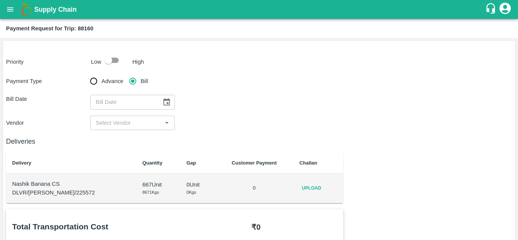
click at [303, 189] on span "Upload" at bounding box center [312, 188] width 24 height 11
click at [0, 0] on input "Upload" at bounding box center [0, 0] width 0 height 0
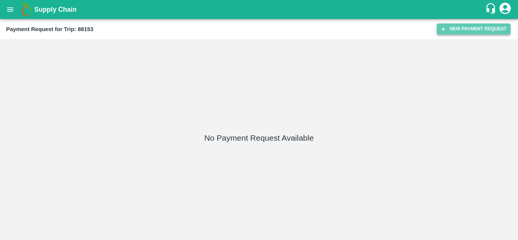
click at [472, 27] on button "New Payment Request" at bounding box center [474, 29] width 74 height 11
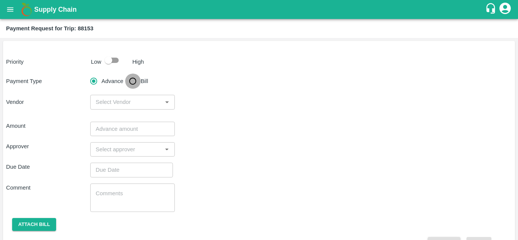
click at [133, 81] on input "Bill" at bounding box center [132, 81] width 15 height 15
radio input "true"
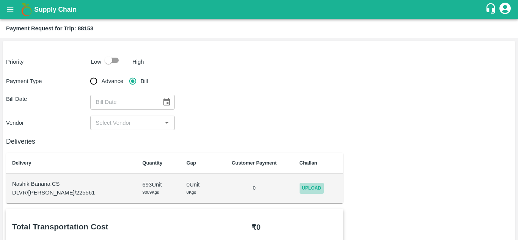
click at [305, 188] on span "Upload" at bounding box center [312, 188] width 24 height 11
click at [0, 0] on input "Upload" at bounding box center [0, 0] width 0 height 0
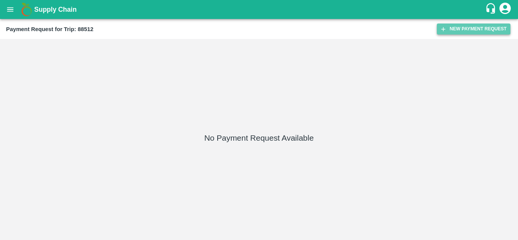
click at [466, 25] on button "New Payment Request" at bounding box center [474, 29] width 74 height 11
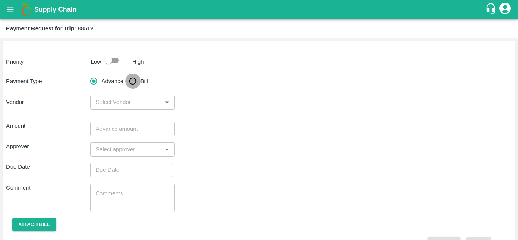
click at [134, 80] on input "Bill" at bounding box center [132, 81] width 15 height 15
radio input "true"
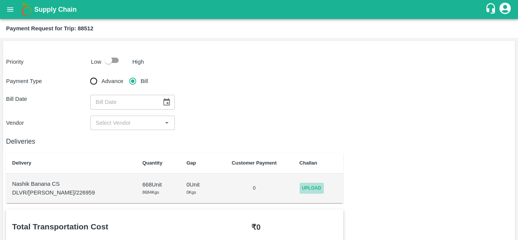
click at [309, 191] on span "Upload" at bounding box center [312, 188] width 24 height 11
click at [0, 0] on input "Upload" at bounding box center [0, 0] width 0 height 0
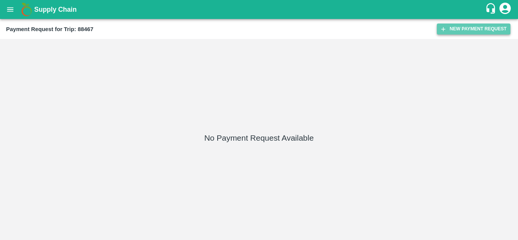
click at [450, 32] on button "New Payment Request" at bounding box center [474, 29] width 74 height 11
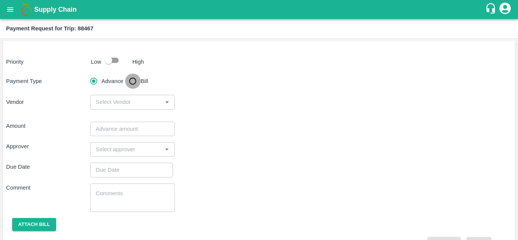
click at [129, 80] on input "Bill" at bounding box center [132, 81] width 15 height 15
radio input "true"
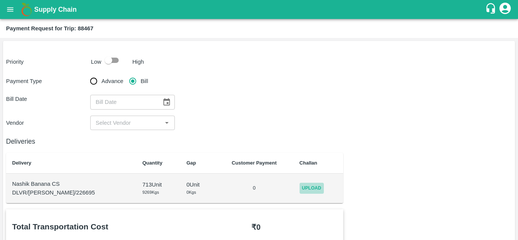
click at [308, 185] on span "Upload" at bounding box center [312, 188] width 24 height 11
click at [0, 0] on input "Upload" at bounding box center [0, 0] width 0 height 0
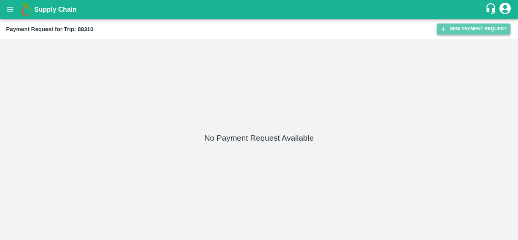
click at [462, 28] on button "New Payment Request" at bounding box center [474, 29] width 74 height 11
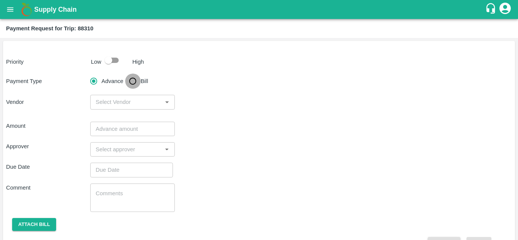
click at [133, 80] on input "Bill" at bounding box center [132, 81] width 15 height 15
radio input "true"
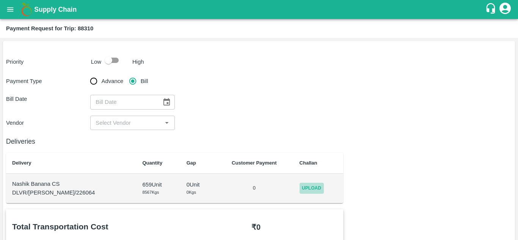
click at [313, 185] on span "Upload" at bounding box center [312, 188] width 24 height 11
click at [0, 0] on input "Upload" at bounding box center [0, 0] width 0 height 0
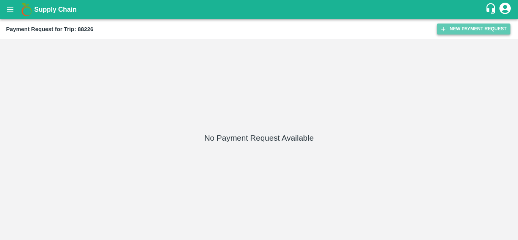
click at [472, 31] on button "New Payment Request" at bounding box center [474, 29] width 74 height 11
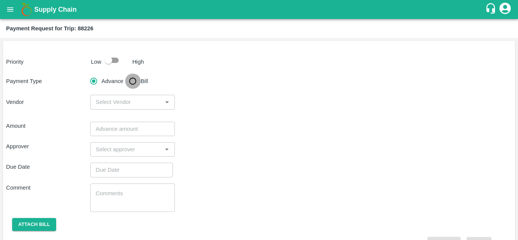
click at [135, 78] on input "Bill" at bounding box center [132, 81] width 15 height 15
radio input "true"
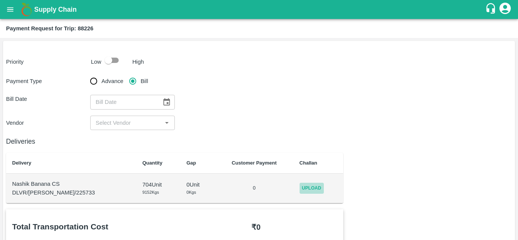
click at [300, 187] on span "Upload" at bounding box center [312, 188] width 24 height 11
click at [0, 0] on input "Upload" at bounding box center [0, 0] width 0 height 0
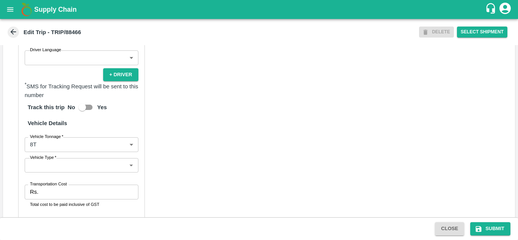
scroll to position [578, 0]
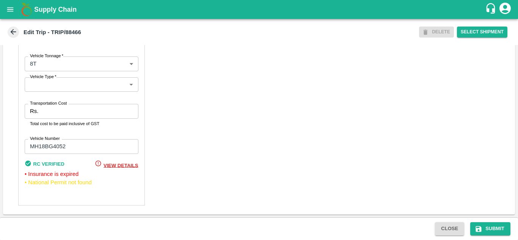
click at [110, 165] on span "View Details" at bounding box center [121, 165] width 35 height 6
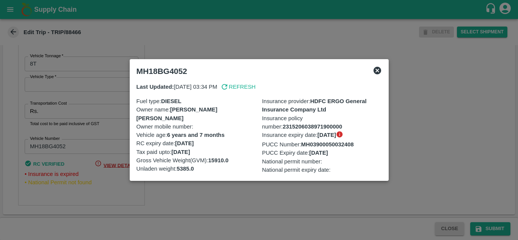
click at [378, 70] on icon at bounding box center [377, 70] width 9 height 9
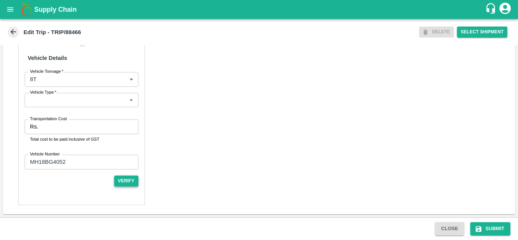
click at [129, 178] on button "Verify" at bounding box center [126, 181] width 24 height 11
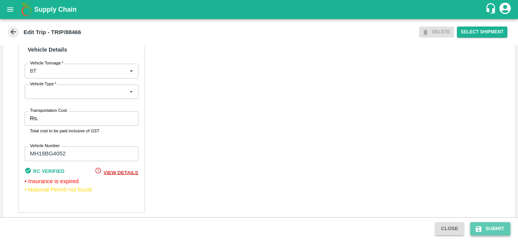
click at [493, 227] on button "Submit" at bounding box center [490, 228] width 40 height 13
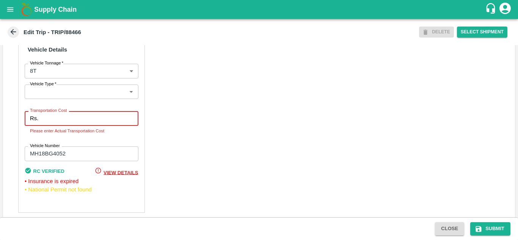
click at [52, 126] on input "Transportation Cost" at bounding box center [89, 118] width 97 height 14
type input "0"
click at [238, 145] on div "Partner Details Partner   * Partner Add Transporter Driver 1 Details Driver Nam…" at bounding box center [259, 23] width 512 height 397
click at [59, 126] on input "0" at bounding box center [89, 118] width 97 height 14
click at [223, 154] on div "Partner Details Partner   * Partner Add Transporter Driver 1 Details Driver Nam…" at bounding box center [259, 23] width 512 height 397
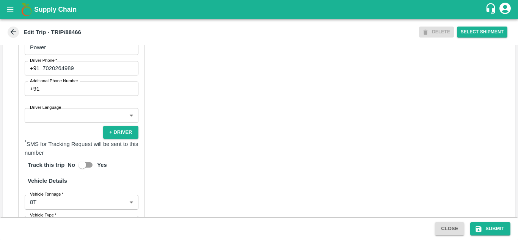
scroll to position [418, 0]
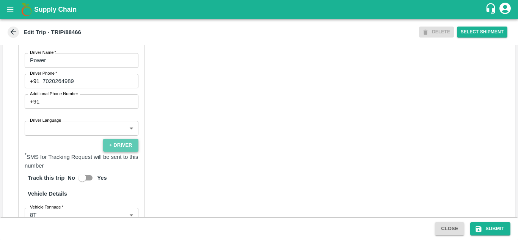
click at [115, 152] on button "+ Driver" at bounding box center [120, 145] width 35 height 13
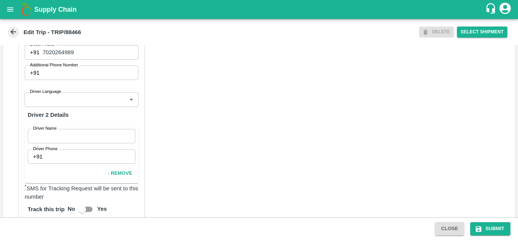
scroll to position [424, 0]
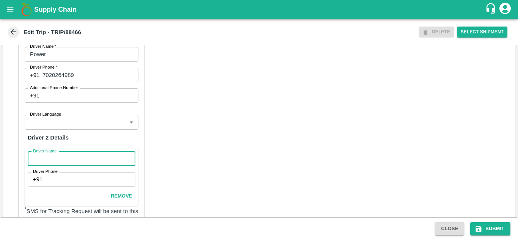
click at [63, 166] on input "Driver Name" at bounding box center [82, 159] width 108 height 14
click at [52, 166] on input "Driver Name" at bounding box center [82, 159] width 108 height 14
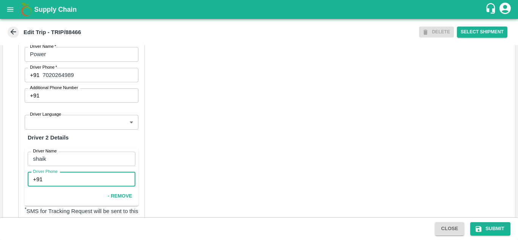
click at [55, 187] on input "Driver Phone" at bounding box center [91, 179] width 90 height 14
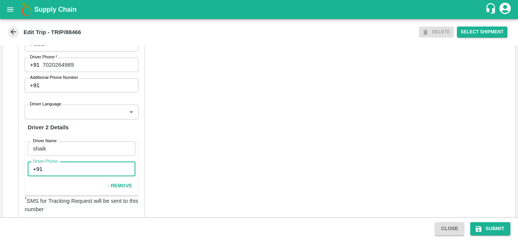
scroll to position [436, 0]
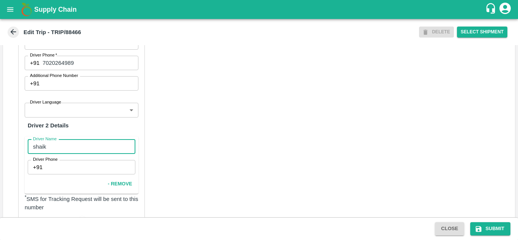
click at [53, 154] on input "shaik" at bounding box center [82, 147] width 108 height 14
type input "s"
click at [236, 130] on div "Partner Details Partner   * Partner Add Transporter Driver 1 Details Driver Nam…" at bounding box center [259, 179] width 512 height 457
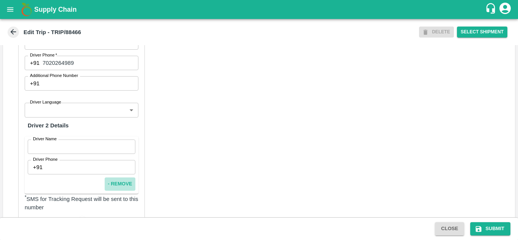
click at [121, 191] on button "- Remove" at bounding box center [120, 184] width 30 height 13
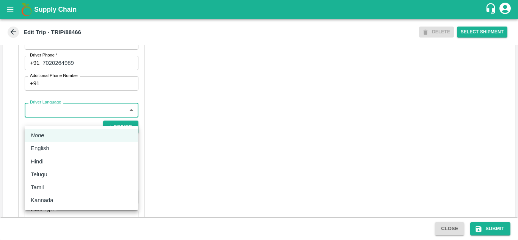
click at [92, 116] on body "Supply Chain Edit Trip - TRIP/88466 DELETE Select Shipment Trip Details Trip Ty…" at bounding box center [259, 120] width 518 height 240
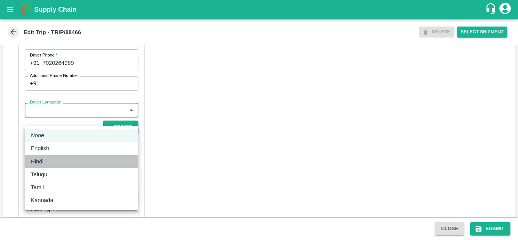
click at [51, 164] on div "Hindi" at bounding box center [81, 161] width 101 height 8
type input "hi"
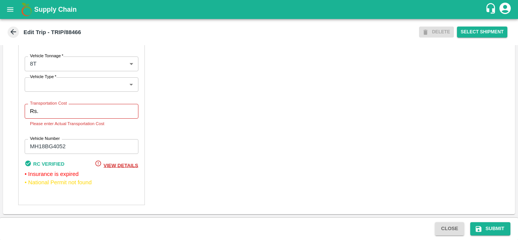
scroll to position [579, 0]
click at [117, 163] on span "View Details" at bounding box center [121, 165] width 35 height 6
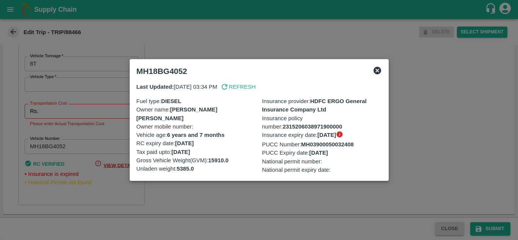
click at [235, 185] on div at bounding box center [259, 120] width 518 height 240
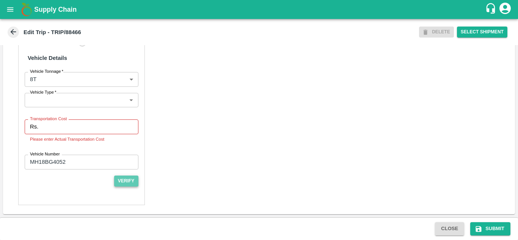
click at [117, 179] on button "Verify" at bounding box center [126, 181] width 24 height 11
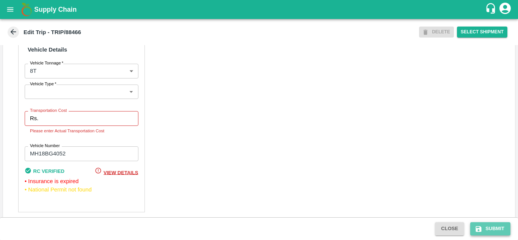
click at [493, 228] on button "Submit" at bounding box center [490, 228] width 40 height 13
click at [488, 225] on button "Submit" at bounding box center [490, 228] width 40 height 13
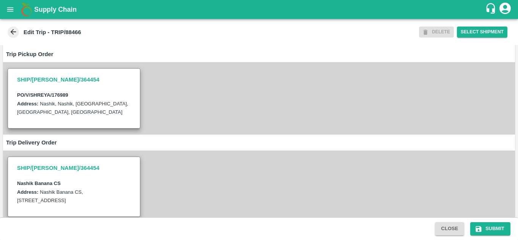
scroll to position [0, 0]
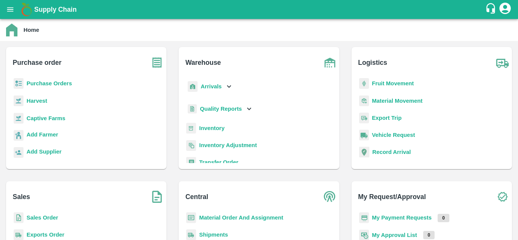
click at [385, 82] on b "Fruit Movement" at bounding box center [393, 83] width 42 height 6
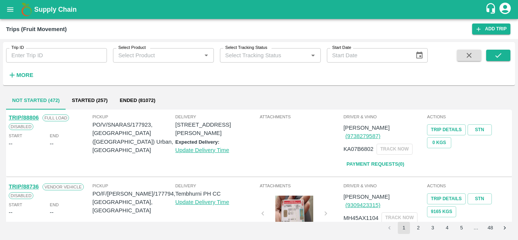
click at [24, 57] on input "Trip ID" at bounding box center [56, 55] width 101 height 14
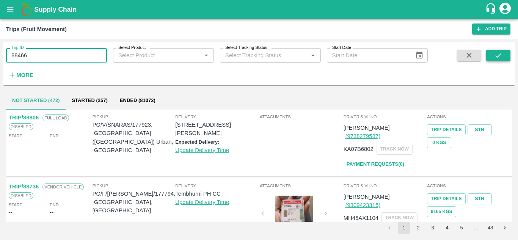
type input "88466"
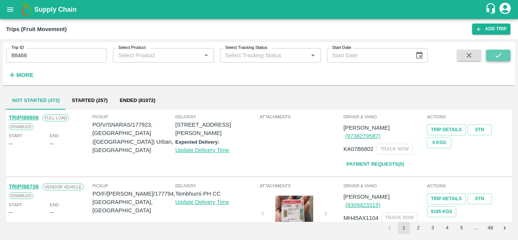
click at [503, 55] on icon "submit" at bounding box center [498, 55] width 8 height 8
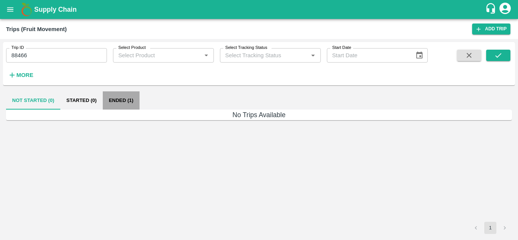
click at [120, 96] on button "Ended (1)" at bounding box center [121, 100] width 37 height 18
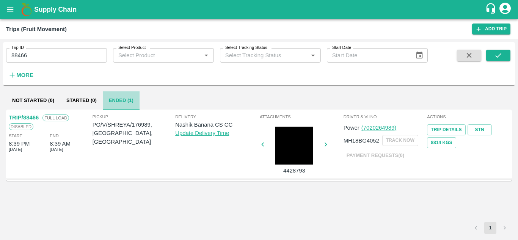
click at [126, 101] on button "Ended (1)" at bounding box center [121, 100] width 37 height 18
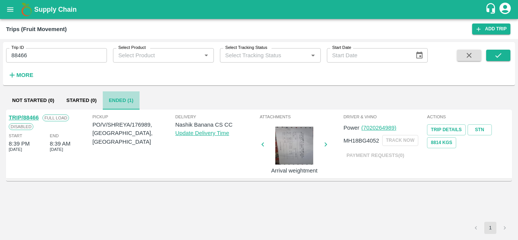
click at [126, 101] on button "Ended (1)" at bounding box center [121, 100] width 37 height 18
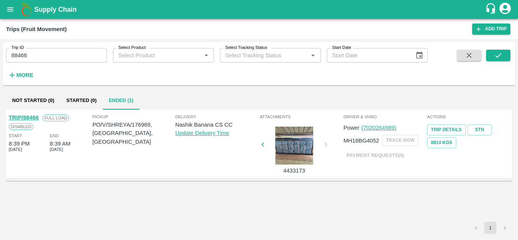
click at [35, 116] on link "TRIP/88466" at bounding box center [24, 118] width 30 height 6
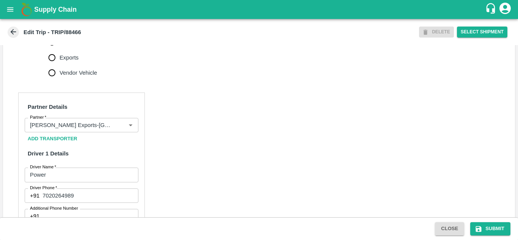
scroll to position [305, 0]
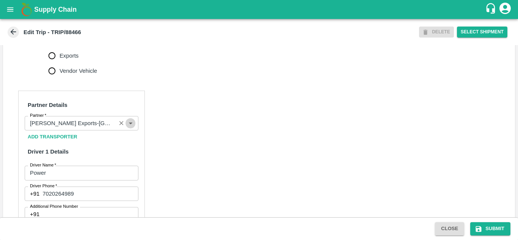
click at [129, 127] on icon "Open" at bounding box center [130, 123] width 8 height 8
click at [74, 128] on input "Partner   *" at bounding box center [70, 123] width 87 height 10
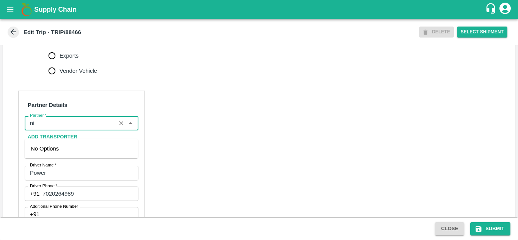
type input "n"
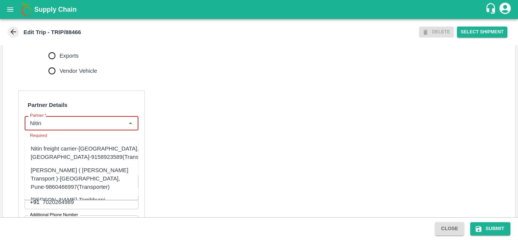
click at [89, 173] on div "[PERSON_NAME] ( [PERSON_NAME] Transport )-[GEOGRAPHIC_DATA], Pune-9860466997(Tr…" at bounding box center [81, 178] width 101 height 25
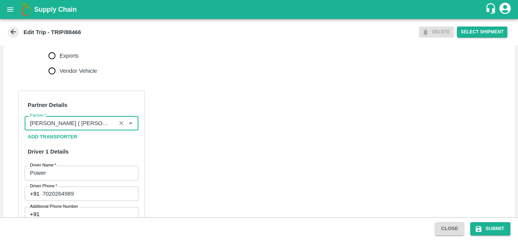
type input "[PERSON_NAME] ( [PERSON_NAME] Transport )-[GEOGRAPHIC_DATA], Pune-9860466997(Tr…"
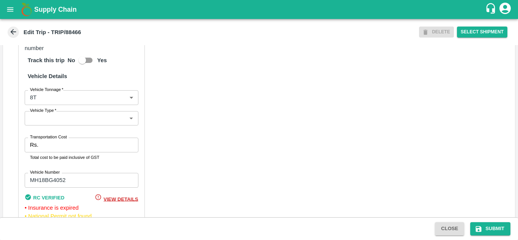
scroll to position [538, 0]
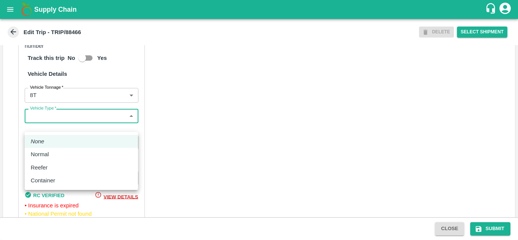
click at [104, 121] on body "Supply Chain Edit Trip - TRIP/88466 DELETE Select Shipment Trip Details Trip Ty…" at bounding box center [259, 120] width 518 height 240
click at [63, 154] on div "Normal" at bounding box center [81, 154] width 101 height 8
type input "Normal"
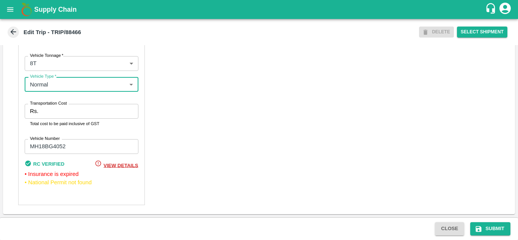
scroll to position [579, 0]
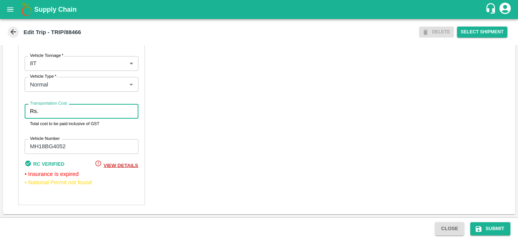
click at [76, 110] on input "Transportation Cost" at bounding box center [89, 111] width 97 height 14
type input "10000"
click at [194, 115] on div "Partner Details Partner   * Partner Add Transporter Driver 1 Details Driver Nam…" at bounding box center [259, 15] width 512 height 397
click at [505, 231] on button "Submit" at bounding box center [490, 228] width 40 height 13
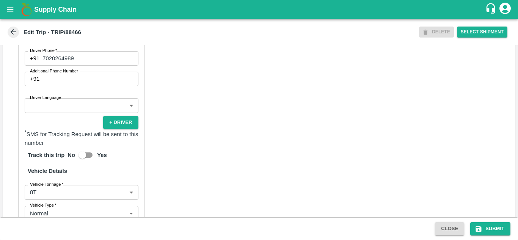
scroll to position [579, 0]
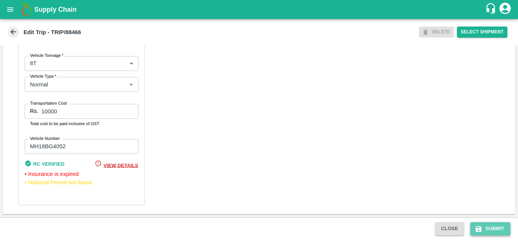
click at [496, 227] on button "Submit" at bounding box center [490, 228] width 40 height 13
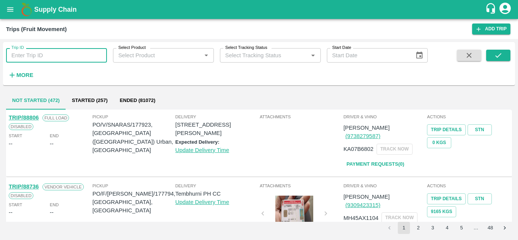
click at [17, 53] on input "Trip ID" at bounding box center [56, 55] width 101 height 14
type input "88466"
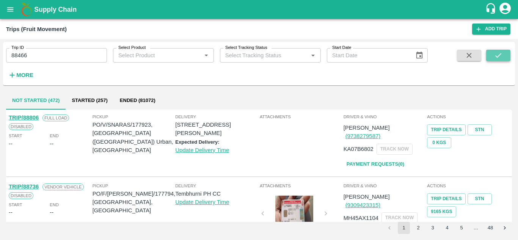
click at [500, 54] on icon "submit" at bounding box center [498, 55] width 8 height 8
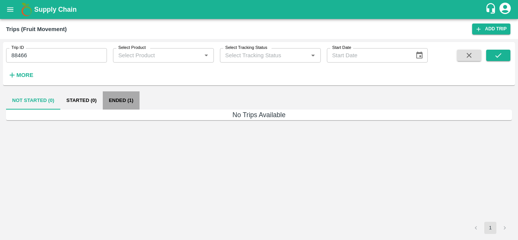
click at [132, 97] on button "Ended (1)" at bounding box center [121, 100] width 37 height 18
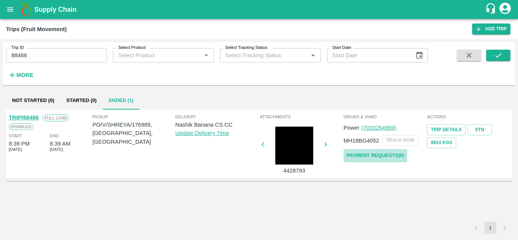
click at [379, 154] on link "Payment Requests( 0 )" at bounding box center [376, 155] width 64 height 13
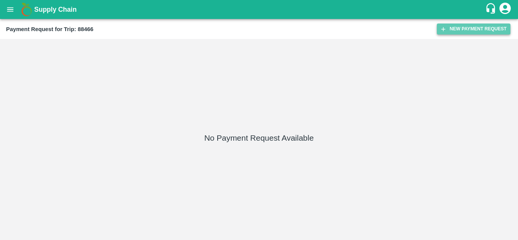
click at [473, 27] on button "New Payment Request" at bounding box center [474, 29] width 74 height 11
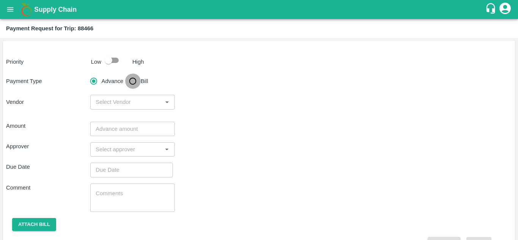
click at [132, 82] on input "Bill" at bounding box center [132, 81] width 15 height 15
radio input "true"
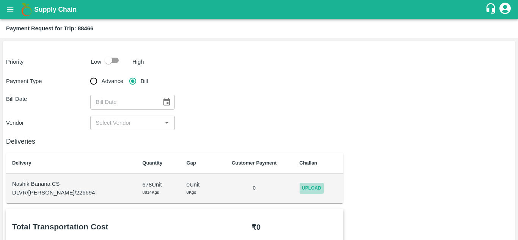
click at [304, 191] on span "Upload" at bounding box center [312, 188] width 24 height 11
click at [0, 0] on input "Upload" at bounding box center [0, 0] width 0 height 0
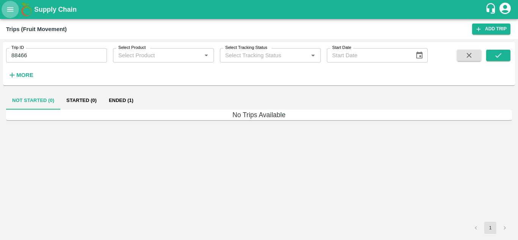
click at [11, 6] on icon "open drawer" at bounding box center [10, 9] width 8 height 8
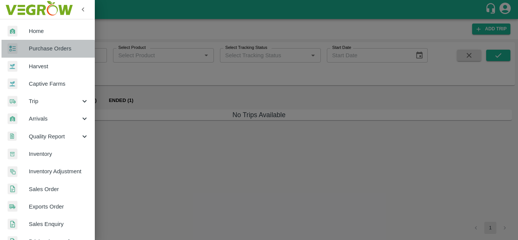
click at [48, 49] on span "Purchase Orders" at bounding box center [59, 48] width 60 height 8
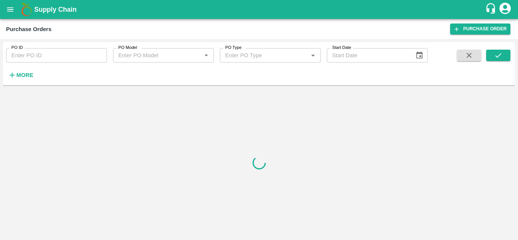
click at [39, 57] on input "PO ID" at bounding box center [56, 55] width 101 height 14
paste input "174732"
click at [497, 54] on icon "submit" at bounding box center [498, 55] width 8 height 8
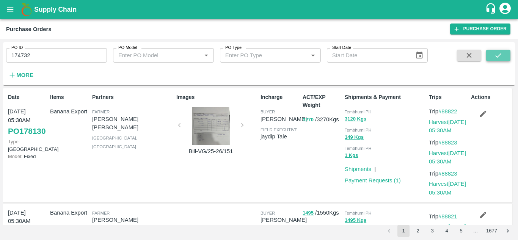
click at [504, 52] on button "submit" at bounding box center [498, 55] width 24 height 11
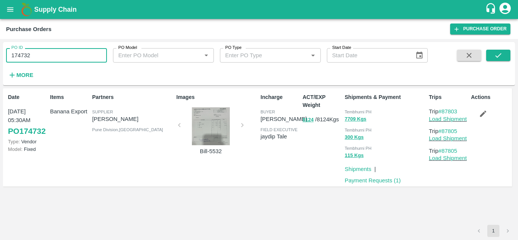
click at [55, 53] on input "174732" at bounding box center [56, 55] width 101 height 14
paste input "text"
click at [499, 55] on icon "submit" at bounding box center [498, 55] width 8 height 8
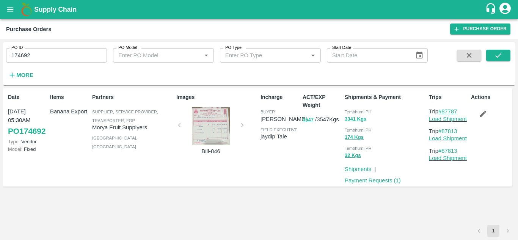
drag, startPoint x: 463, startPoint y: 110, endPoint x: 444, endPoint y: 109, distance: 18.6
click at [444, 109] on p "Trip #87787" at bounding box center [448, 111] width 39 height 8
copy link "87787"
click at [47, 56] on input "174692" at bounding box center [56, 55] width 101 height 14
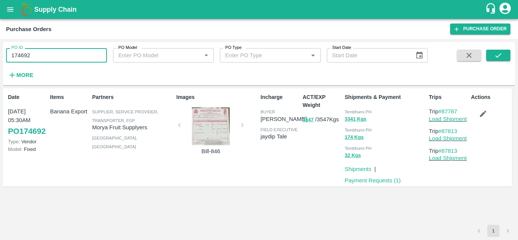
paste input "text"
click at [504, 55] on button "submit" at bounding box center [498, 55] width 24 height 11
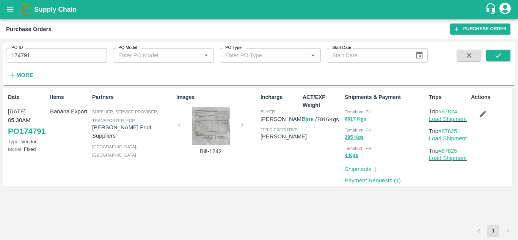
drag, startPoint x: 461, startPoint y: 112, endPoint x: 443, endPoint y: 110, distance: 17.9
click at [443, 110] on p "Trip #87824" at bounding box center [448, 111] width 39 height 8
copy link "87824"
click at [37, 59] on input "174791" at bounding box center [56, 55] width 101 height 14
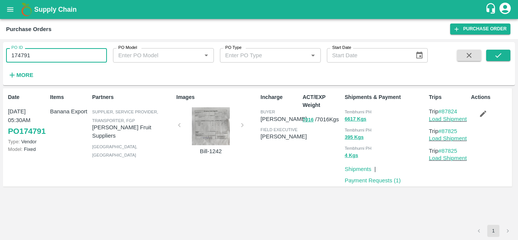
paste input "text"
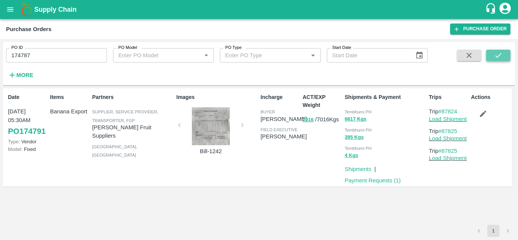
click at [492, 55] on button "submit" at bounding box center [498, 55] width 24 height 11
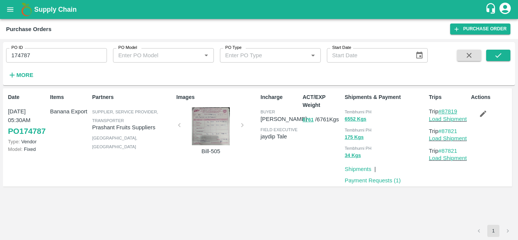
drag, startPoint x: 461, startPoint y: 110, endPoint x: 444, endPoint y: 112, distance: 17.1
click at [444, 112] on p "Trip #87819" at bounding box center [448, 111] width 39 height 8
copy link "87819"
click at [34, 54] on input "174787" at bounding box center [56, 55] width 101 height 14
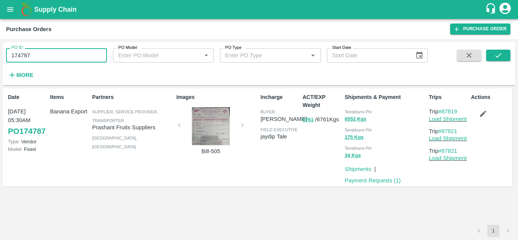
paste input "text"
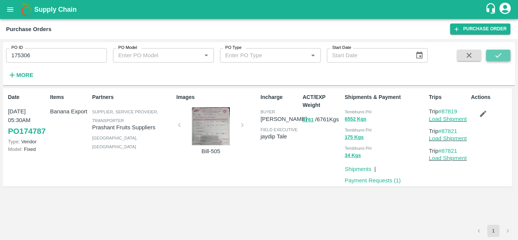
click at [504, 53] on button "submit" at bounding box center [498, 55] width 24 height 11
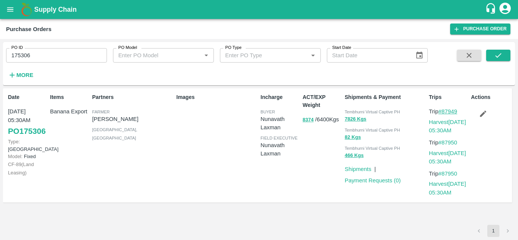
drag, startPoint x: 463, startPoint y: 110, endPoint x: 442, endPoint y: 110, distance: 20.9
click at [442, 110] on p "Trip #87949" at bounding box center [448, 111] width 39 height 8
copy link "87949"
click at [34, 53] on input "175306" at bounding box center [56, 55] width 101 height 14
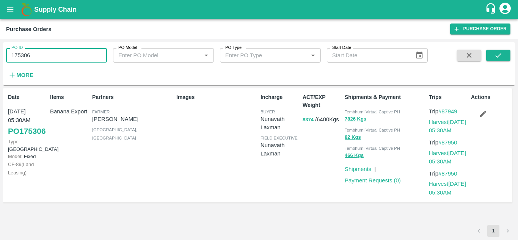
paste input "text"
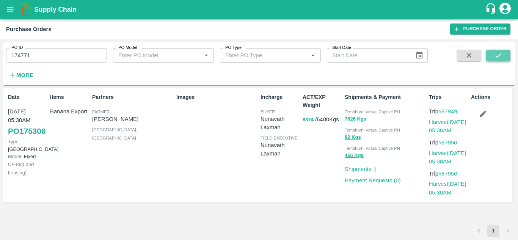
click at [503, 56] on button "submit" at bounding box center [498, 55] width 24 height 11
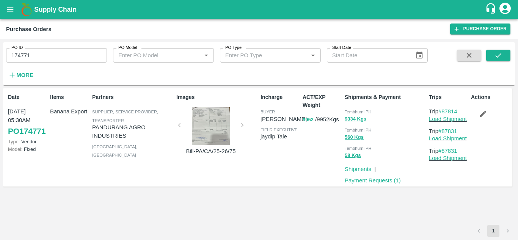
drag, startPoint x: 465, startPoint y: 113, endPoint x: 444, endPoint y: 113, distance: 21.6
click at [444, 113] on p "Trip #87814" at bounding box center [448, 111] width 39 height 8
copy link "87814"
click at [36, 55] on input "174771" at bounding box center [56, 55] width 101 height 14
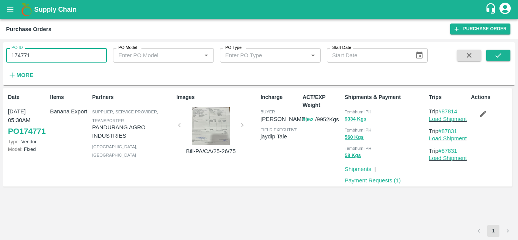
paste input "text"
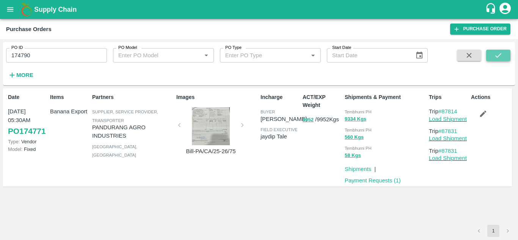
click at [503, 55] on button "submit" at bounding box center [498, 55] width 24 height 11
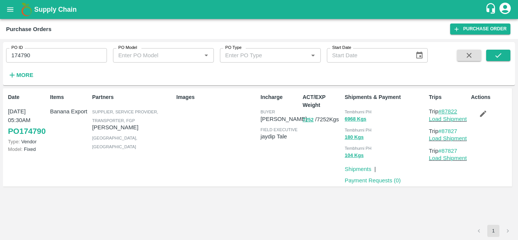
drag, startPoint x: 462, startPoint y: 111, endPoint x: 444, endPoint y: 113, distance: 18.4
click at [444, 113] on p "Trip #87822" at bounding box center [448, 111] width 39 height 8
copy link "87822"
click at [40, 57] on input "174790" at bounding box center [56, 55] width 101 height 14
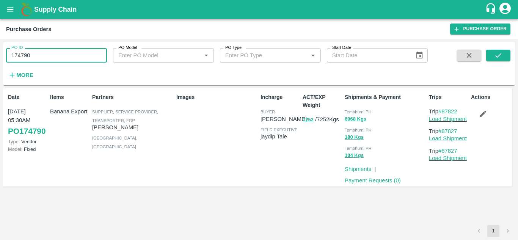
paste input "text"
type input "174990"
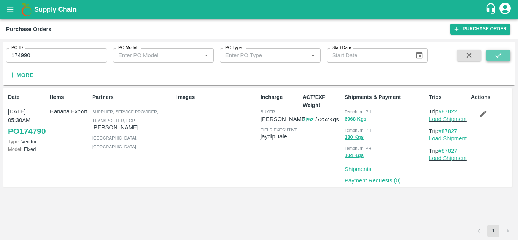
click at [492, 52] on button "submit" at bounding box center [498, 55] width 24 height 11
drag, startPoint x: 463, startPoint y: 110, endPoint x: 445, endPoint y: 111, distance: 18.2
click at [445, 111] on p "Trip #87926" at bounding box center [448, 111] width 39 height 8
copy link "87926"
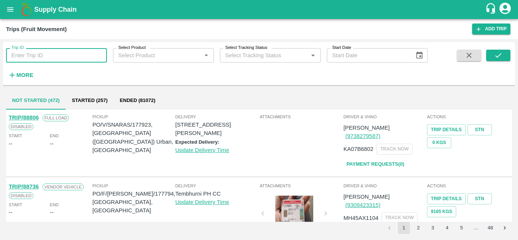
click at [31, 60] on input "Trip ID" at bounding box center [56, 55] width 101 height 14
paste input "87787"
type input "87787"
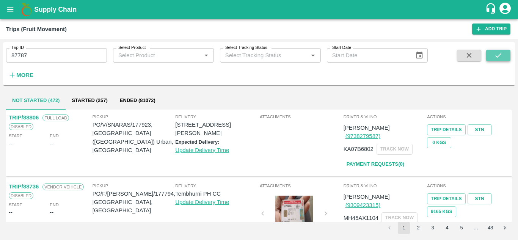
click at [501, 54] on icon "submit" at bounding box center [498, 55] width 8 height 8
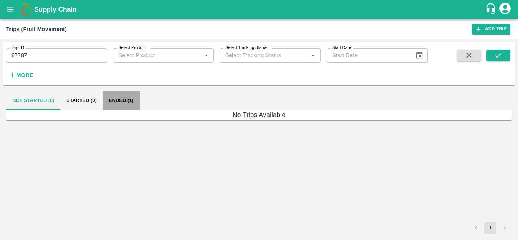
click at [126, 100] on button "Ended (1)" at bounding box center [121, 100] width 37 height 18
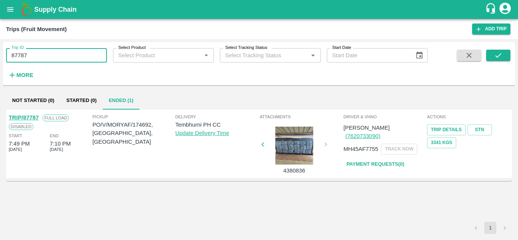
click at [33, 51] on input "87787" at bounding box center [56, 55] width 101 height 14
paste input "text"
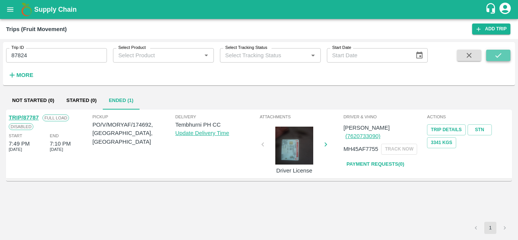
click at [505, 53] on button "submit" at bounding box center [498, 55] width 24 height 11
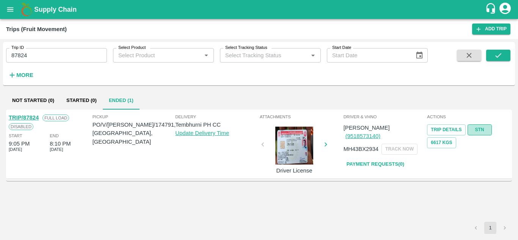
click at [482, 130] on link "STN" at bounding box center [480, 129] width 24 height 11
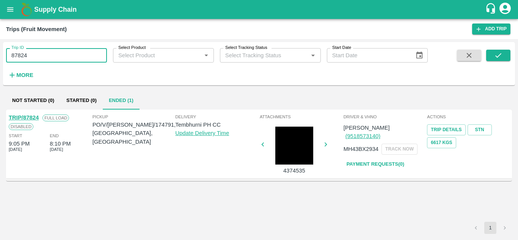
click at [44, 54] on input "87824" at bounding box center [56, 55] width 101 height 14
paste input "text"
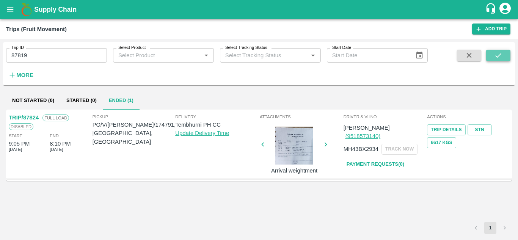
click at [496, 56] on icon "submit" at bounding box center [499, 55] width 6 height 5
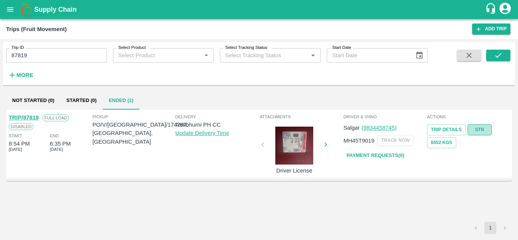
click at [483, 129] on link "STN" at bounding box center [480, 129] width 24 height 11
click at [50, 54] on input "87819" at bounding box center [56, 55] width 101 height 14
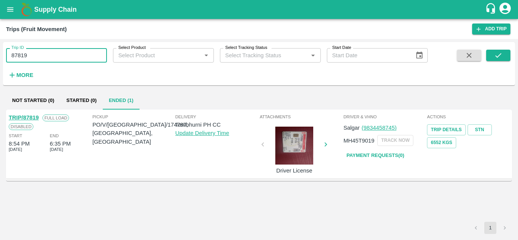
click at [50, 54] on input "87819" at bounding box center [56, 55] width 101 height 14
paste input "text"
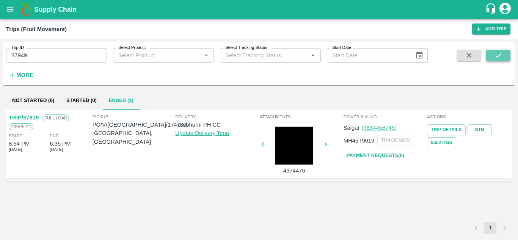
click at [502, 52] on icon "submit" at bounding box center [498, 55] width 8 height 8
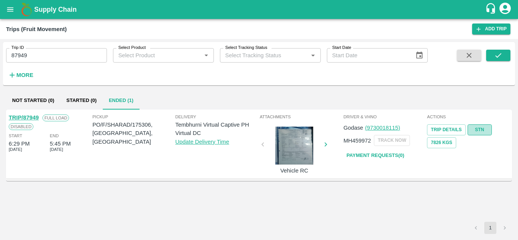
click at [484, 129] on link "STN" at bounding box center [480, 129] width 24 height 11
click at [31, 57] on input "87949" at bounding box center [56, 55] width 101 height 14
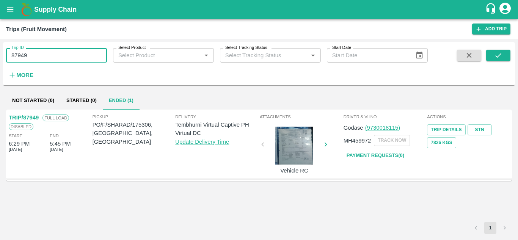
click at [31, 57] on input "87949" at bounding box center [56, 55] width 101 height 14
paste input "text"
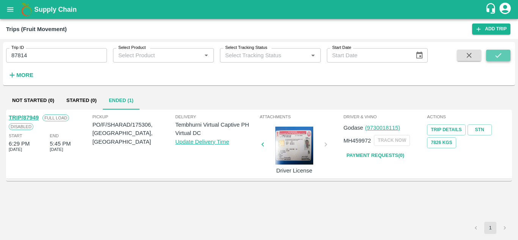
click at [498, 55] on icon "submit" at bounding box center [498, 55] width 8 height 8
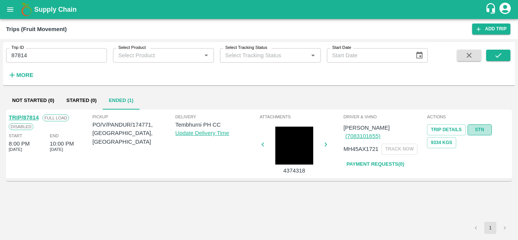
click at [482, 129] on link "STN" at bounding box center [480, 129] width 24 height 11
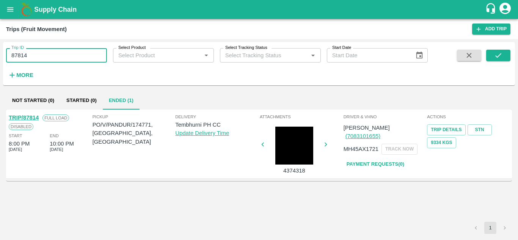
click at [33, 55] on input "87814" at bounding box center [56, 55] width 101 height 14
paste input "text"
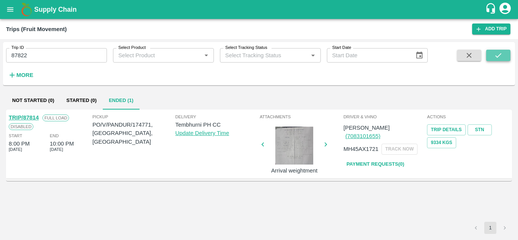
click at [508, 61] on button "submit" at bounding box center [498, 55] width 24 height 11
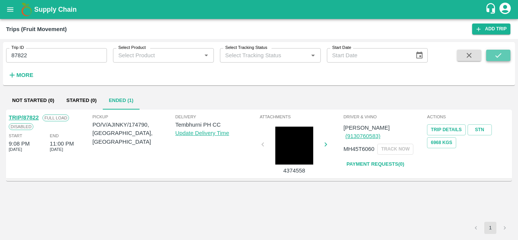
click at [502, 56] on icon "submit" at bounding box center [498, 55] width 8 height 8
click at [481, 130] on link "STN" at bounding box center [480, 129] width 24 height 11
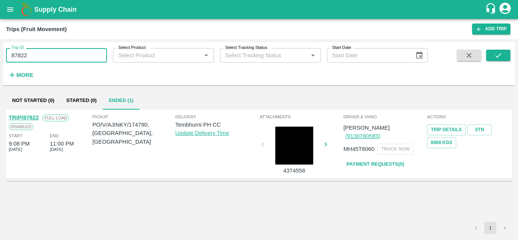
click at [37, 56] on input "87822" at bounding box center [56, 55] width 101 height 14
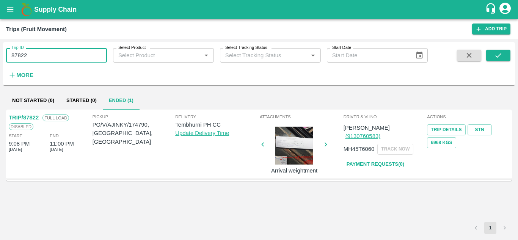
paste input "text"
type input "87926"
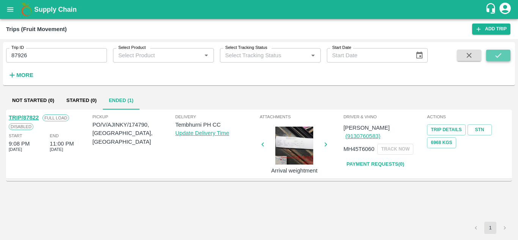
click at [500, 52] on icon "submit" at bounding box center [498, 55] width 8 height 8
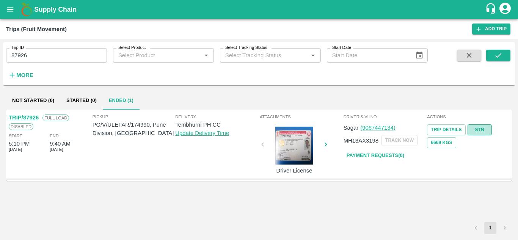
click at [477, 128] on link "STN" at bounding box center [480, 129] width 24 height 11
